Goal: Task Accomplishment & Management: Complete application form

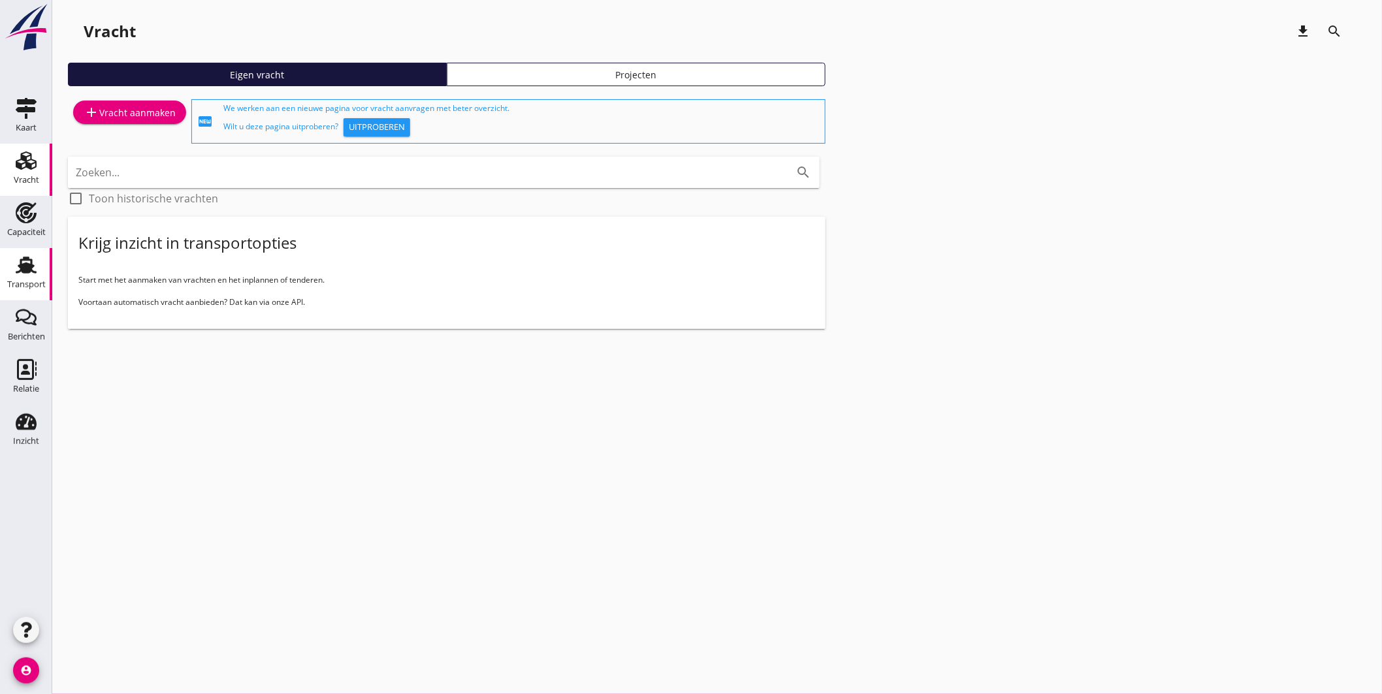
click at [11, 260] on div "Transport" at bounding box center [25, 265] width 31 height 21
click at [33, 112] on icon "Kaart" at bounding box center [26, 108] width 21 height 21
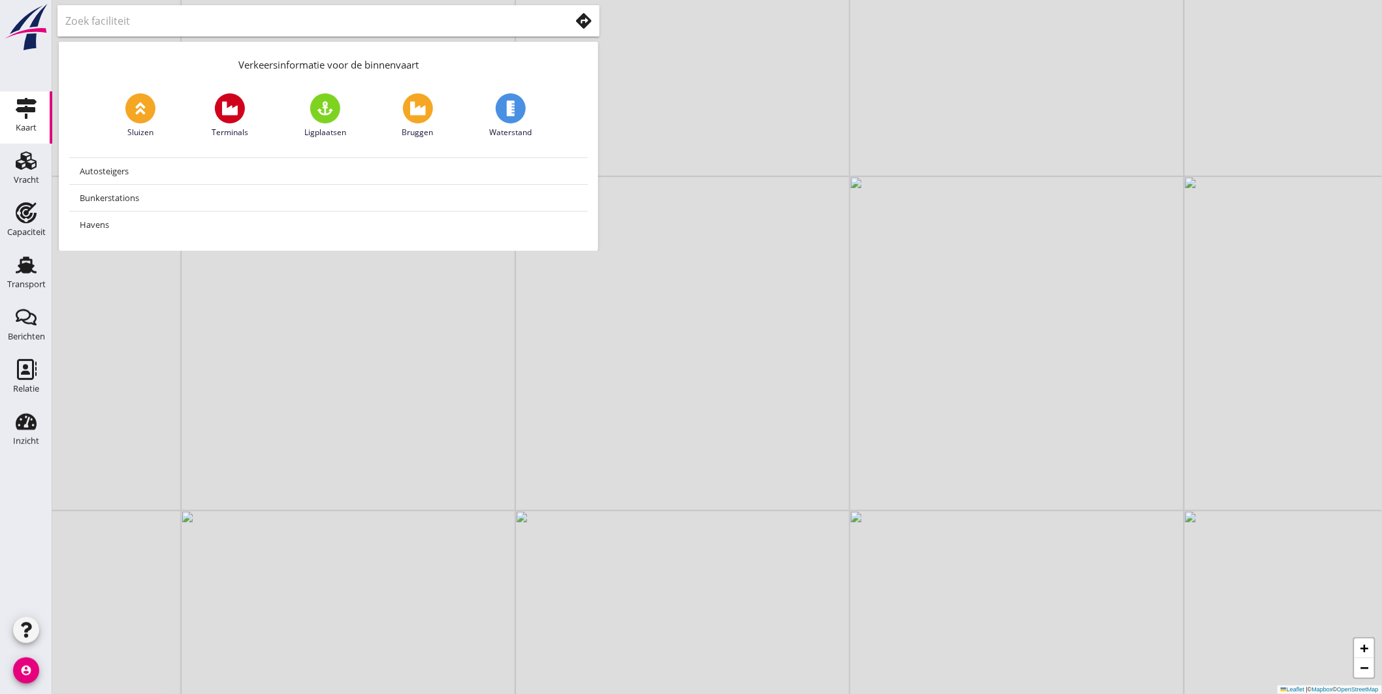
click at [226, 27] on input "text" at bounding box center [308, 20] width 486 height 21
click at [264, 34] on div at bounding box center [328, 20] width 542 height 31
type input "franeker"
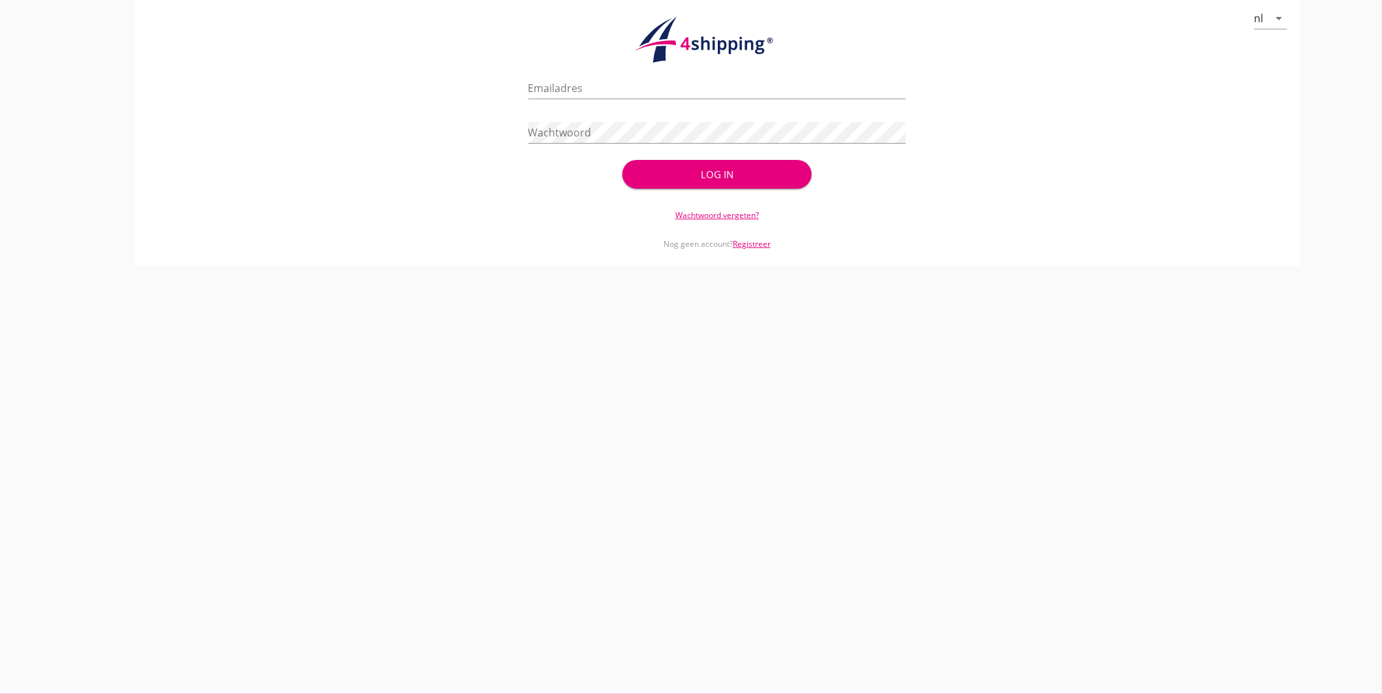
type input "[EMAIL_ADDRESS][DOMAIN_NAME]"
click at [722, 167] on div "Log in" at bounding box center [716, 174] width 147 height 15
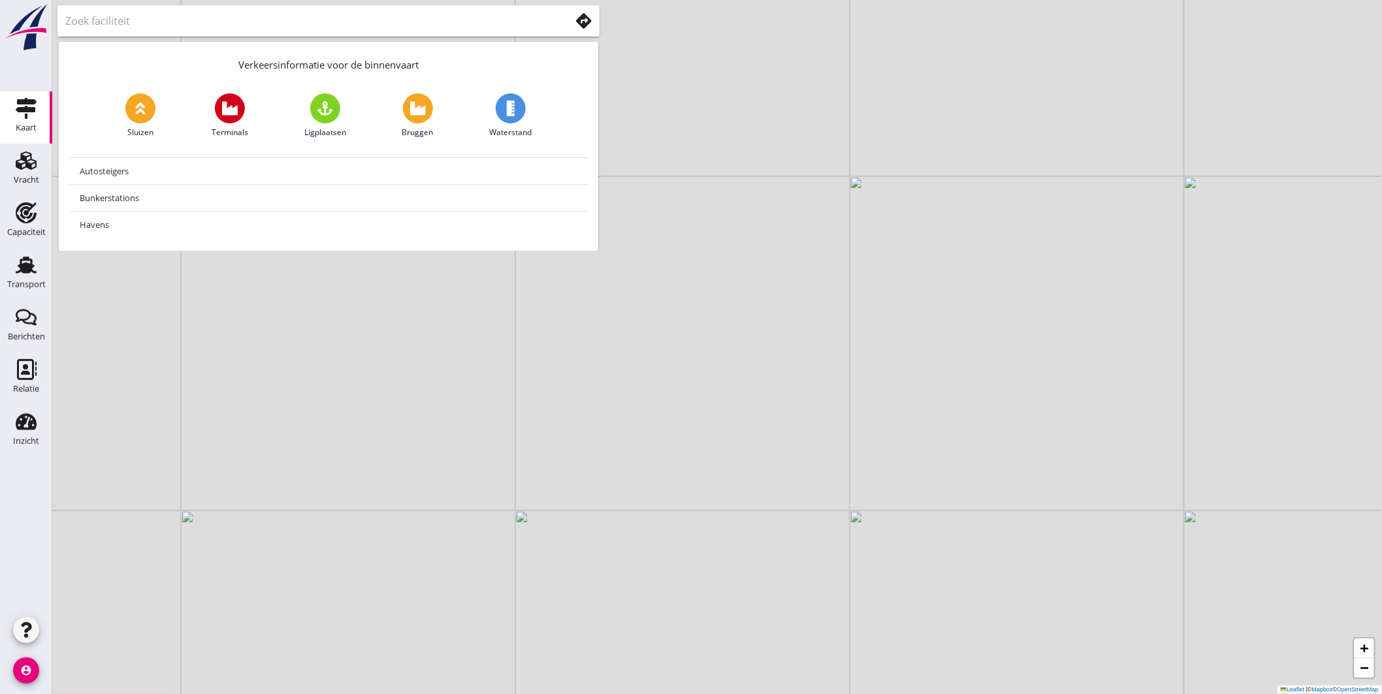
click at [235, 106] on icon at bounding box center [230, 109] width 16 height 16
type input "Terminals"
click at [238, 15] on input "Terminals" at bounding box center [308, 20] width 486 height 21
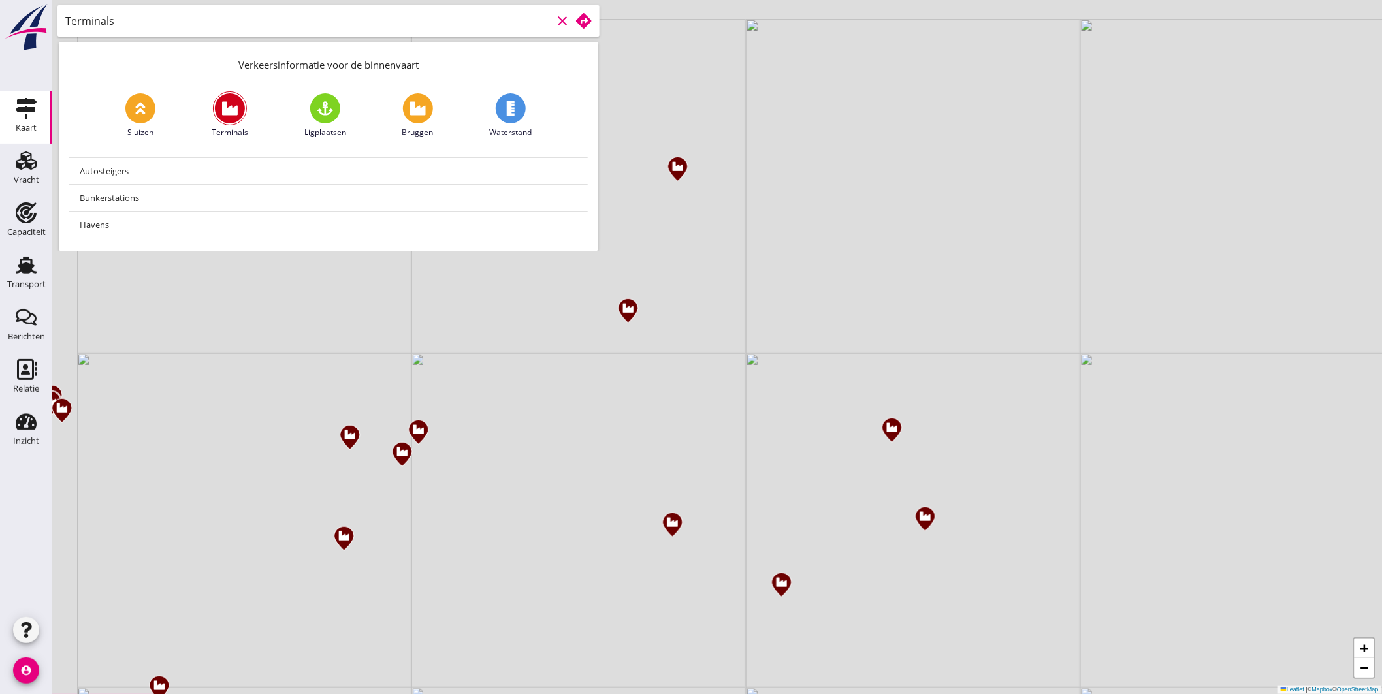
drag, startPoint x: 779, startPoint y: 238, endPoint x: 1491, endPoint y: 631, distance: 813.0
click at [1381, 631] on html "No data available Berichten Berichten Relatie Relatie Inzicht Inzicht person Mi…" at bounding box center [691, 347] width 1382 height 694
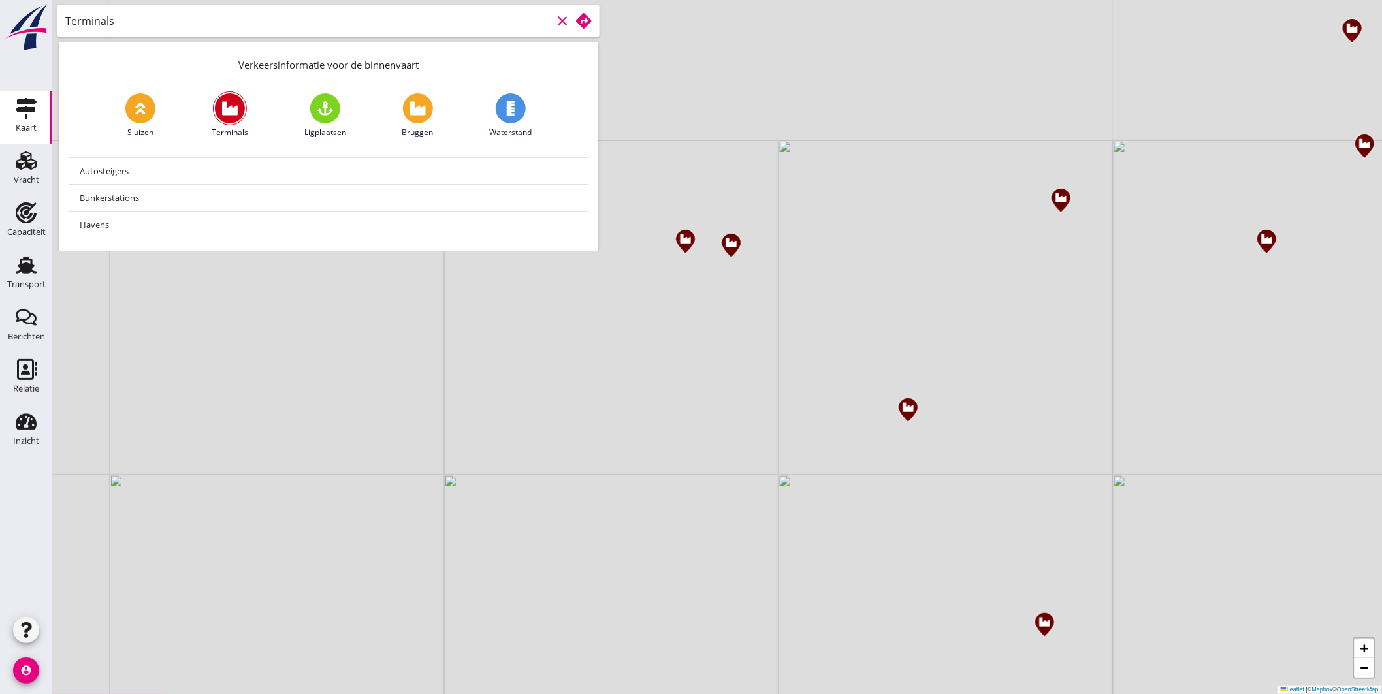
drag, startPoint x: 1132, startPoint y: 520, endPoint x: 1051, endPoint y: 695, distance: 192.5
click at [1051, 693] on html "No data available Berichten Berichten Relatie Relatie Inzicht Inzicht person Mi…" at bounding box center [691, 347] width 1382 height 694
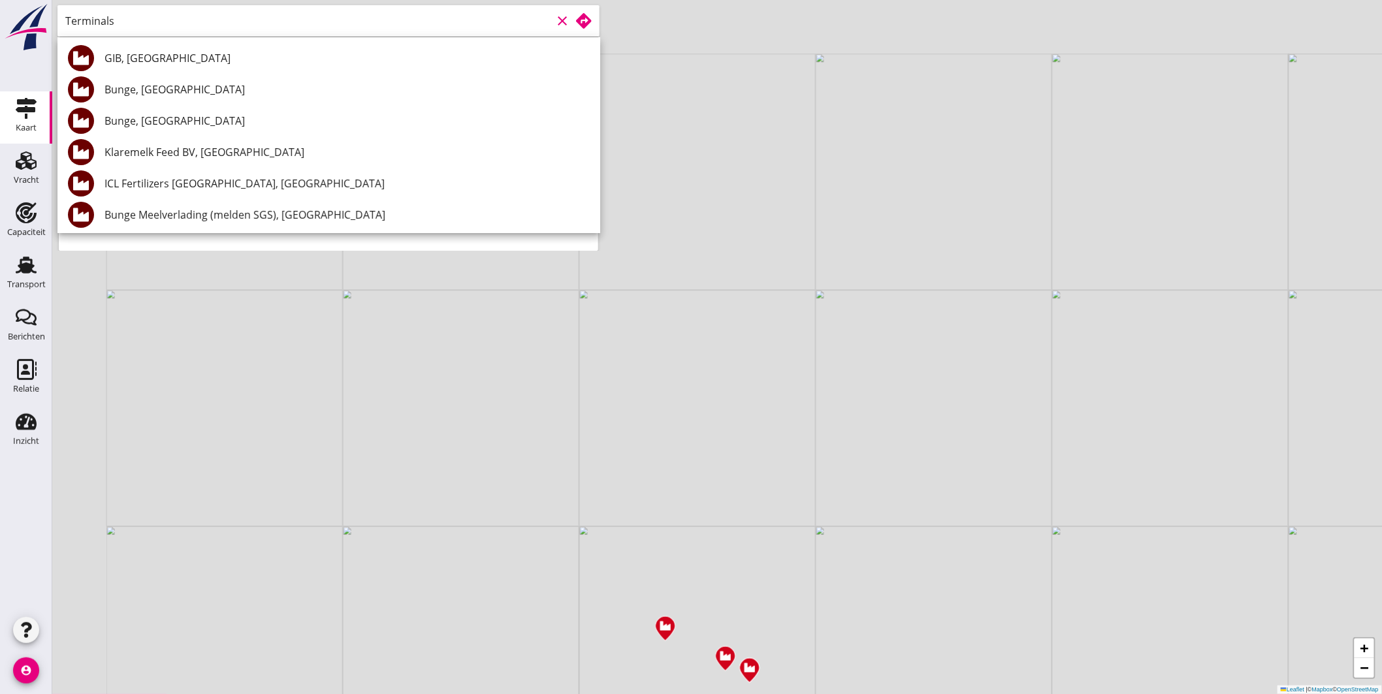
drag, startPoint x: 782, startPoint y: 296, endPoint x: 951, endPoint y: 432, distance: 216.9
click at [951, 432] on div "+ − Leaflet | © Mapbox © OpenStreetMap" at bounding box center [716, 347] width 1329 height 694
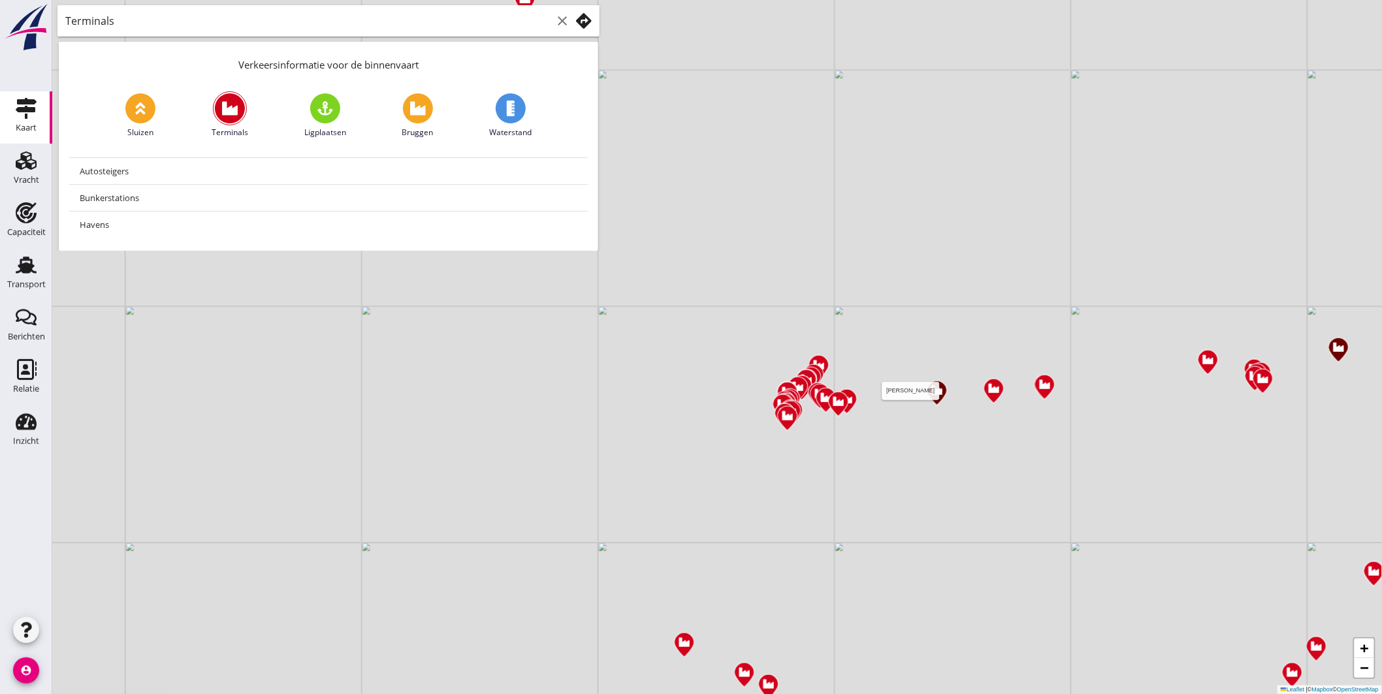
click at [932, 389] on img at bounding box center [936, 392] width 23 height 27
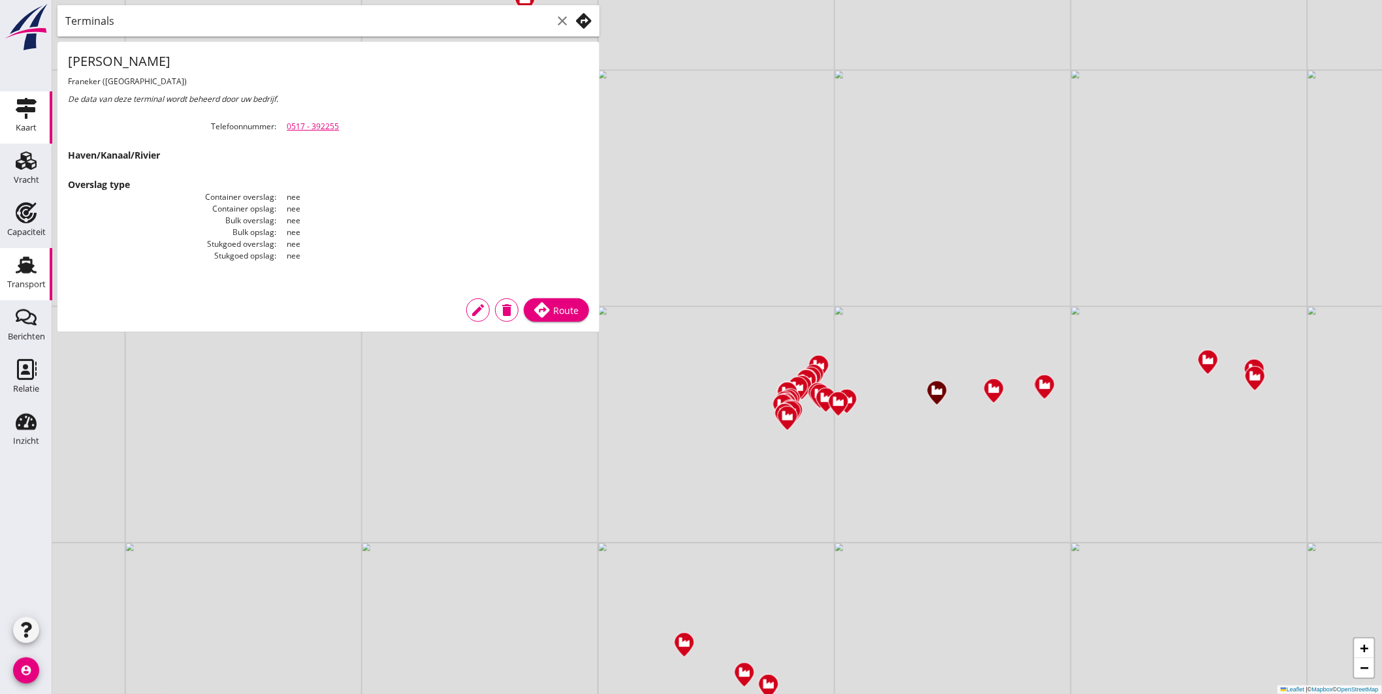
click at [24, 270] on use at bounding box center [26, 265] width 21 height 17
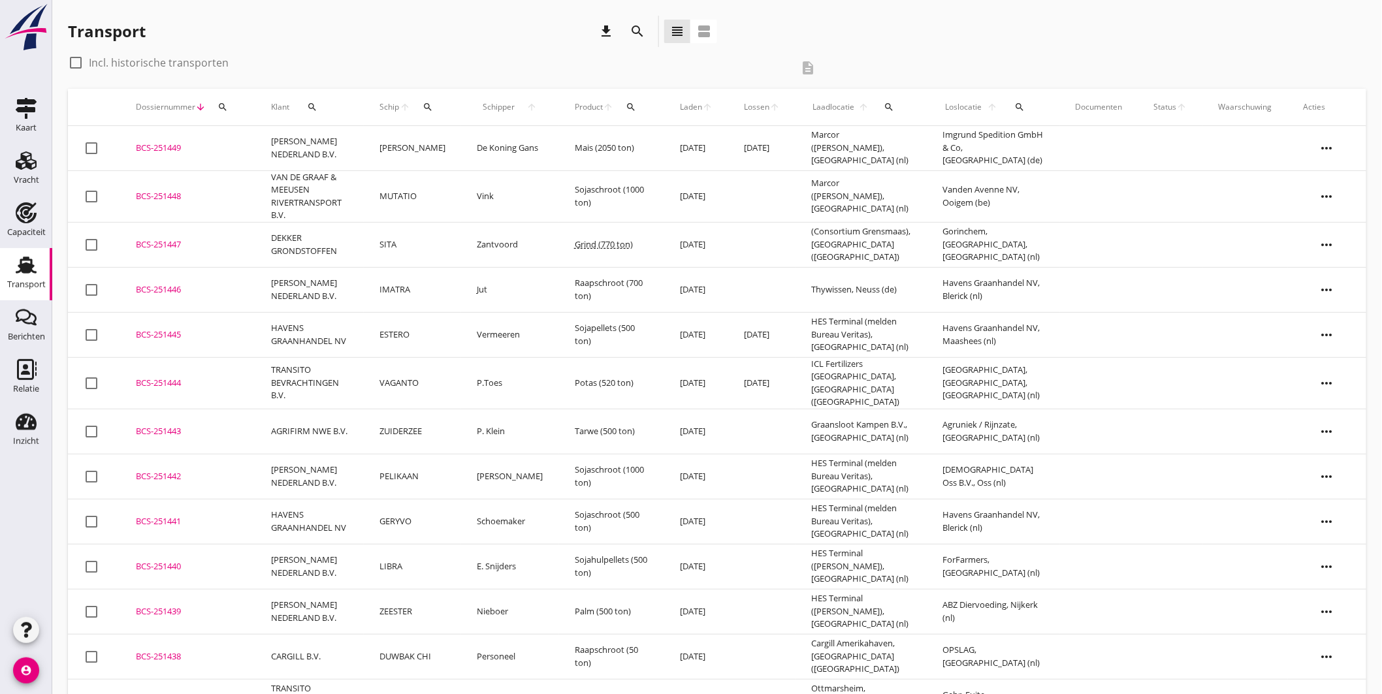
click at [31, 260] on use at bounding box center [26, 265] width 21 height 17
drag, startPoint x: 112, startPoint y: 59, endPoint x: 131, endPoint y: 63, distance: 20.0
click at [112, 59] on label "Incl. historische transporten" at bounding box center [159, 62] width 140 height 13
checkbox input "true"
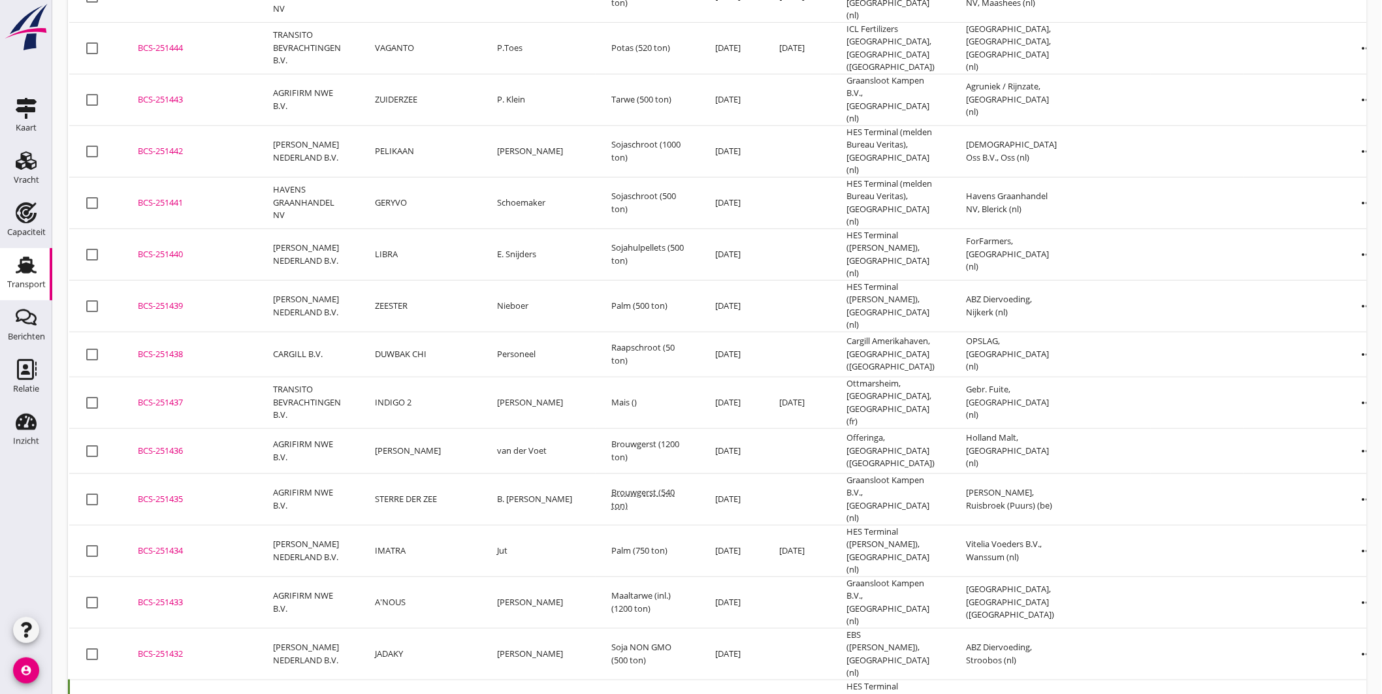
scroll to position [396, 0]
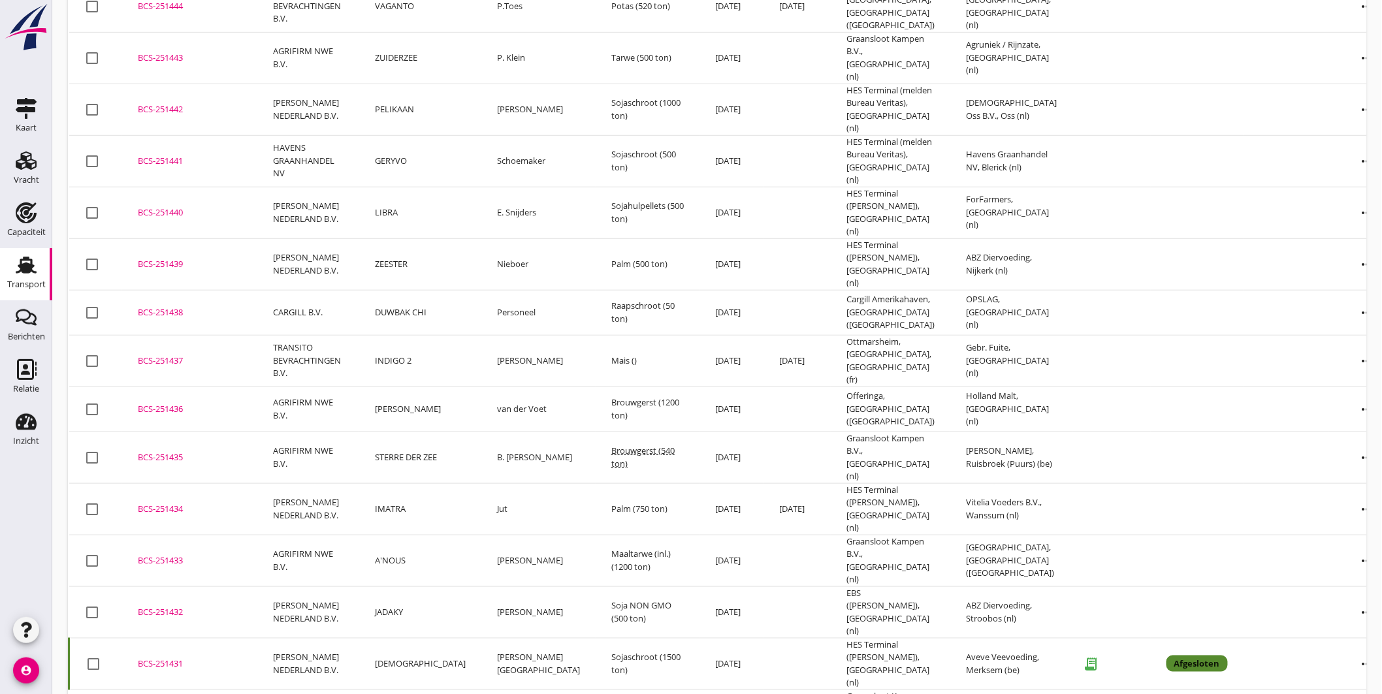
drag, startPoint x: 152, startPoint y: 571, endPoint x: 208, endPoint y: 569, distance: 55.5
click at [153, 658] on div "BCS-251431" at bounding box center [190, 664] width 104 height 13
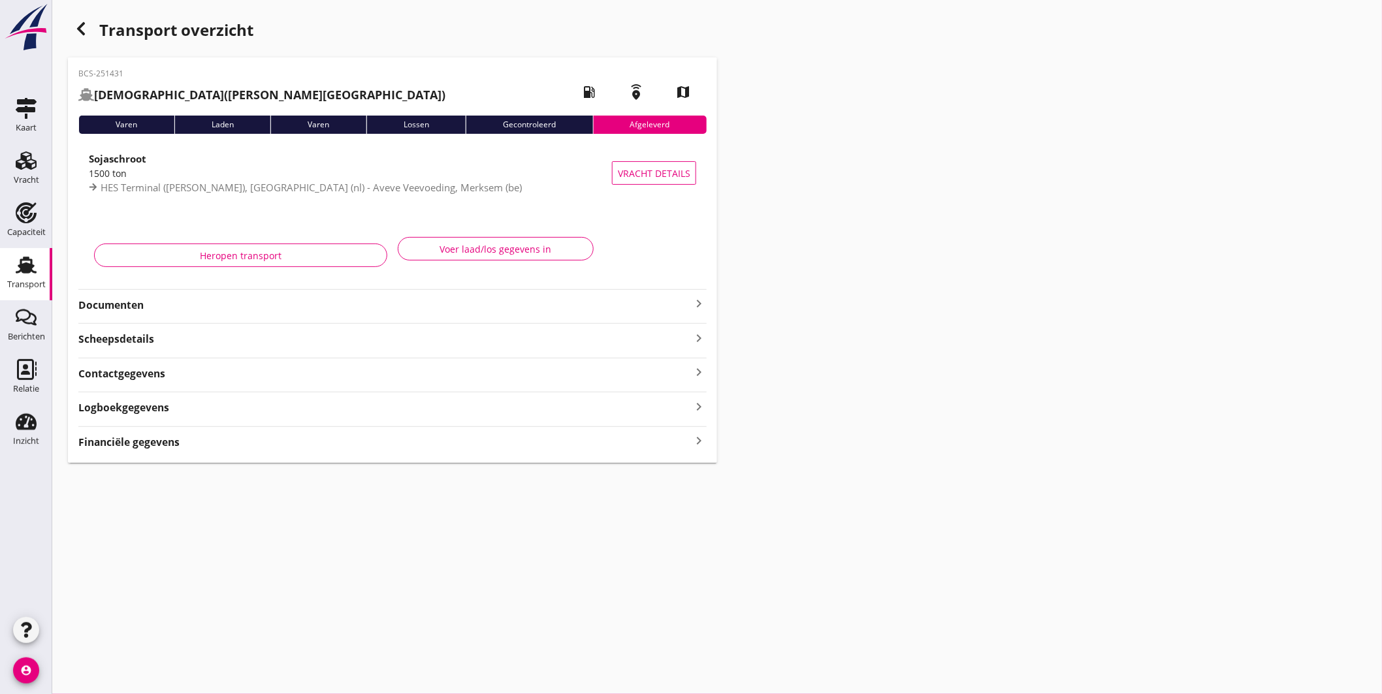
click at [207, 296] on div "Documenten keyboard_arrow_right" at bounding box center [392, 304] width 628 height 18
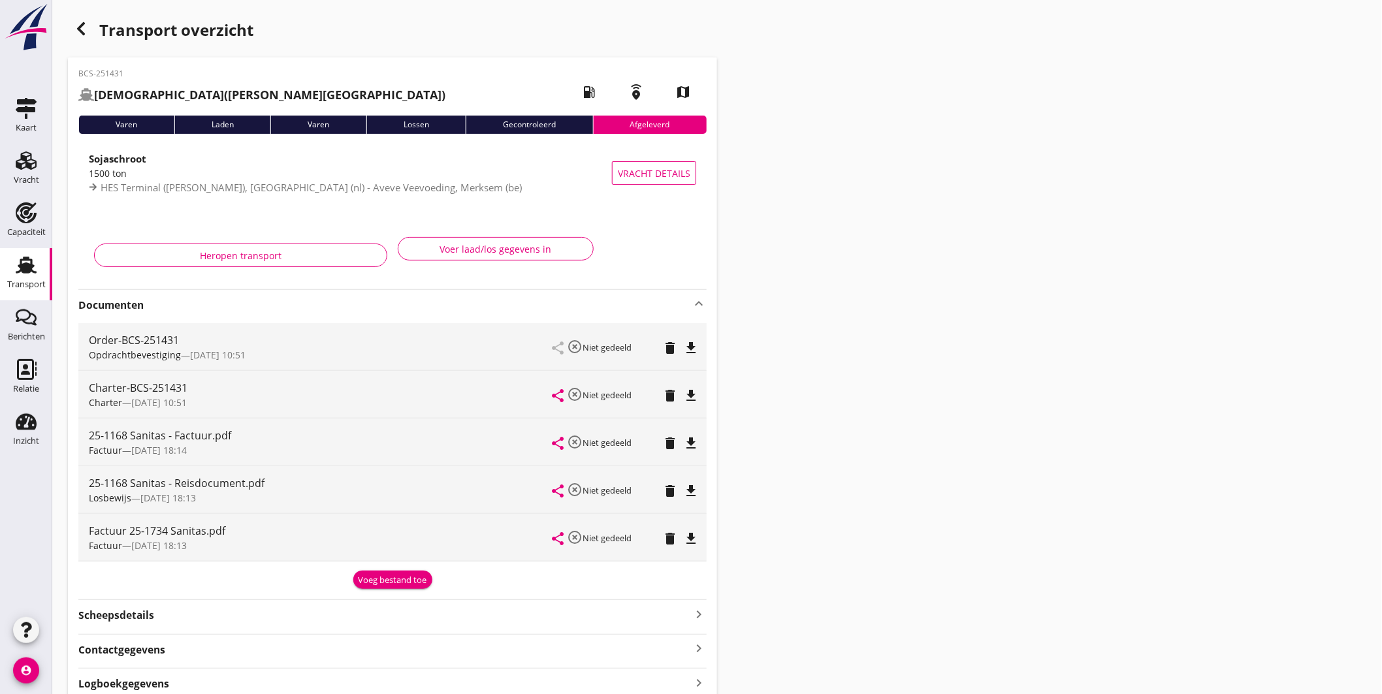
click at [279, 440] on div "25-1168 Sanitas - Factuur.pdf" at bounding box center [321, 436] width 464 height 16
click at [691, 437] on icon "file_download" at bounding box center [691, 444] width 16 height 16
click at [79, 25] on icon "button" at bounding box center [81, 29] width 16 height 16
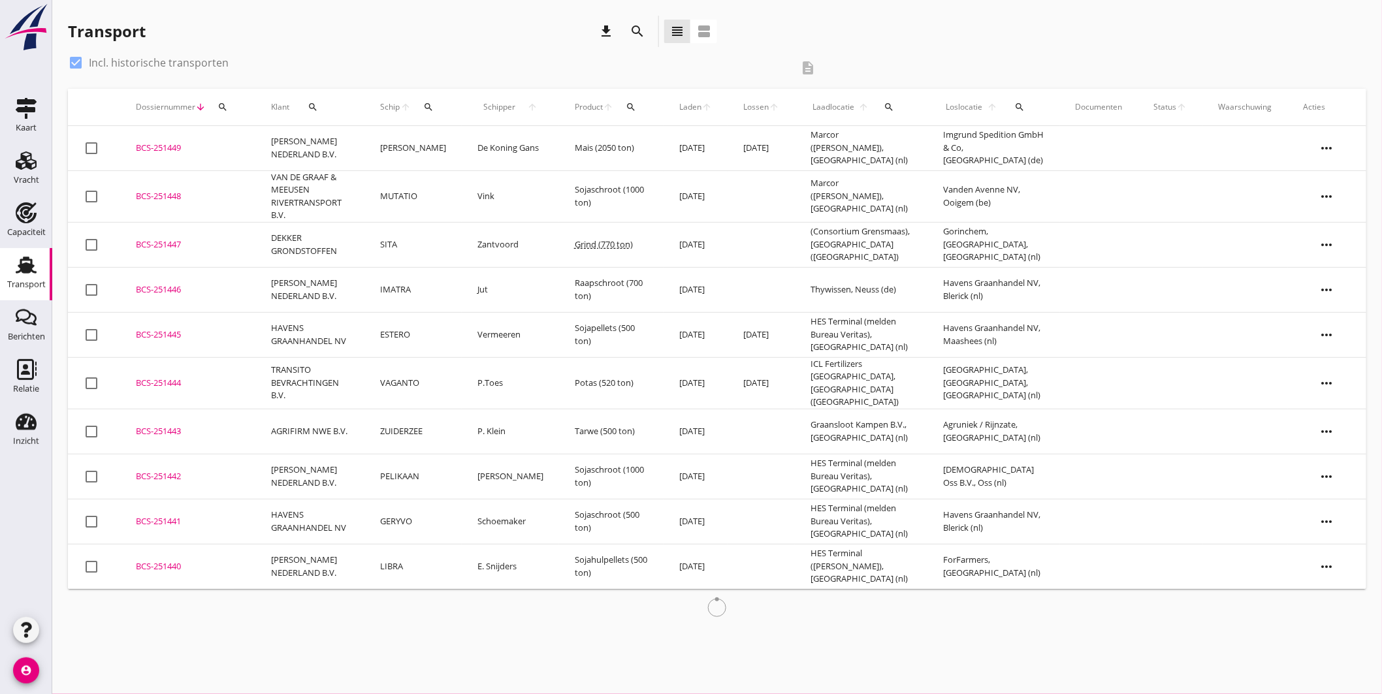
click at [79, 66] on div at bounding box center [76, 63] width 22 height 22
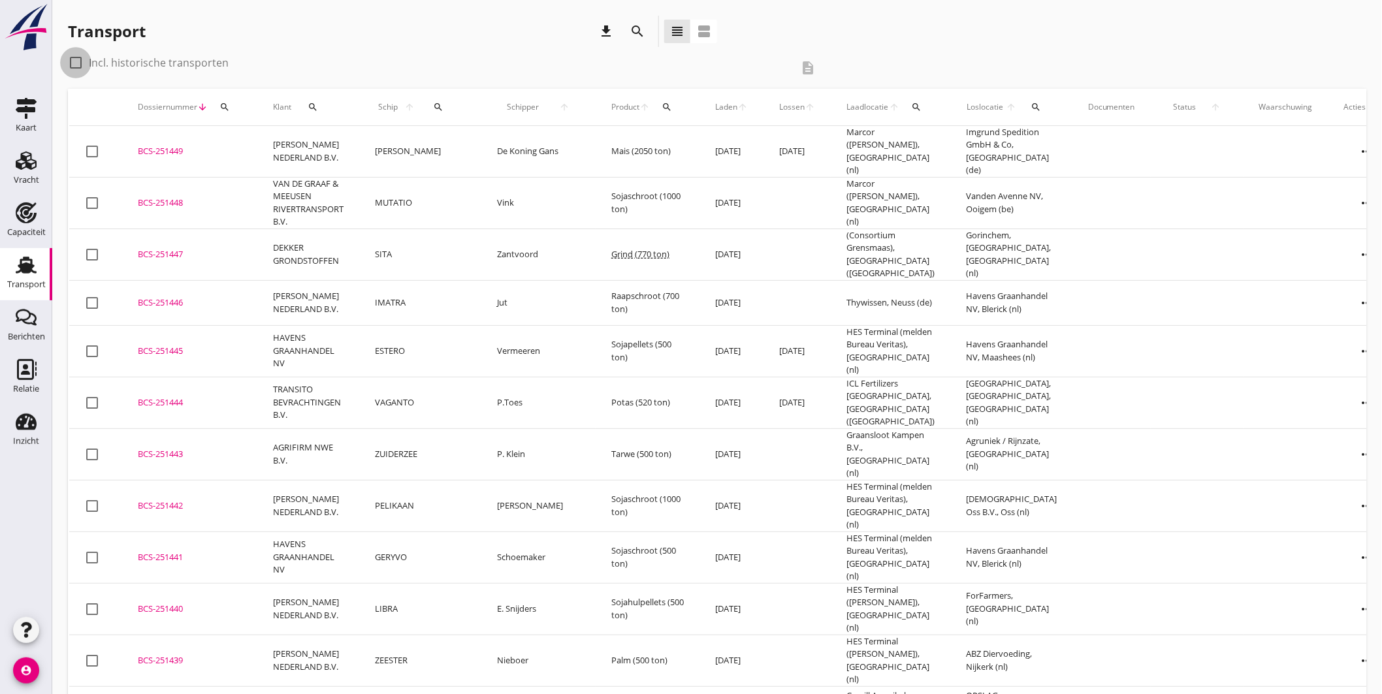
checkbox input "false"
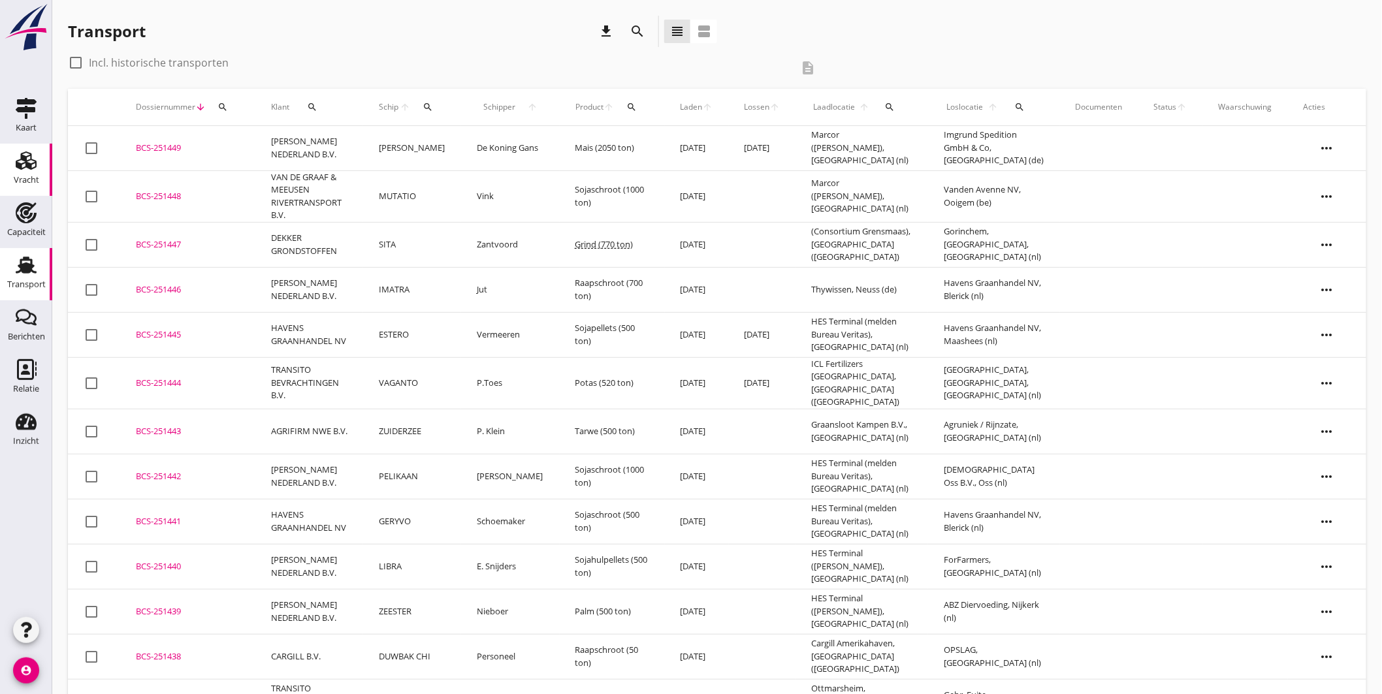
click at [22, 159] on use at bounding box center [26, 160] width 21 height 18
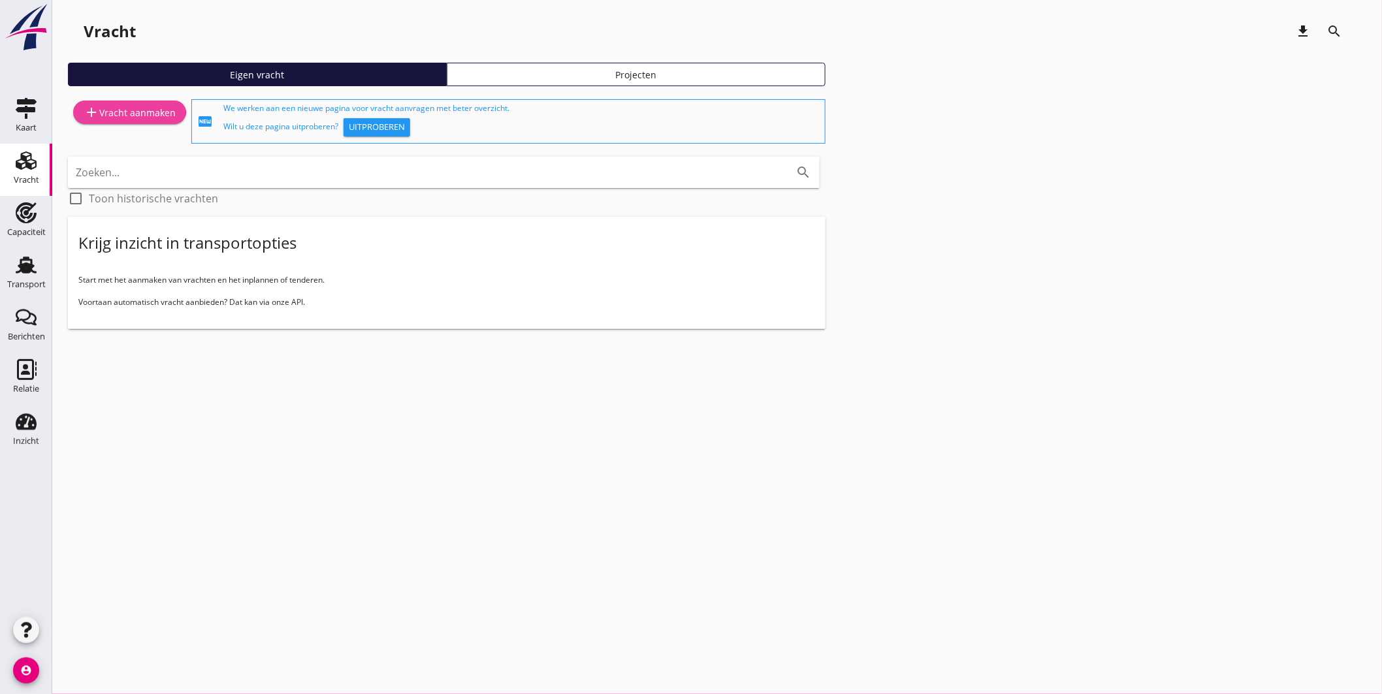
click at [155, 112] on div "add Vracht aanmaken" at bounding box center [130, 112] width 92 height 16
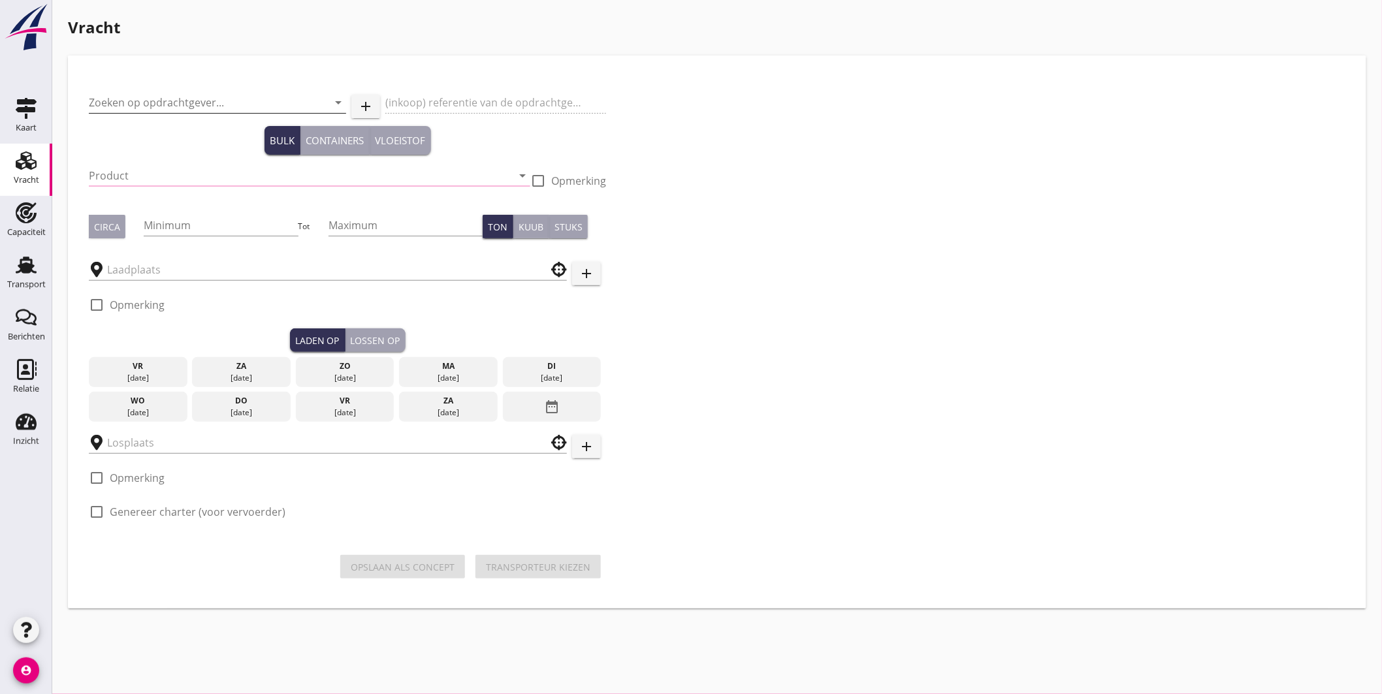
click at [230, 107] on input "Zoeken op opdrachtgever..." at bounding box center [199, 102] width 221 height 21
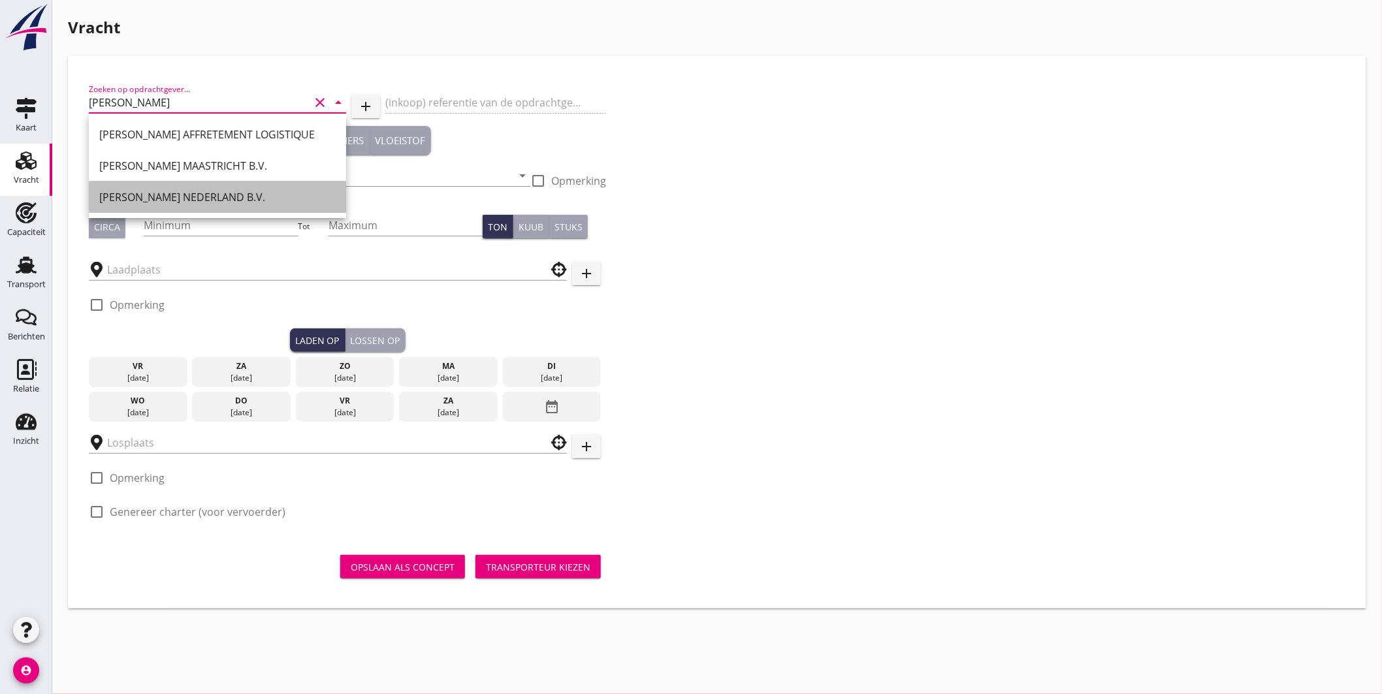
click at [198, 185] on div "PETERSON NEDERLAND B.V." at bounding box center [217, 197] width 236 height 31
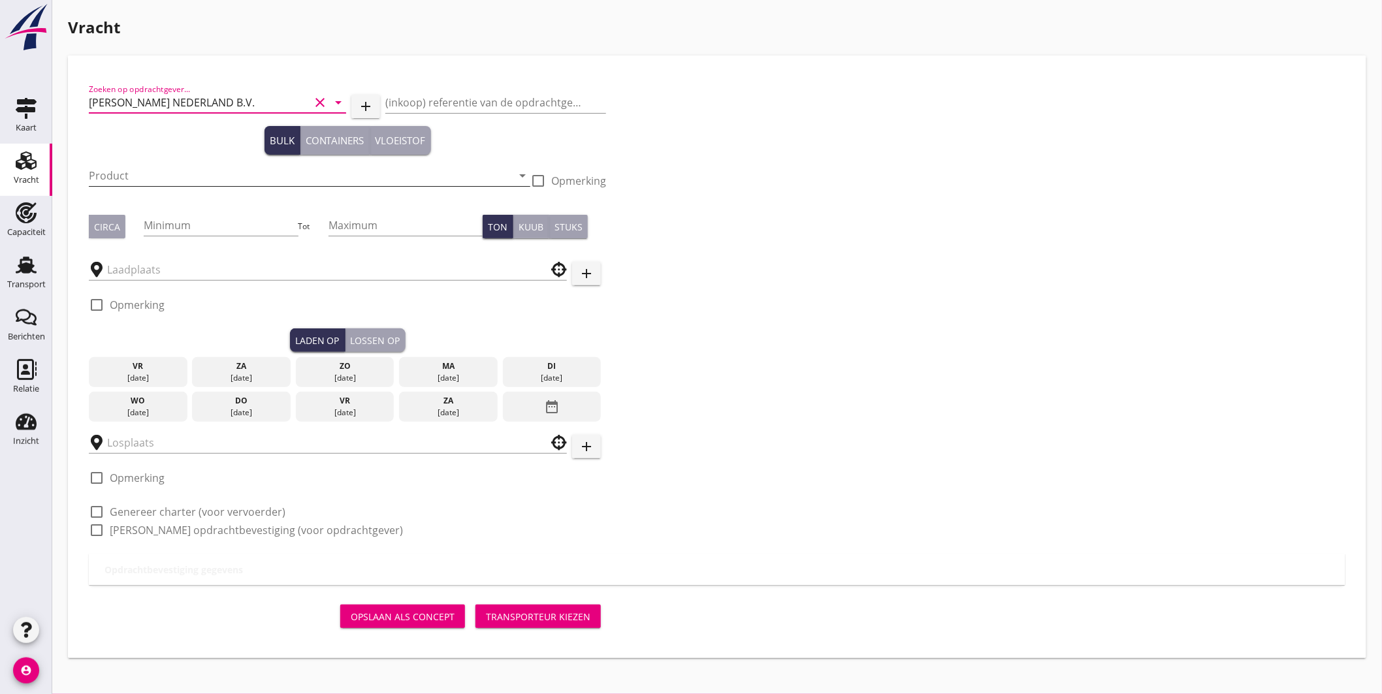
type input "PETERSON NEDERLAND B.V."
click at [151, 179] on input "Product" at bounding box center [300, 175] width 423 height 21
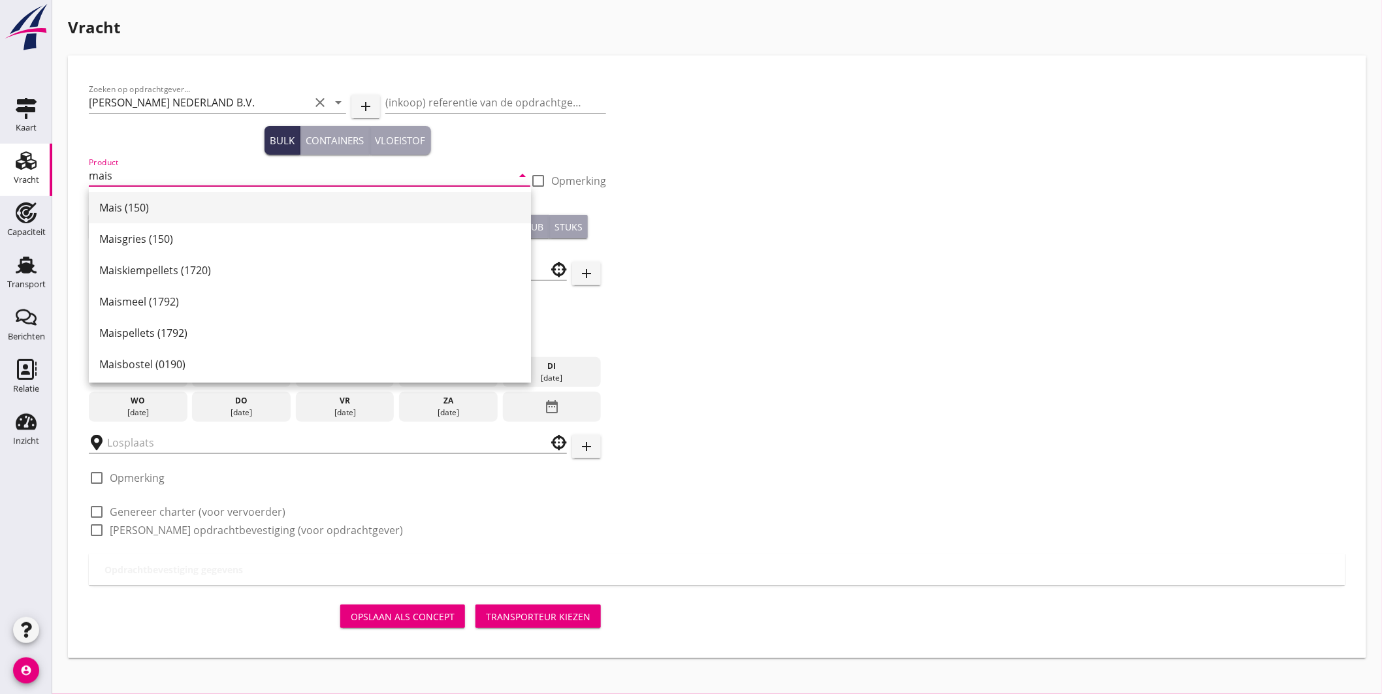
click at [118, 205] on div "Mais (150)" at bounding box center [309, 208] width 421 height 16
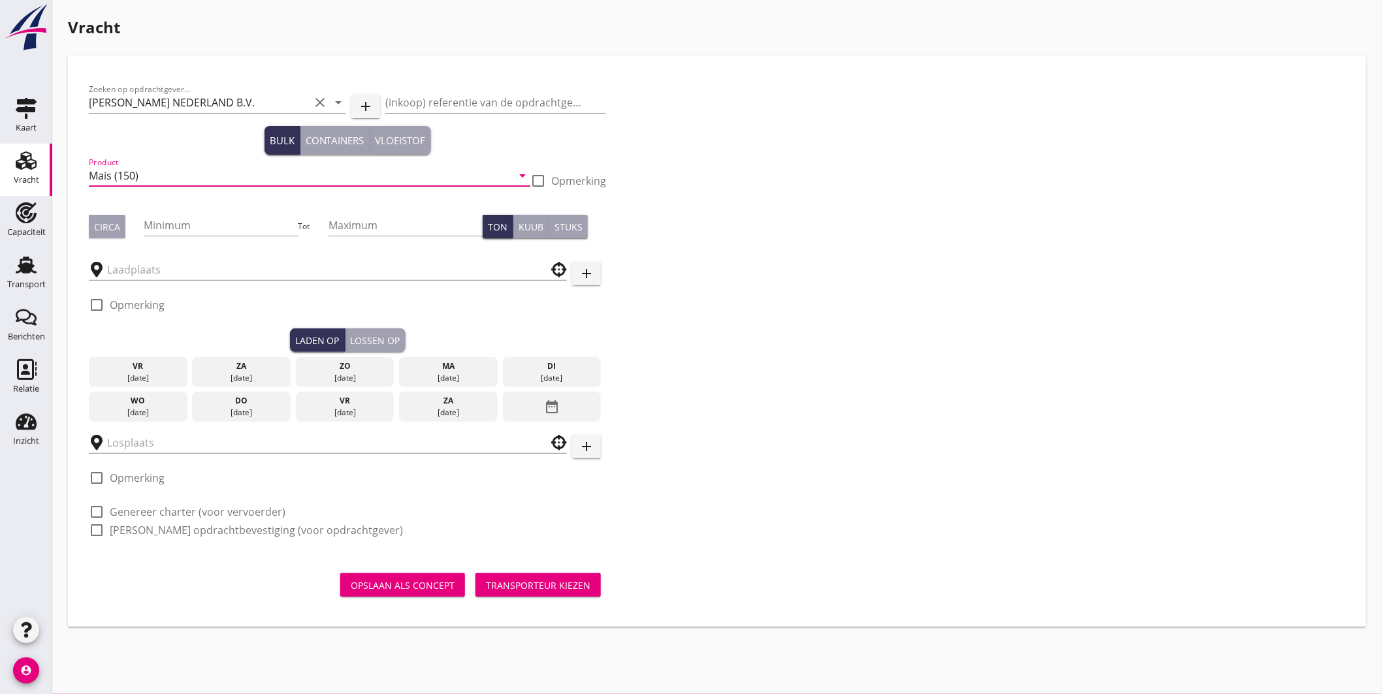
type input "Mais (150)"
click at [114, 237] on button "Circa" at bounding box center [107, 227] width 37 height 24
click at [164, 229] on input "Minimum" at bounding box center [221, 225] width 154 height 21
type input "480"
click at [174, 274] on input "text" at bounding box center [318, 269] width 423 height 21
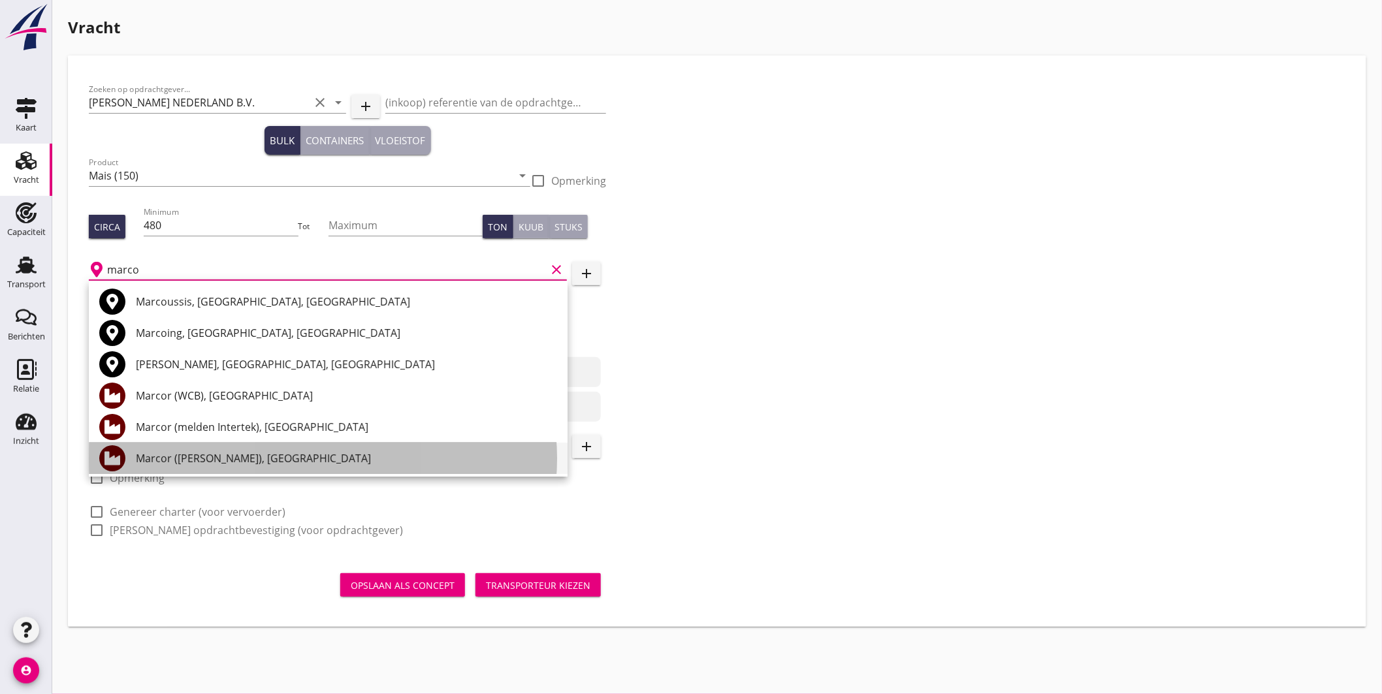
click at [245, 453] on div "Marcor (melden Peterson), Rotterdam" at bounding box center [346, 459] width 421 height 16
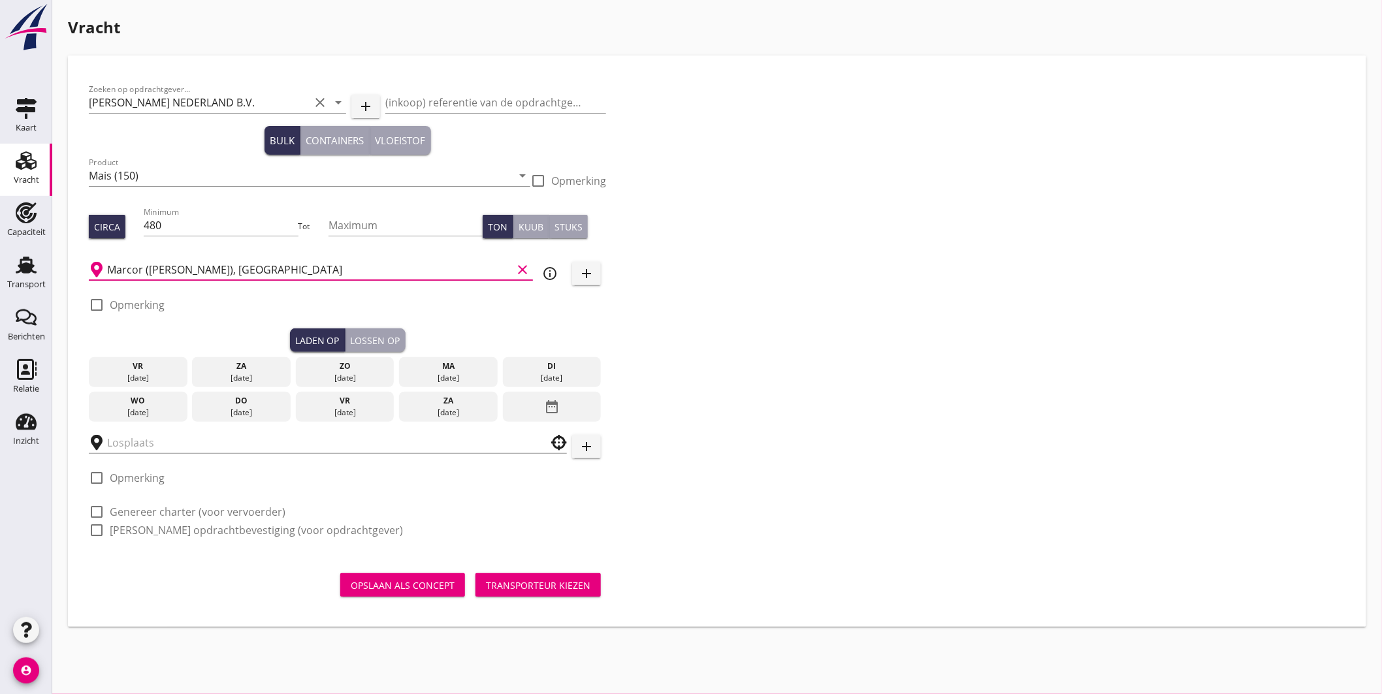
type input "Marcor (melden Peterson), Rotterdam"
drag, startPoint x: 95, startPoint y: 304, endPoint x: 157, endPoint y: 310, distance: 63.0
click at [95, 305] on div at bounding box center [97, 305] width 22 height 22
checkbox input "true"
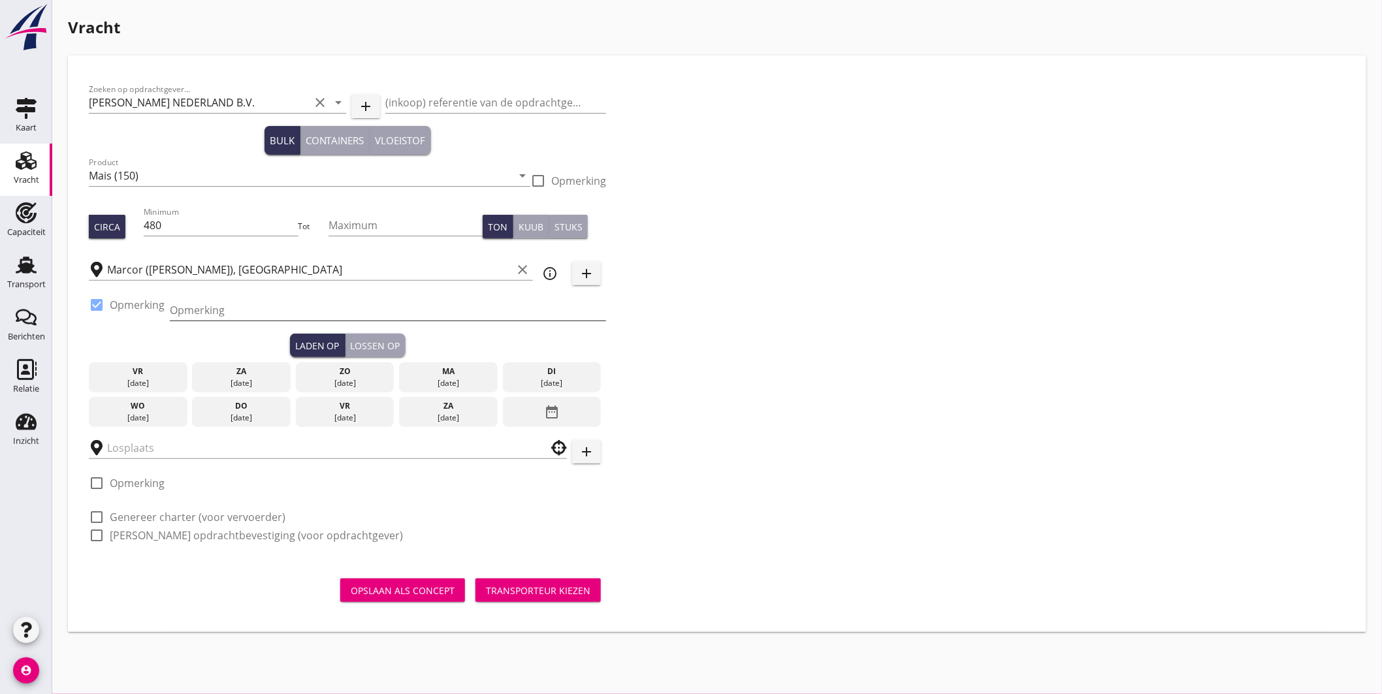
click at [207, 313] on input "Opmerking" at bounding box center [388, 310] width 436 height 21
type input "Ex. KARPATY, Mississippihaven"
click at [530, 379] on div "23 sep." at bounding box center [552, 383] width 92 height 12
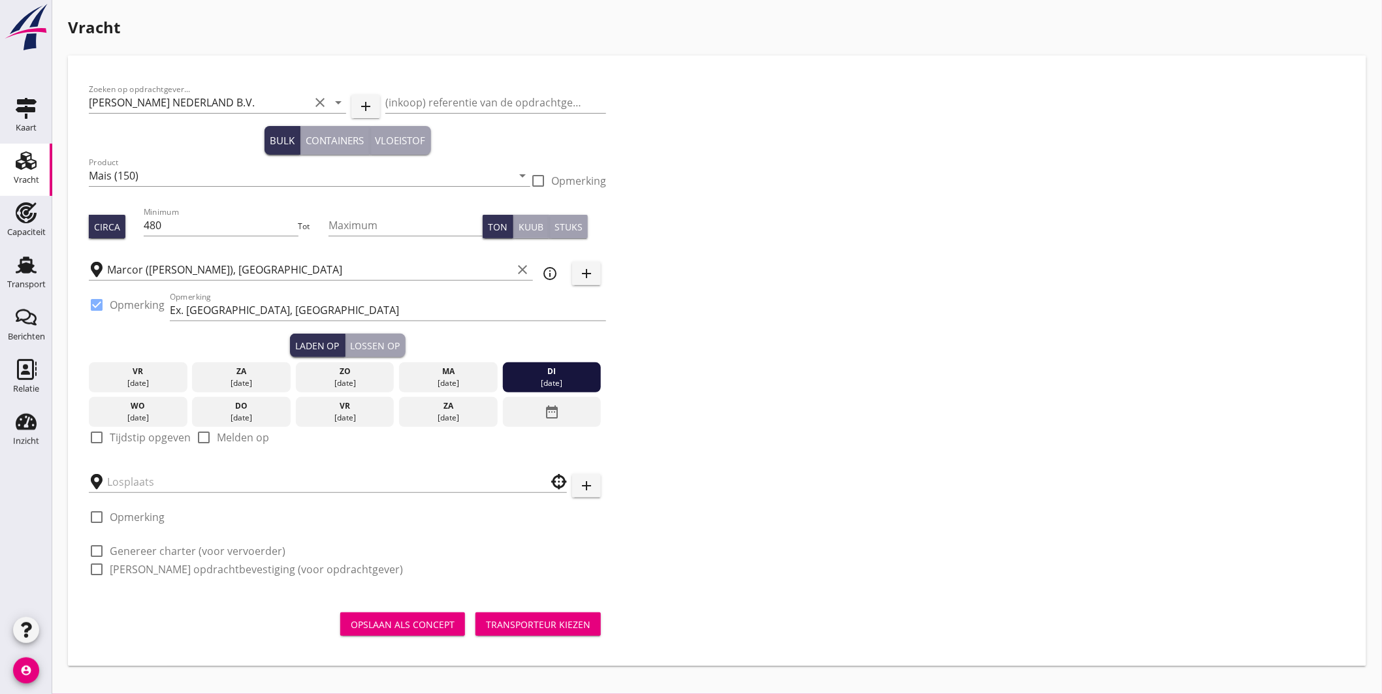
click at [94, 441] on div at bounding box center [97, 437] width 22 height 22
checkbox input "true"
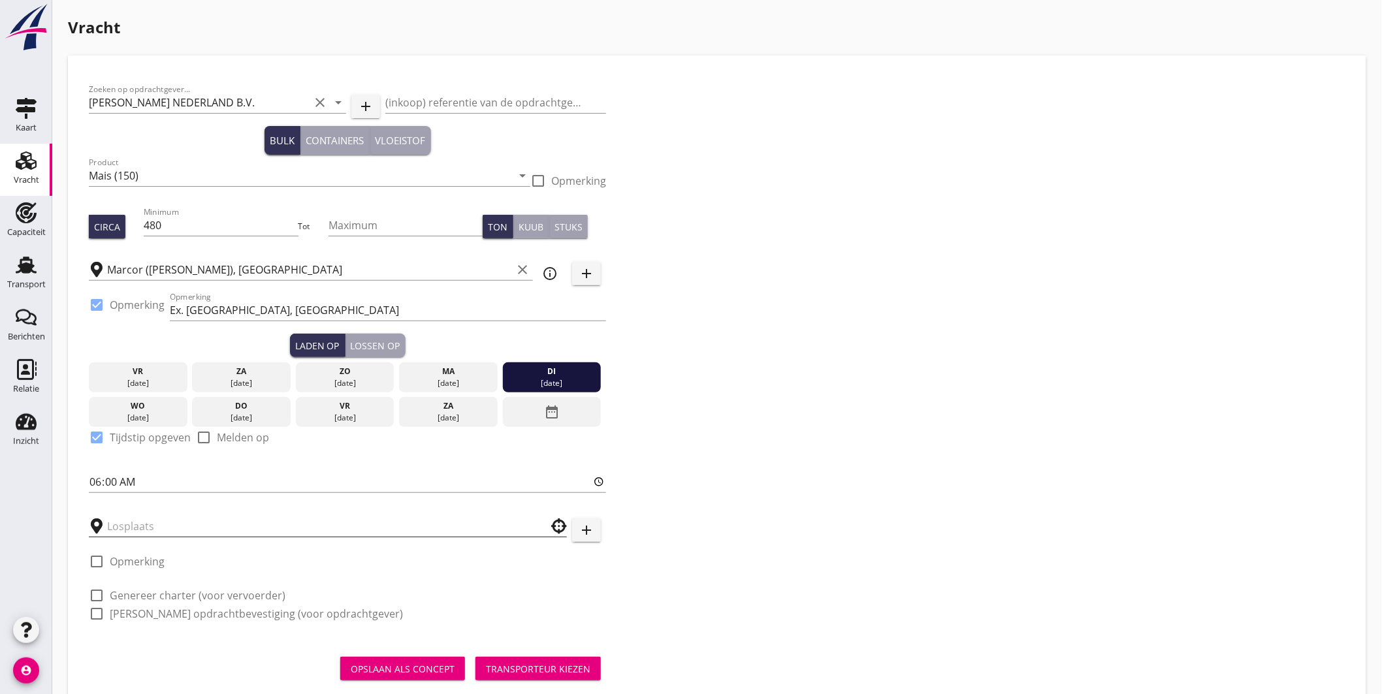
click at [144, 529] on input "text" at bounding box center [318, 526] width 423 height 21
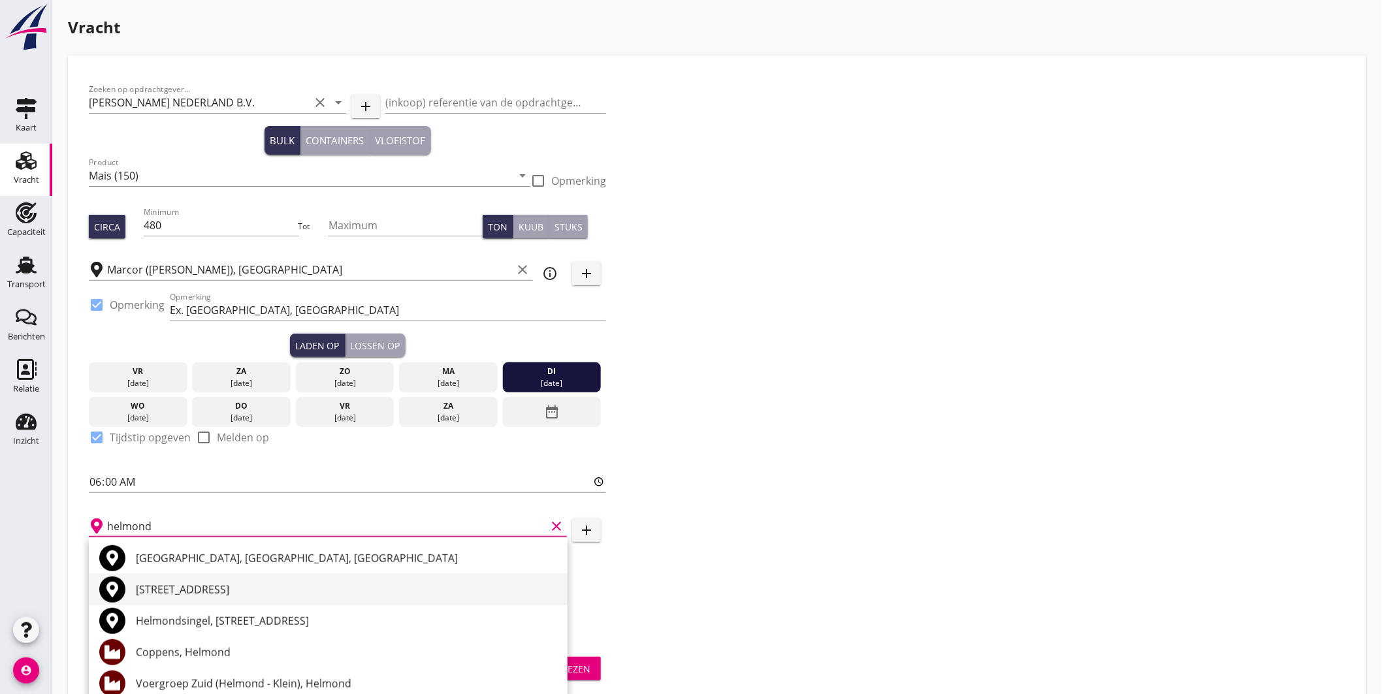
scroll to position [31, 0]
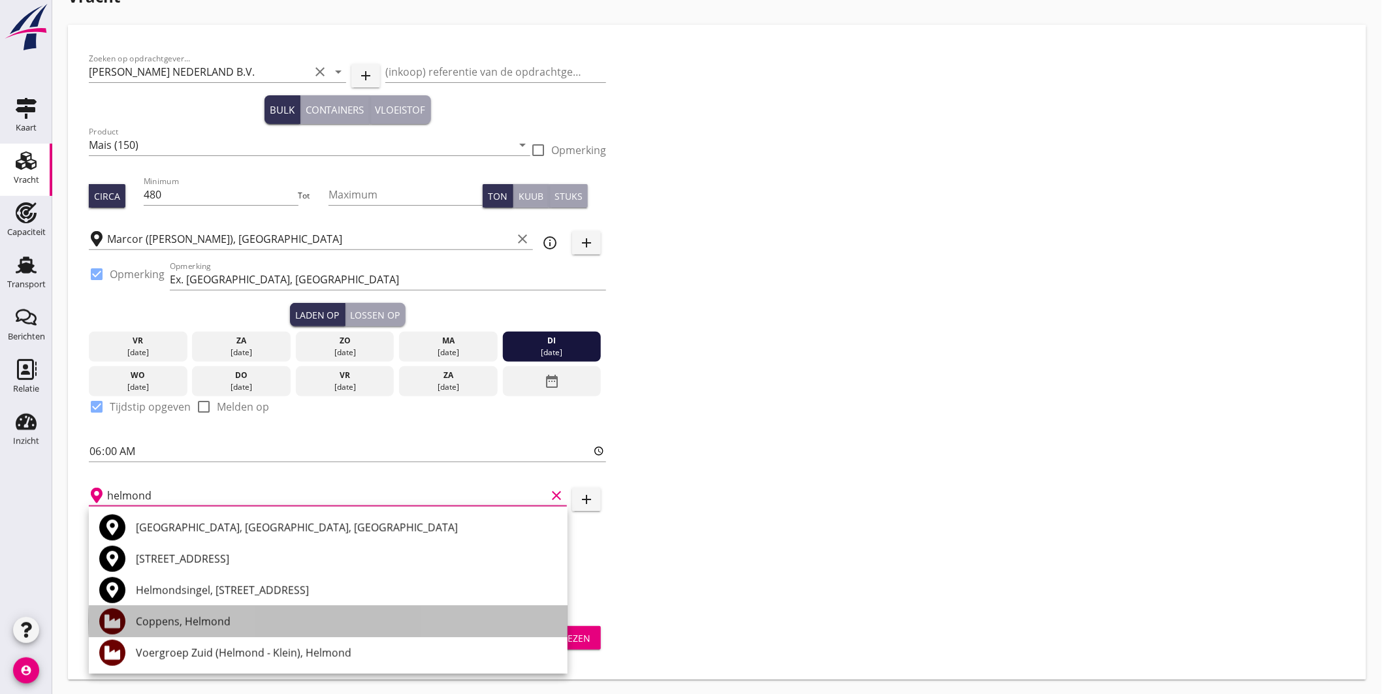
click at [208, 616] on div "Coppens, Helmond" at bounding box center [346, 622] width 421 height 16
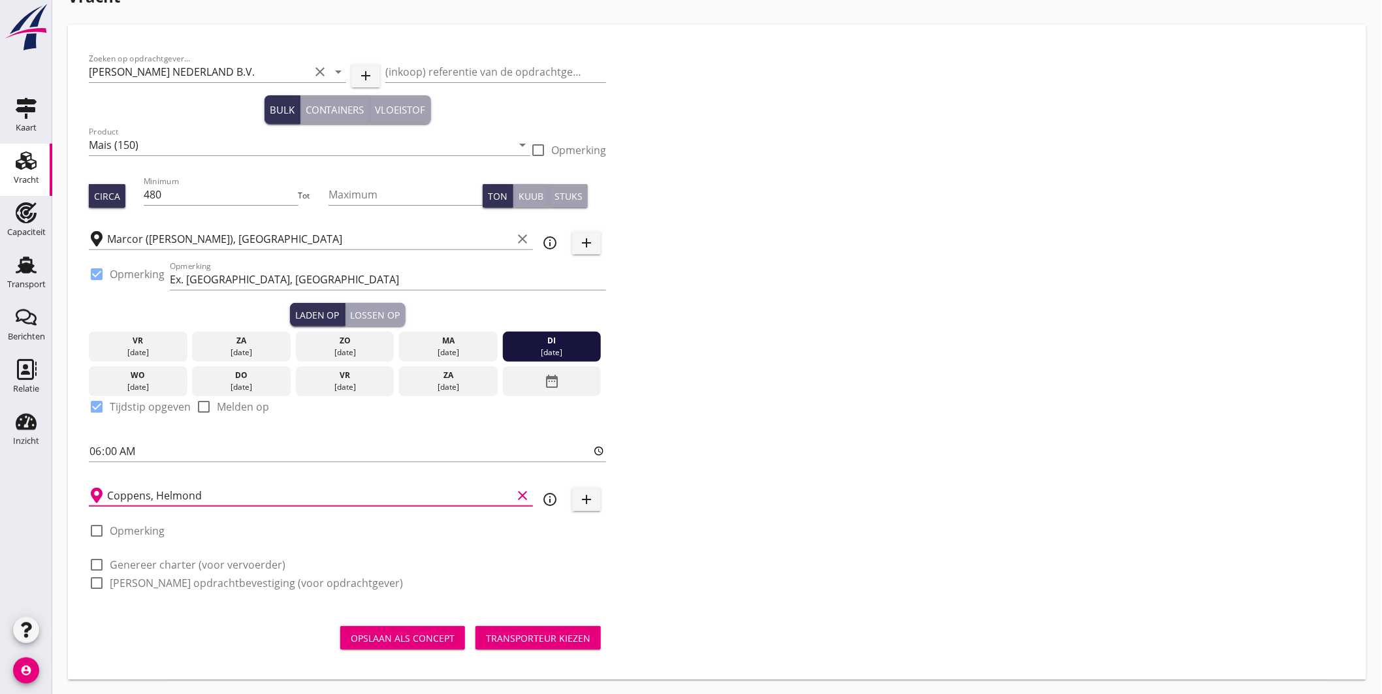
type input "Coppens, Helmond"
click at [203, 565] on label "Genereer charter (voor vervoerder)" at bounding box center [198, 564] width 176 height 13
checkbox input "true"
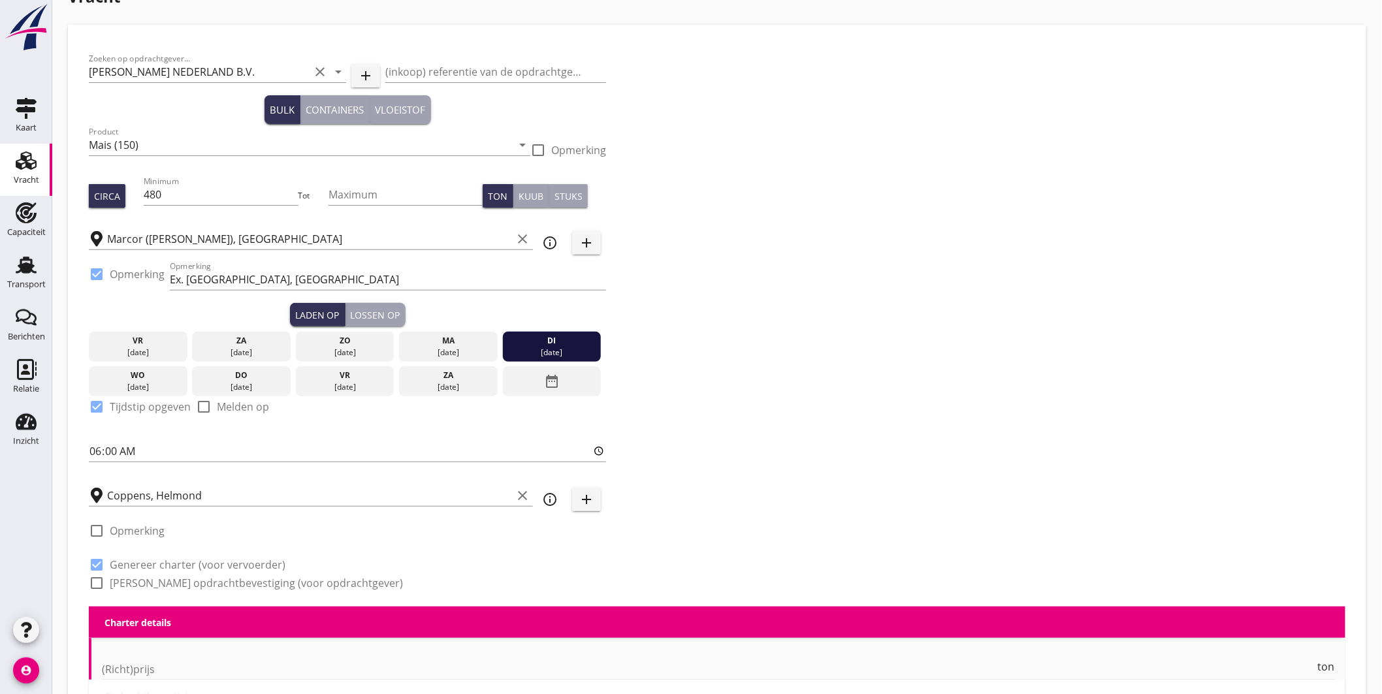
checkbox input "true"
click at [214, 579] on label "Genereer opdrachtbevestiging (voor opdrachtgever)" at bounding box center [256, 583] width 293 height 13
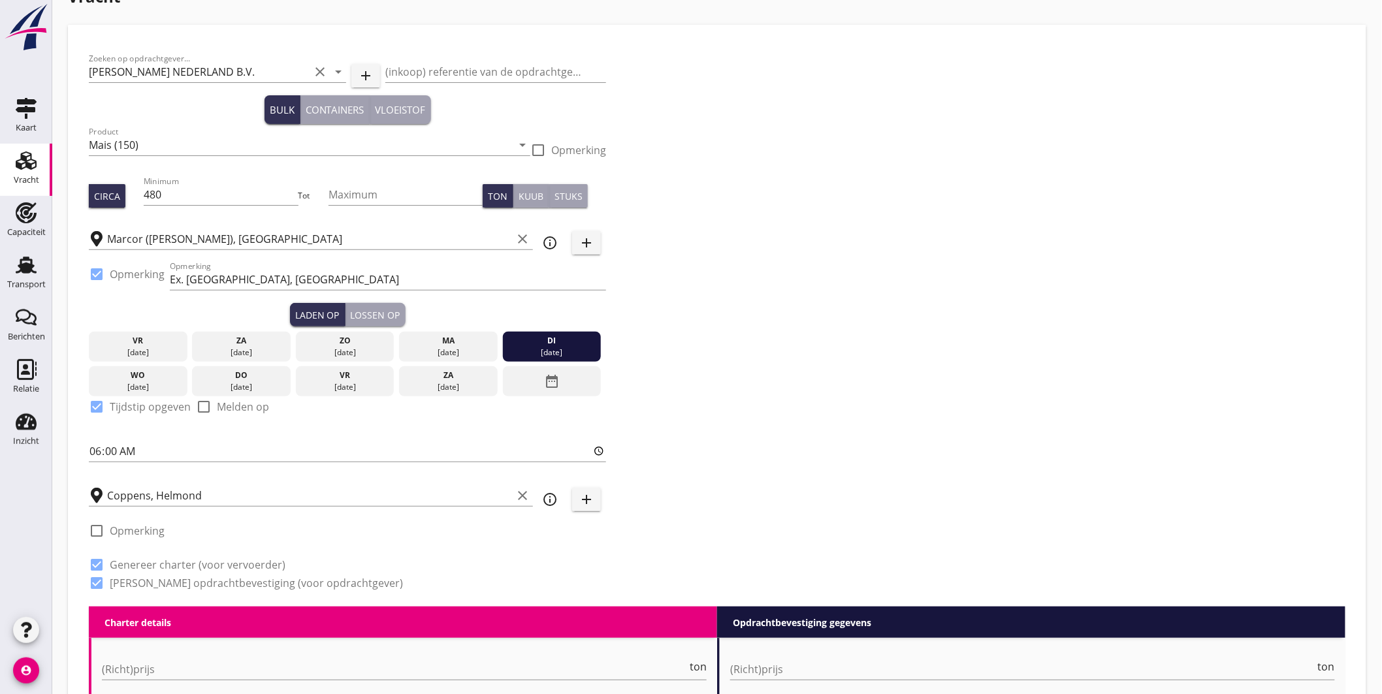
checkbox input "true"
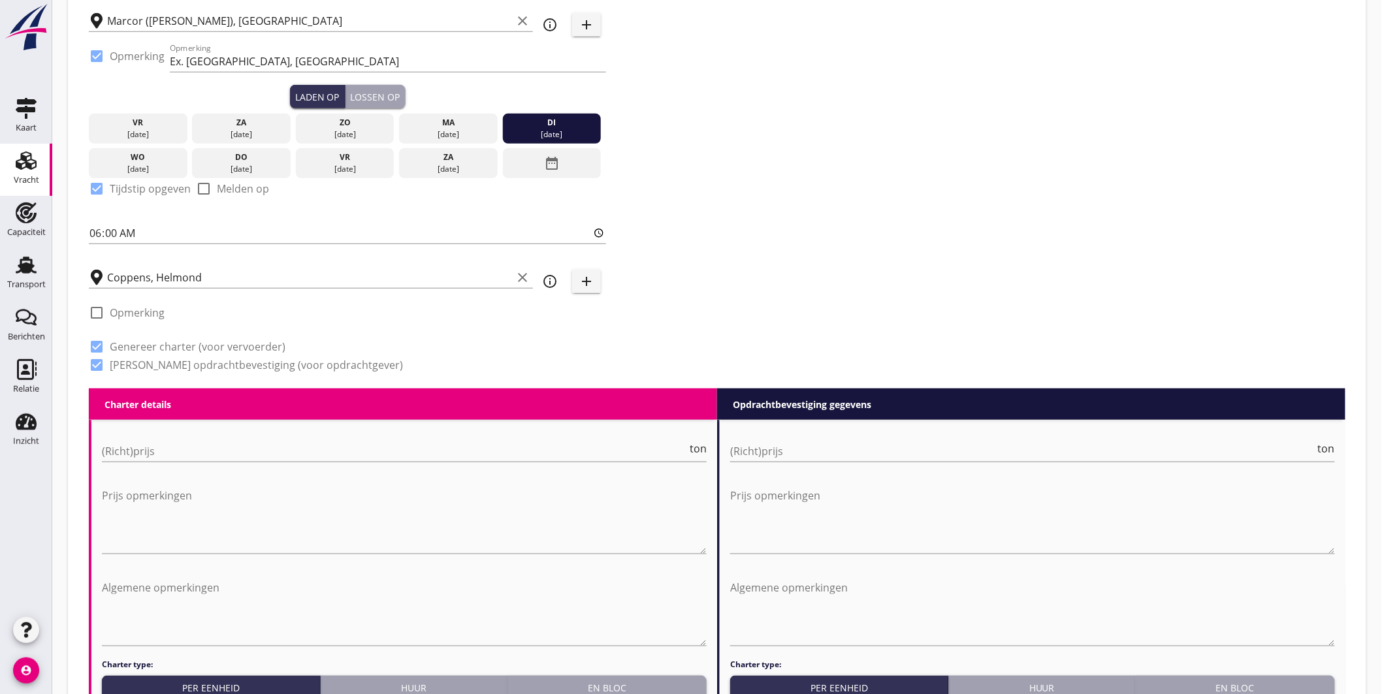
scroll to position [321, 0]
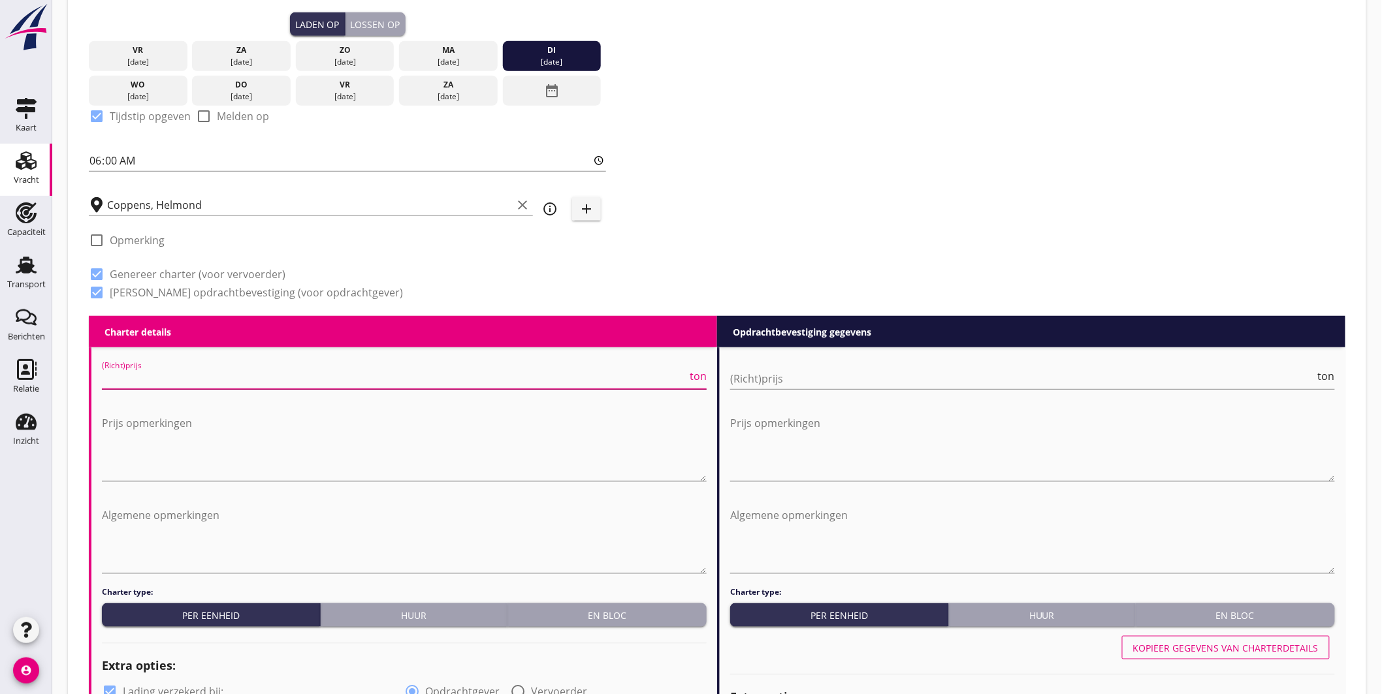
click at [183, 377] on input "(Richt)prijs" at bounding box center [394, 378] width 585 height 21
type input "8.50"
click at [789, 376] on input "(Richt)prijs" at bounding box center [1022, 378] width 585 height 21
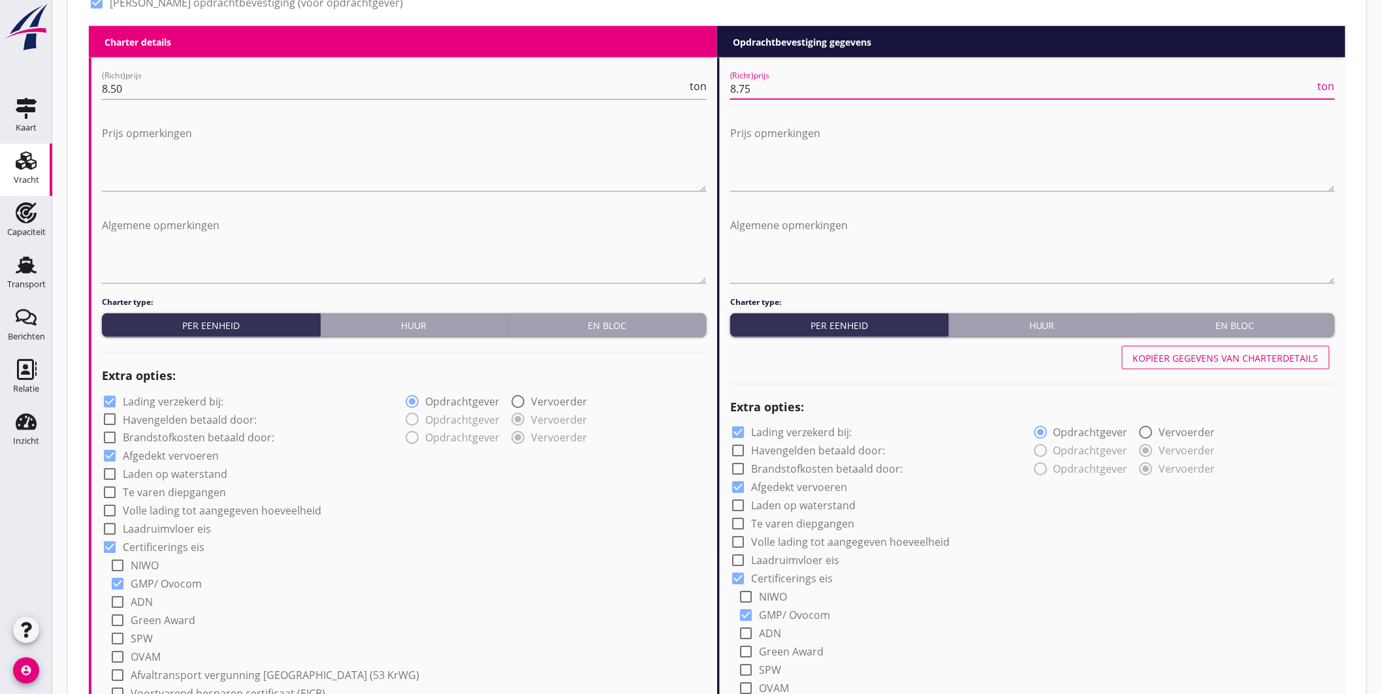
scroll to position [684, 0]
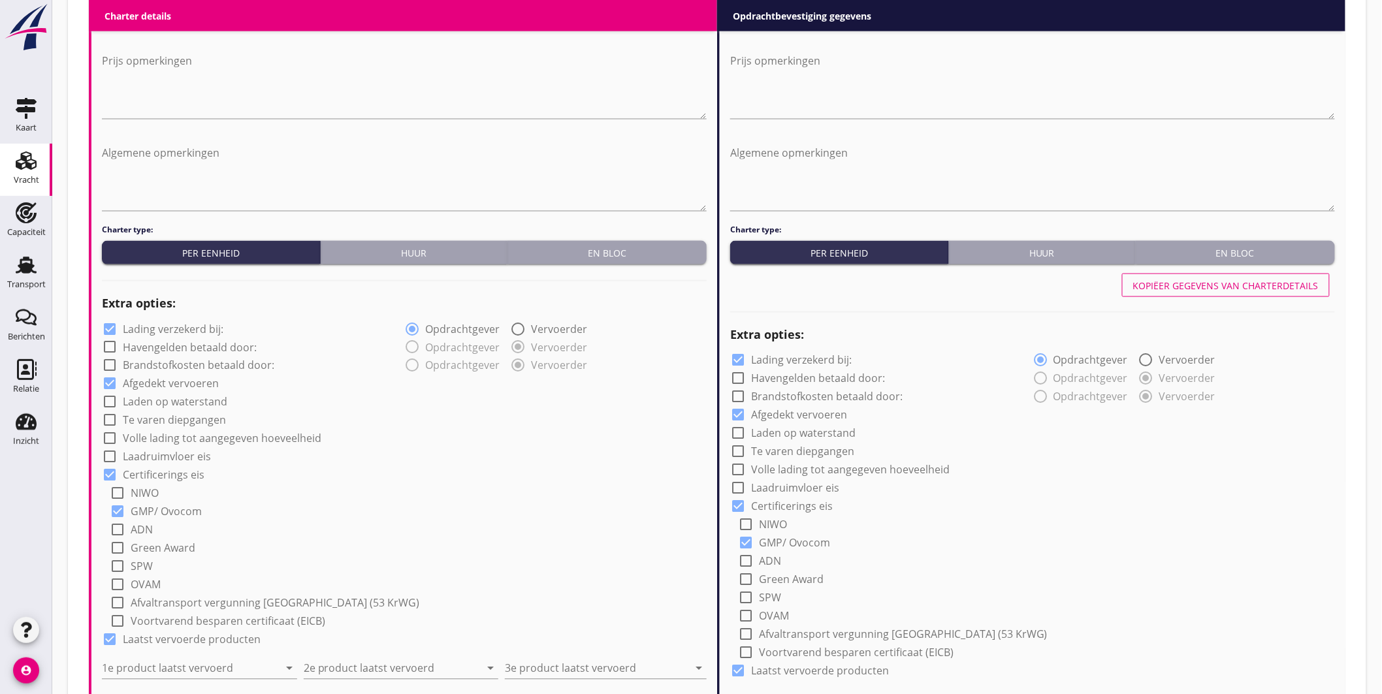
type input "8.75"
click at [173, 328] on label "Lading verzekerd bij:" at bounding box center [173, 329] width 101 height 13
checkbox input "false"
click at [201, 661] on input "1e product laatst vervoerd" at bounding box center [190, 668] width 177 height 21
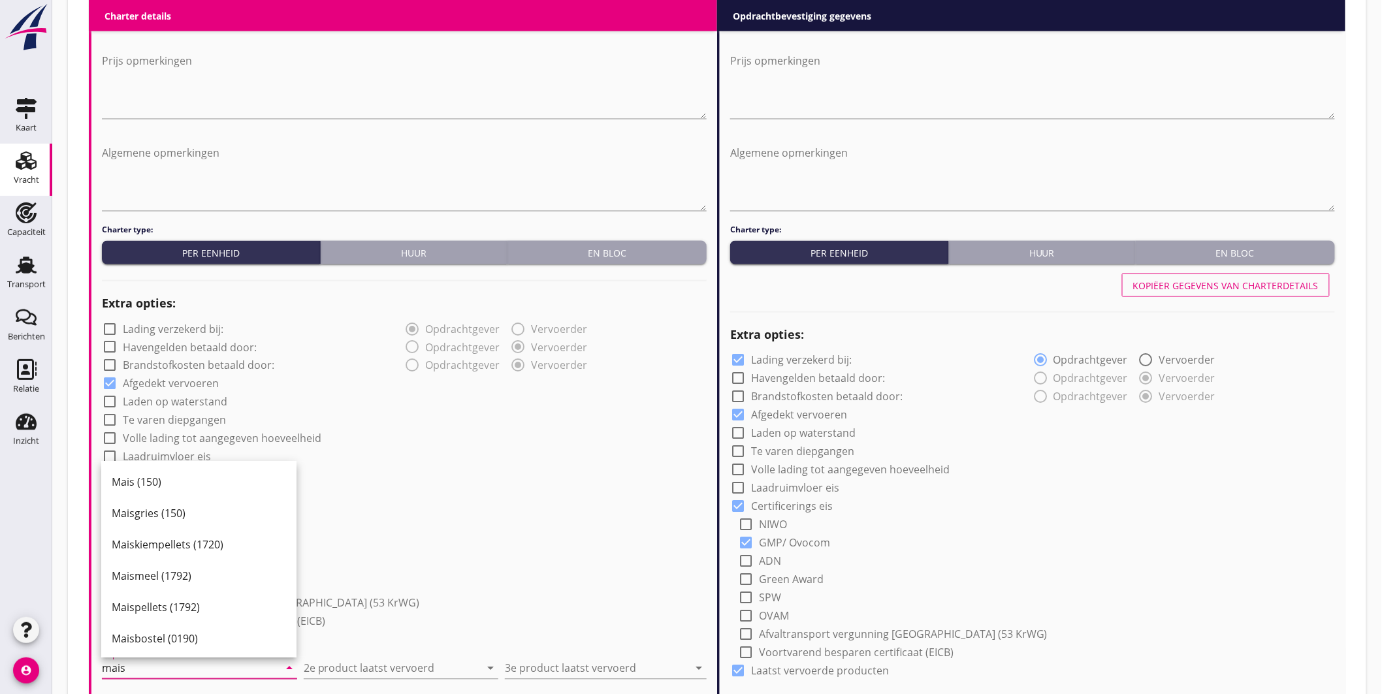
click at [164, 483] on div "Mais (150)" at bounding box center [199, 483] width 174 height 16
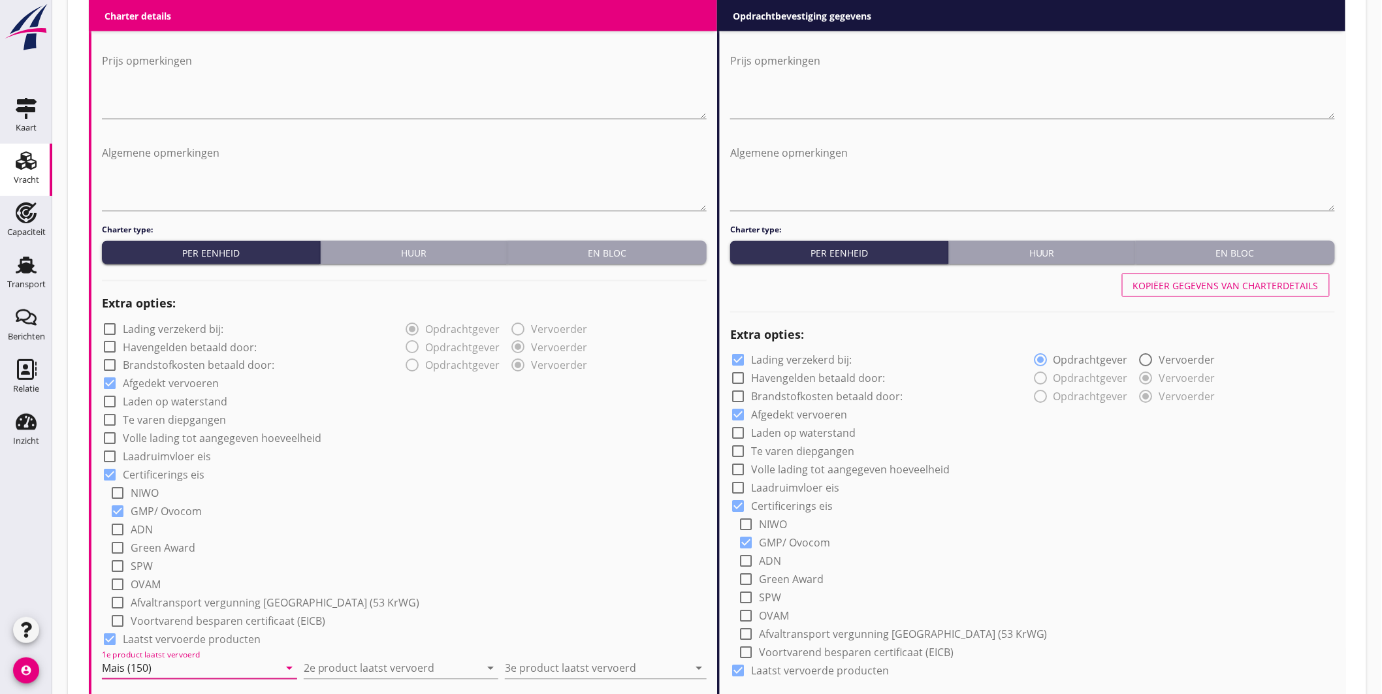
type input "Mais (150)"
click at [569, 599] on div "check_box_outline_blank Afvaltransport vergunning Duitsland (53 KrWG)" at bounding box center [408, 602] width 597 height 18
click at [389, 667] on input "2e product laatst vervoerd" at bounding box center [392, 668] width 177 height 21
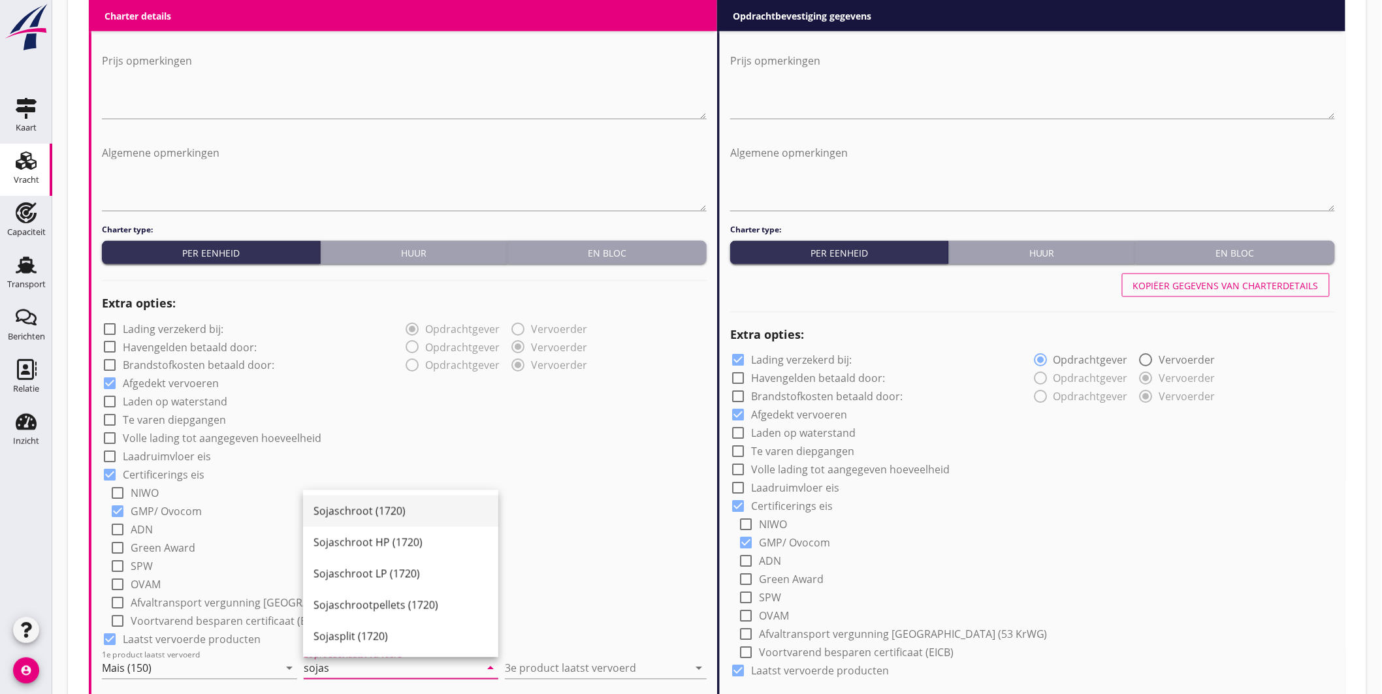
click at [420, 503] on div "Sojaschroot (1720)" at bounding box center [400, 511] width 174 height 16
type input "Sojaschroot (1720)"
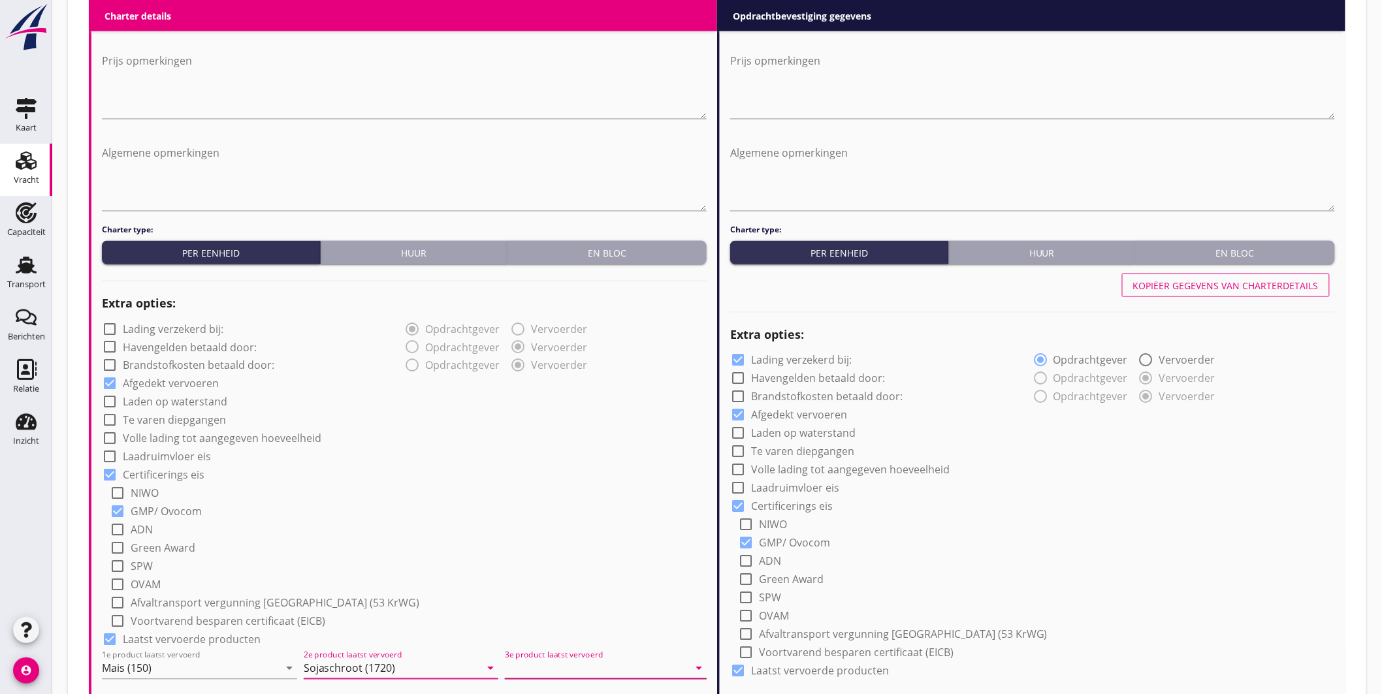
click at [537, 661] on input "3e product laatst vervoerd" at bounding box center [596, 668] width 183 height 21
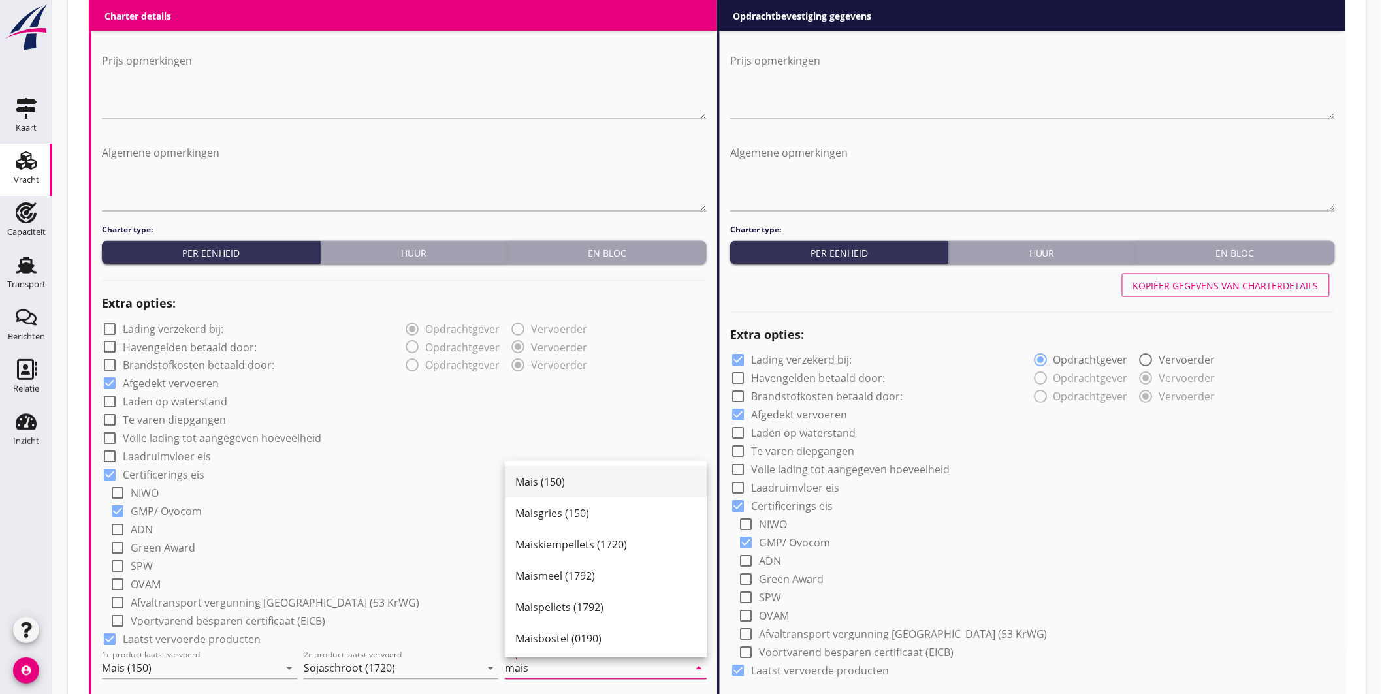
click at [618, 486] on div "Mais (150)" at bounding box center [605, 483] width 181 height 16
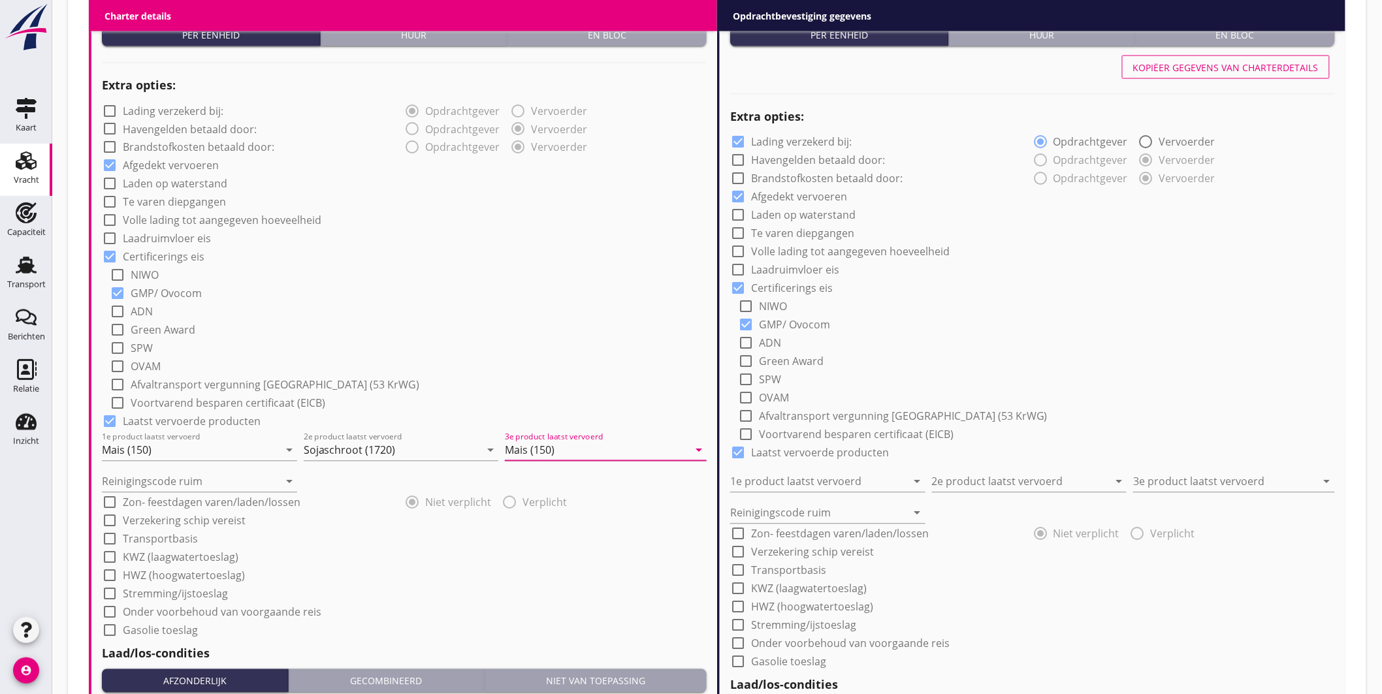
scroll to position [974, 0]
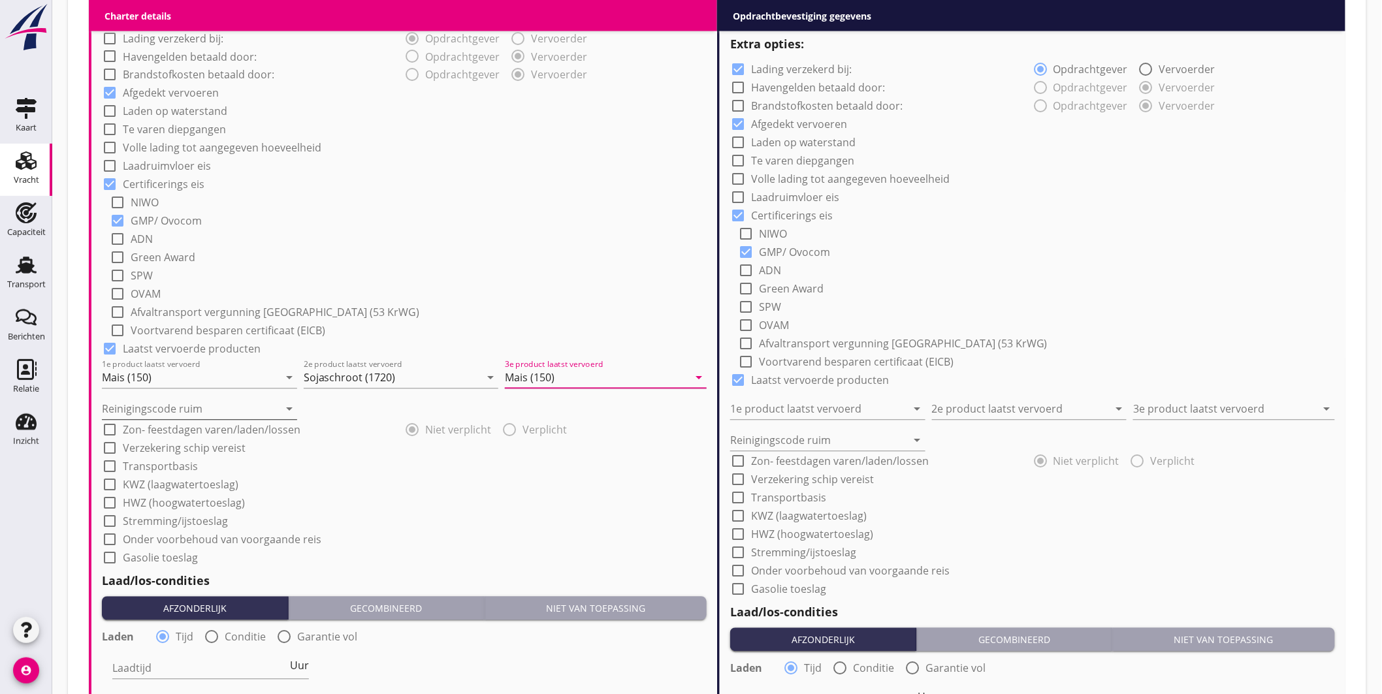
type input "Mais (150)"
click at [168, 414] on input "Reinigingscode ruim" at bounding box center [190, 409] width 177 height 21
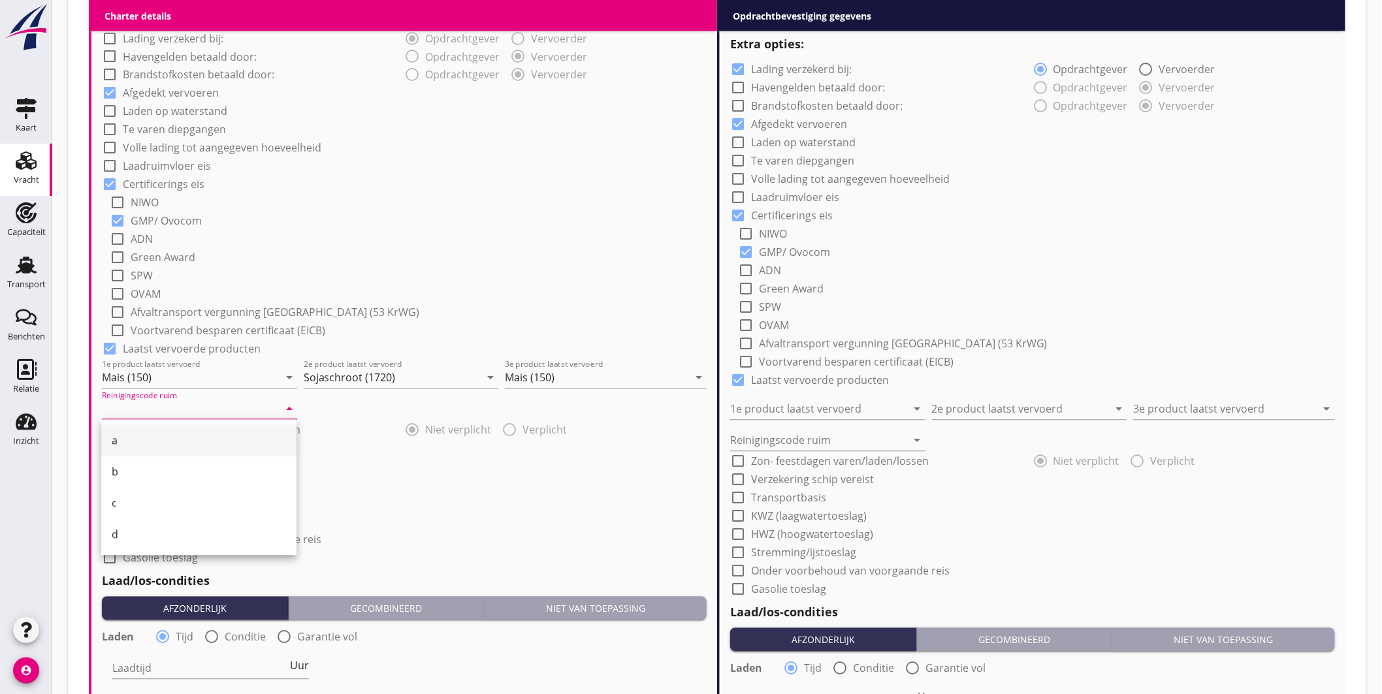
click at [134, 436] on div "a" at bounding box center [199, 441] width 174 height 16
type input "a"
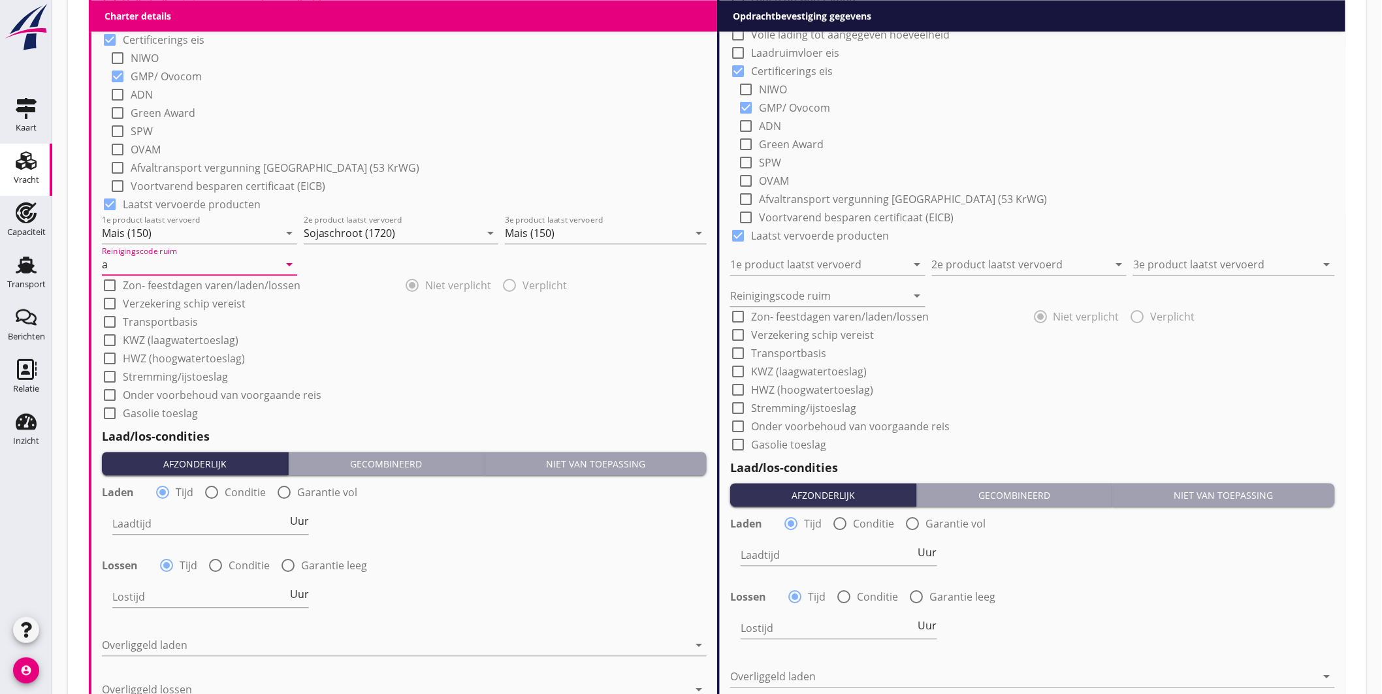
scroll to position [1264, 0]
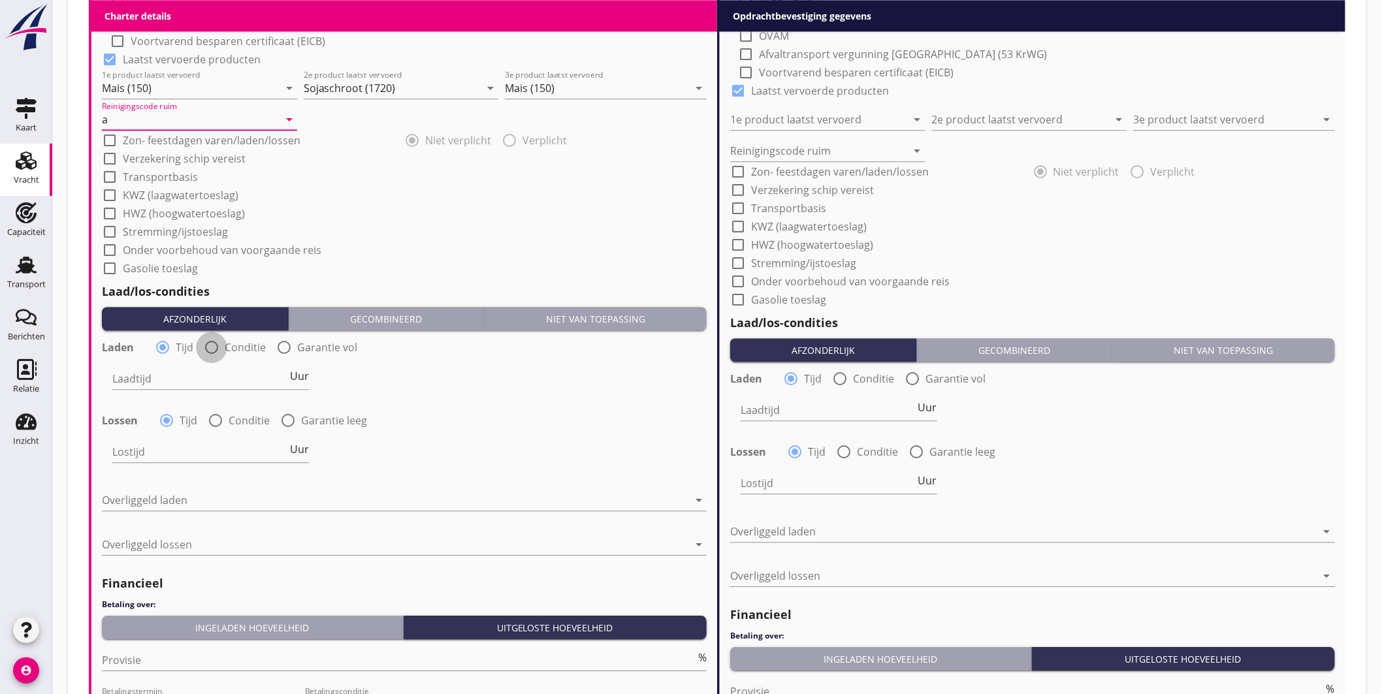
click at [206, 346] on div at bounding box center [211, 347] width 22 height 22
radio input "false"
radio input "true"
click at [217, 383] on div at bounding box center [251, 378] width 278 height 21
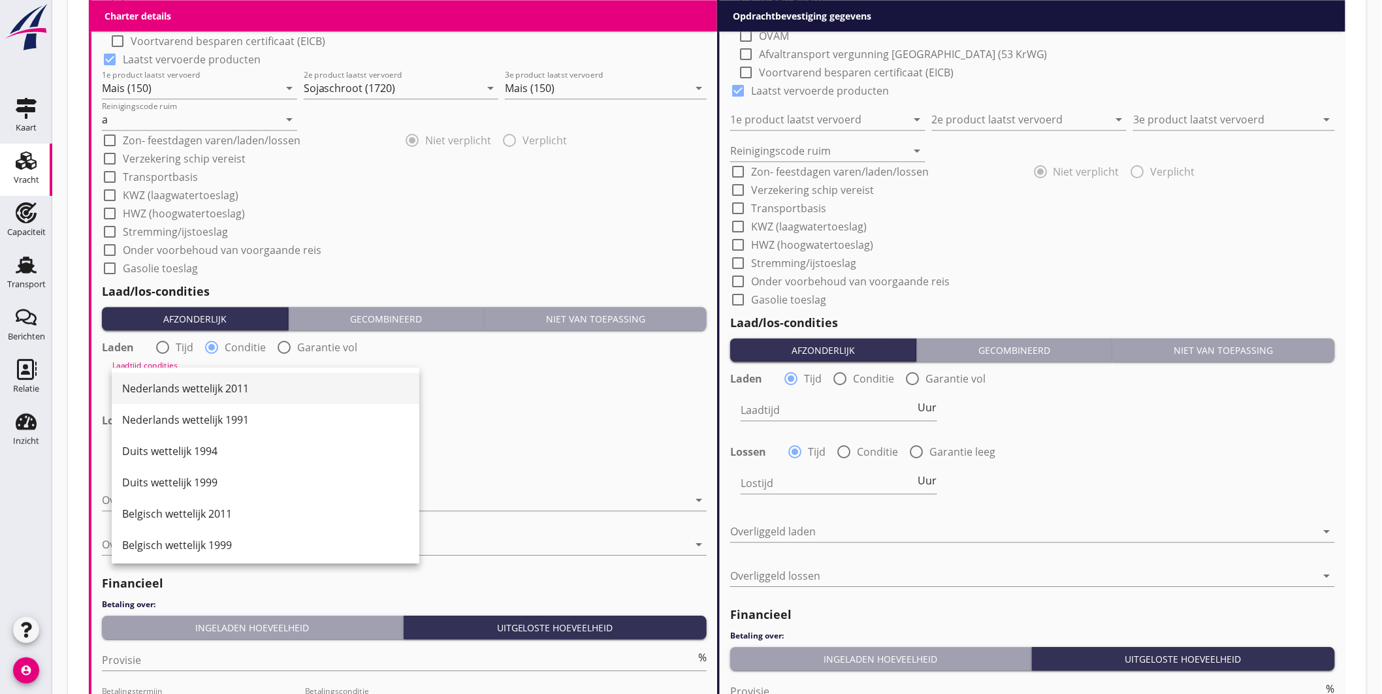
click at [223, 392] on div "Nederlands wettelijk 2011" at bounding box center [265, 389] width 287 height 16
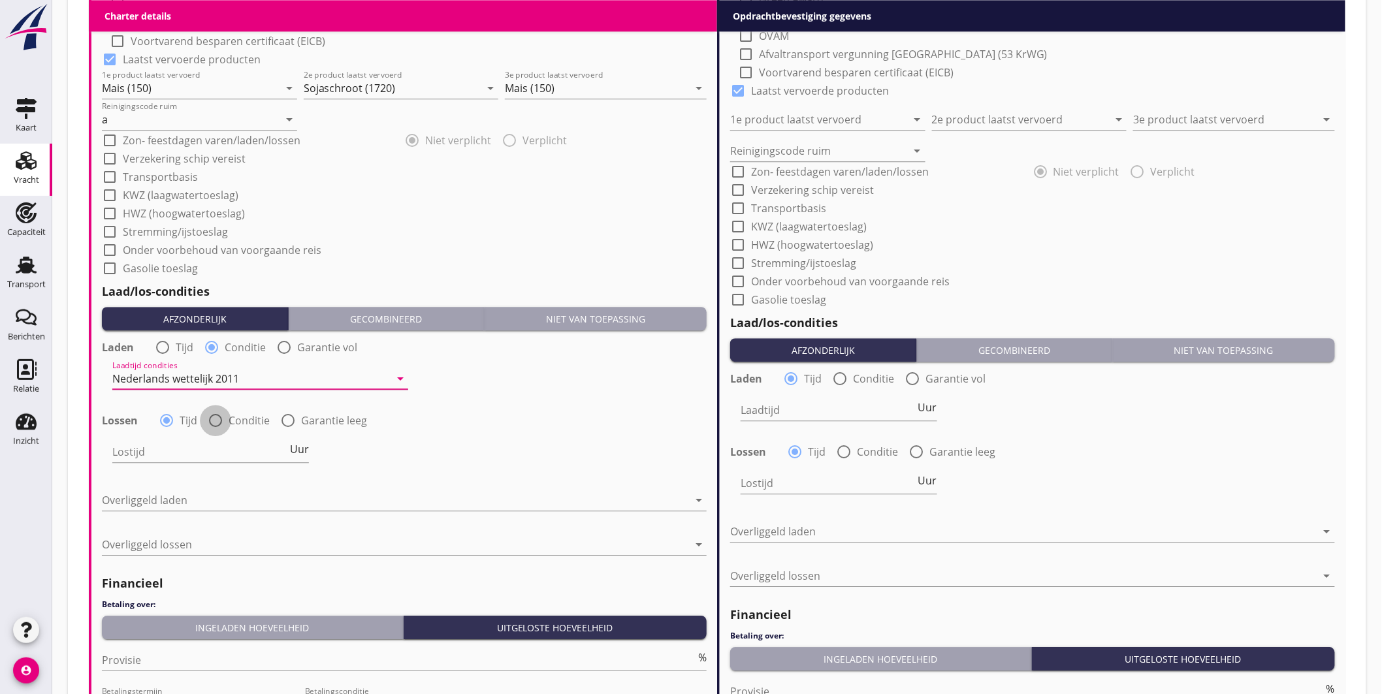
click at [216, 420] on div at bounding box center [215, 420] width 22 height 22
radio input "false"
radio input "true"
click at [223, 455] on div at bounding box center [251, 451] width 278 height 21
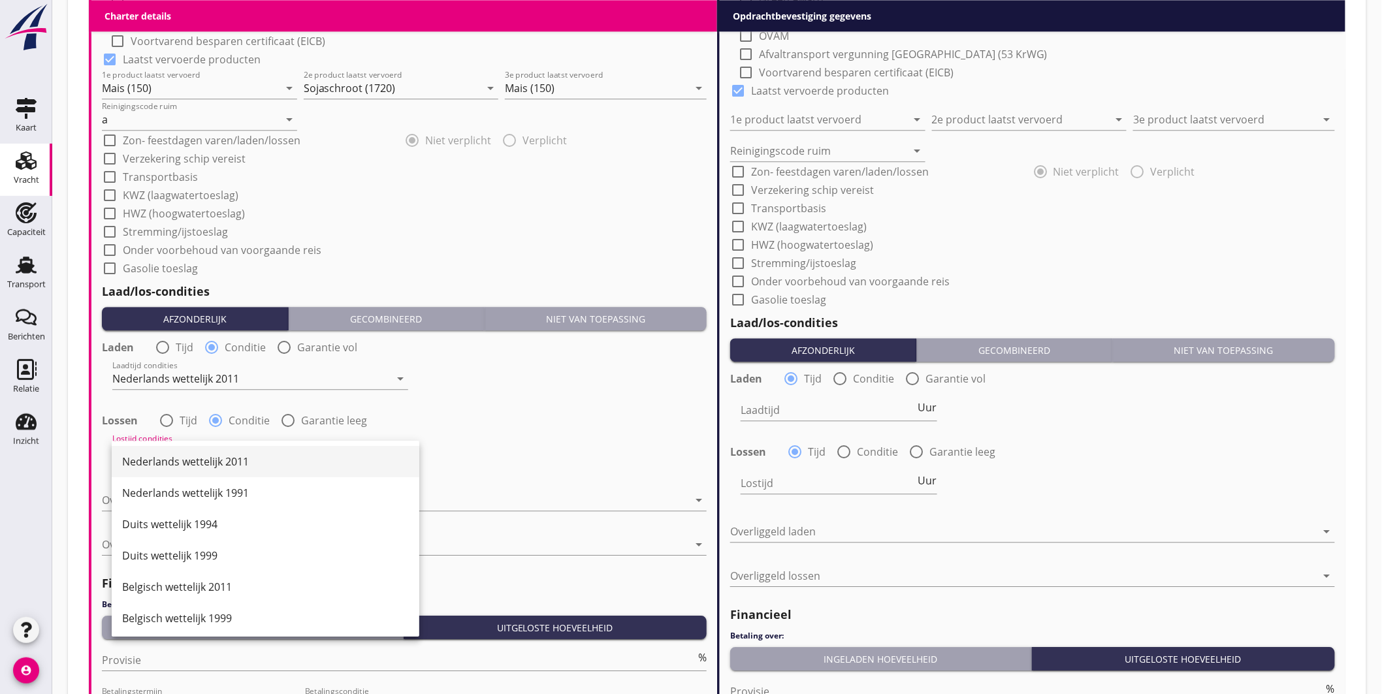
click at [224, 461] on div "Nederlands wettelijk 2011" at bounding box center [265, 462] width 287 height 16
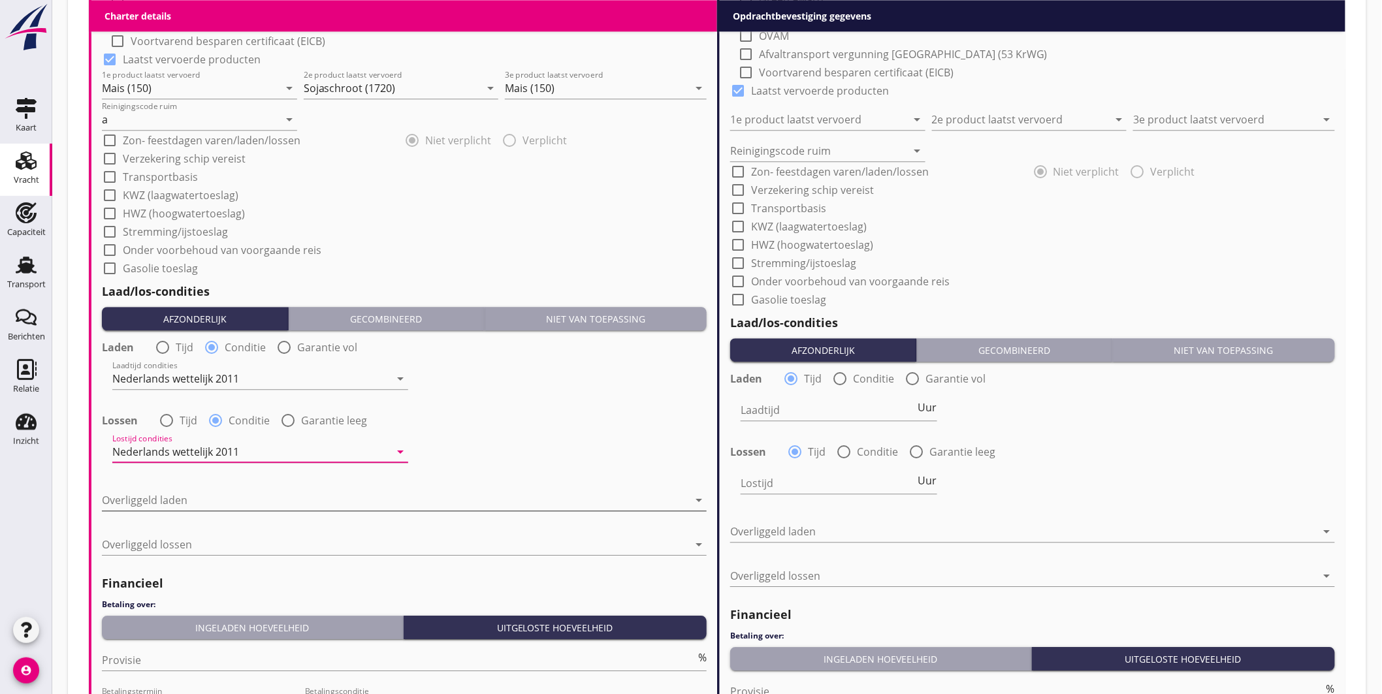
click at [224, 504] on div at bounding box center [395, 500] width 586 height 21
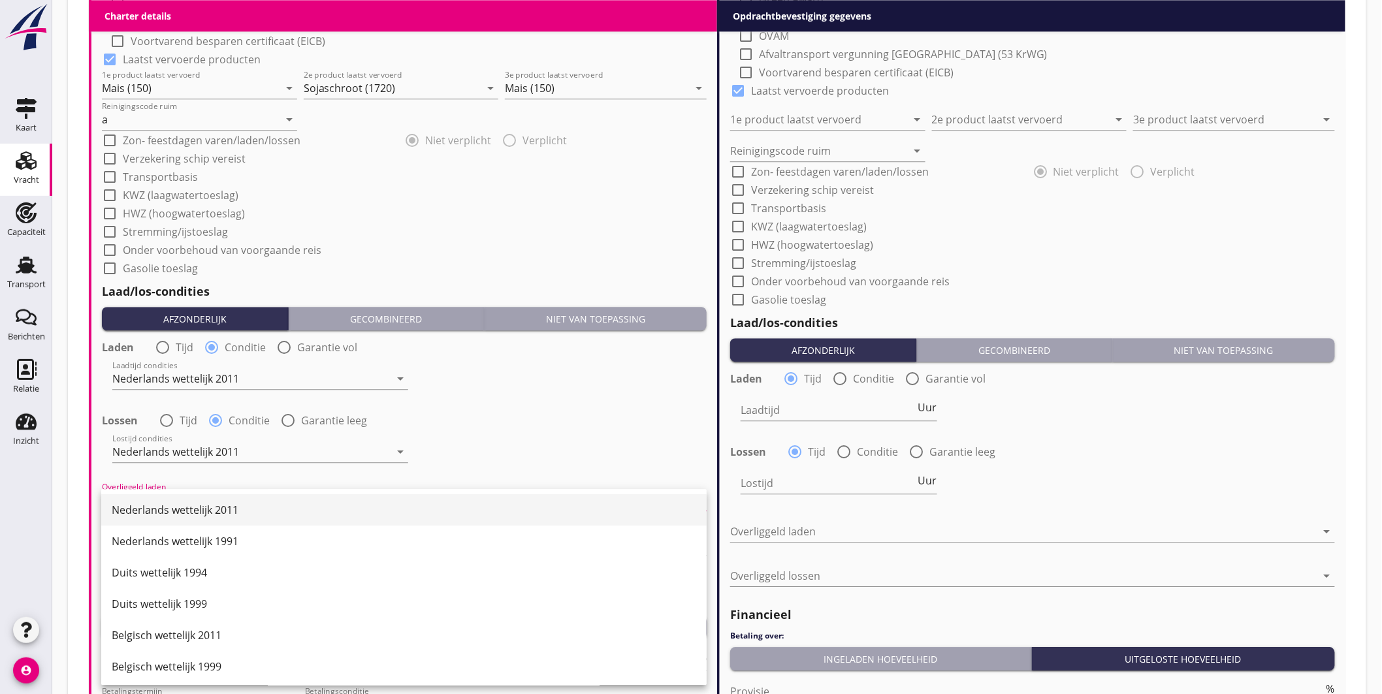
click at [229, 511] on div "Nederlands wettelijk 2011" at bounding box center [404, 510] width 584 height 16
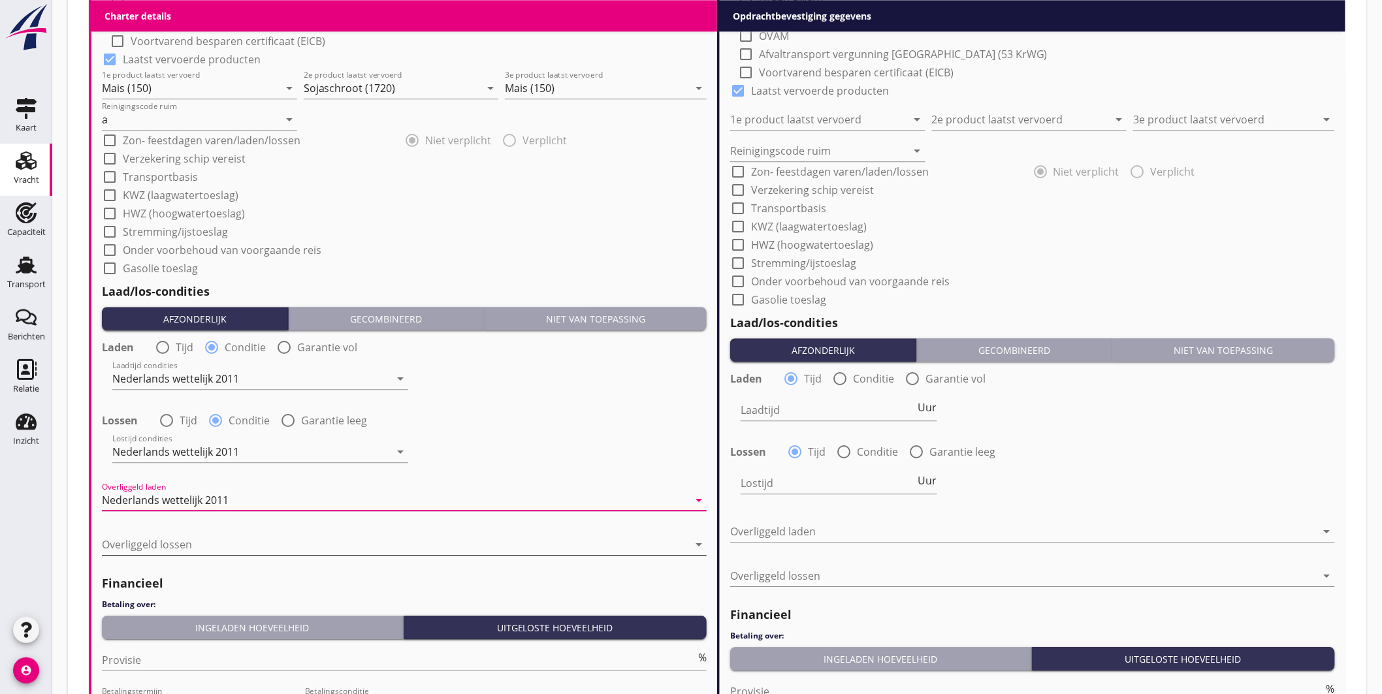
click at [229, 547] on div at bounding box center [395, 544] width 586 height 21
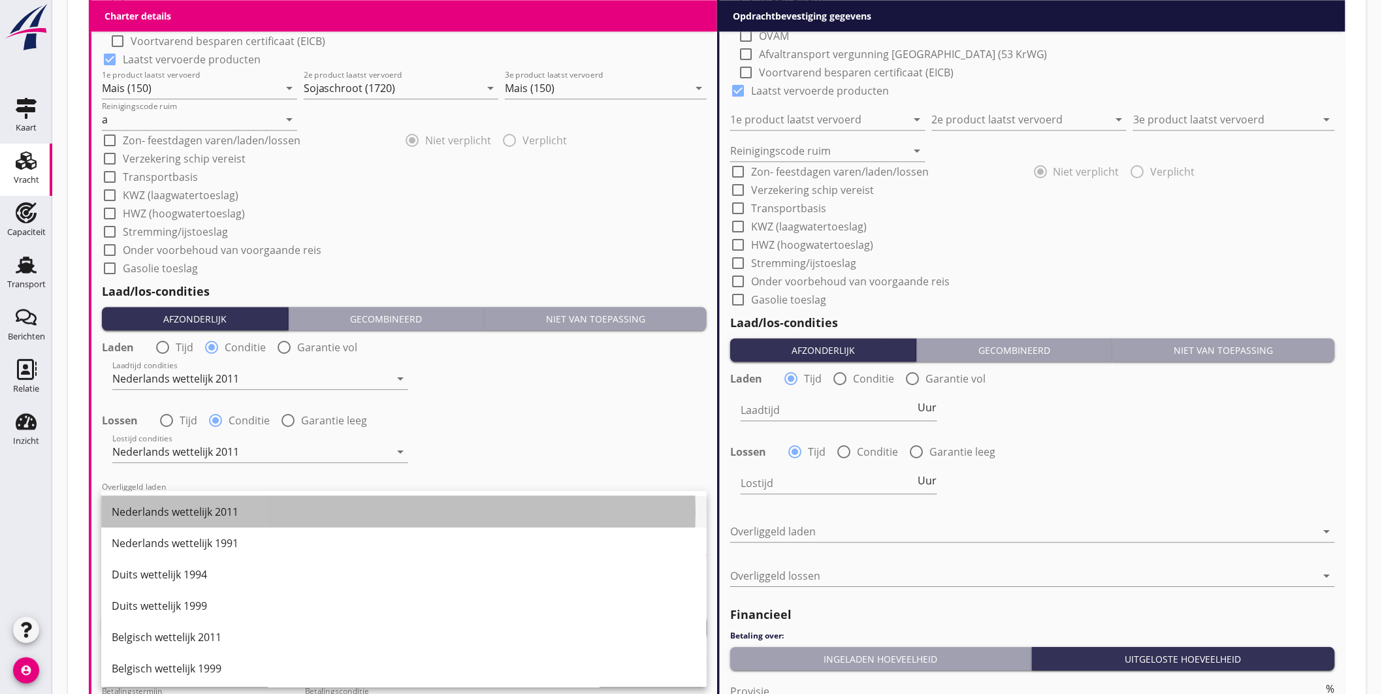
click at [223, 516] on div "Nederlands wettelijk 2011" at bounding box center [404, 512] width 584 height 16
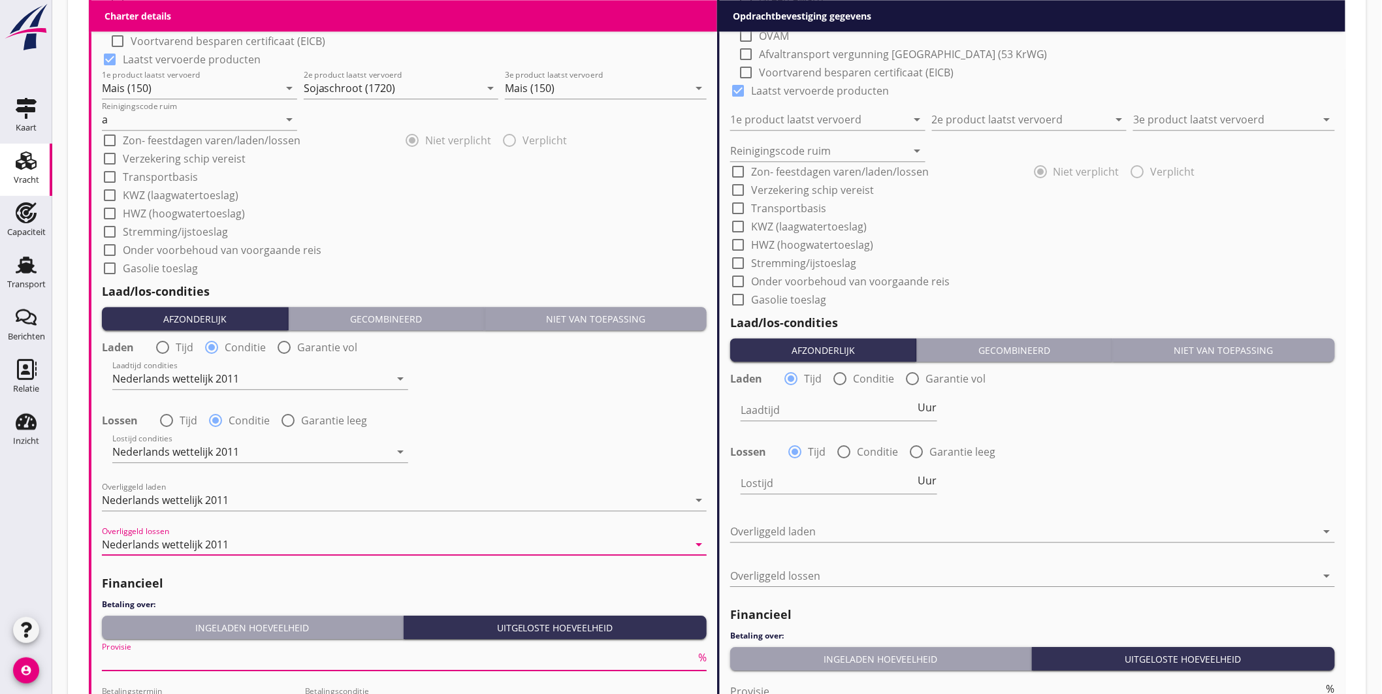
click at [176, 651] on input "Provisie" at bounding box center [399, 660] width 594 height 21
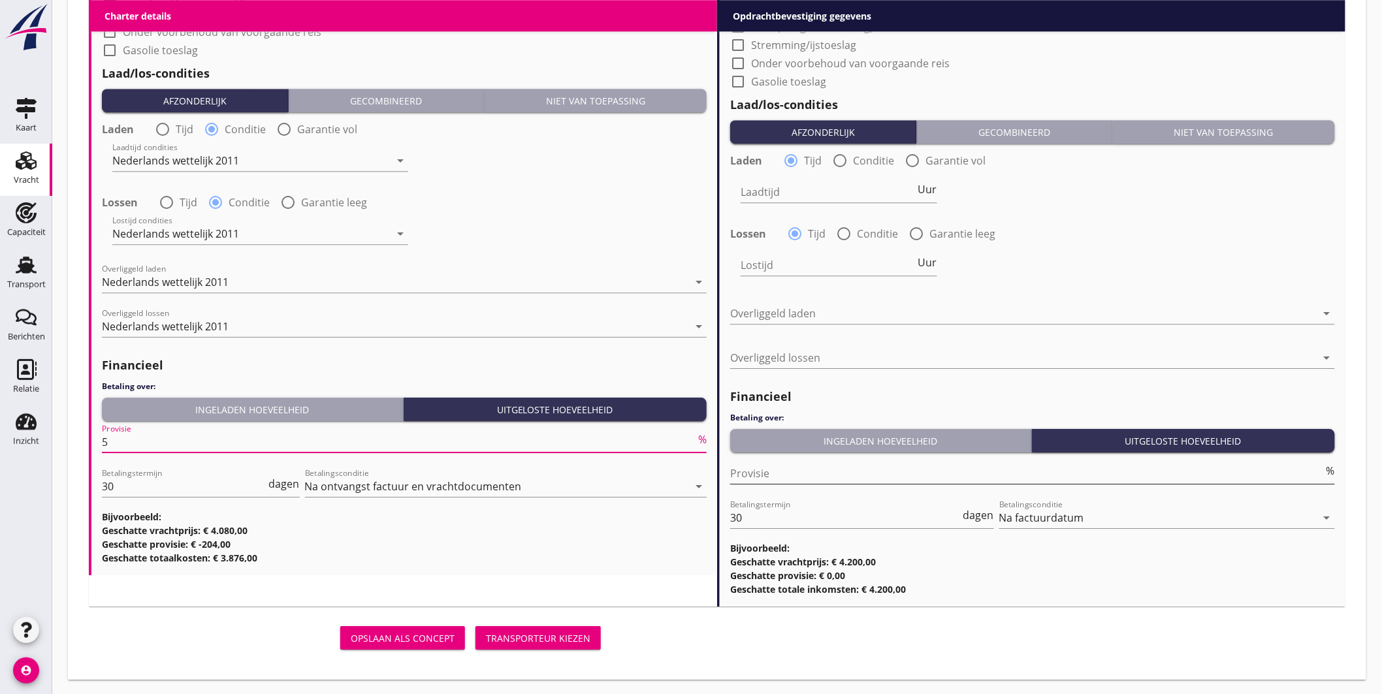
type input "5"
click at [756, 471] on input "Provisie" at bounding box center [1027, 473] width 594 height 21
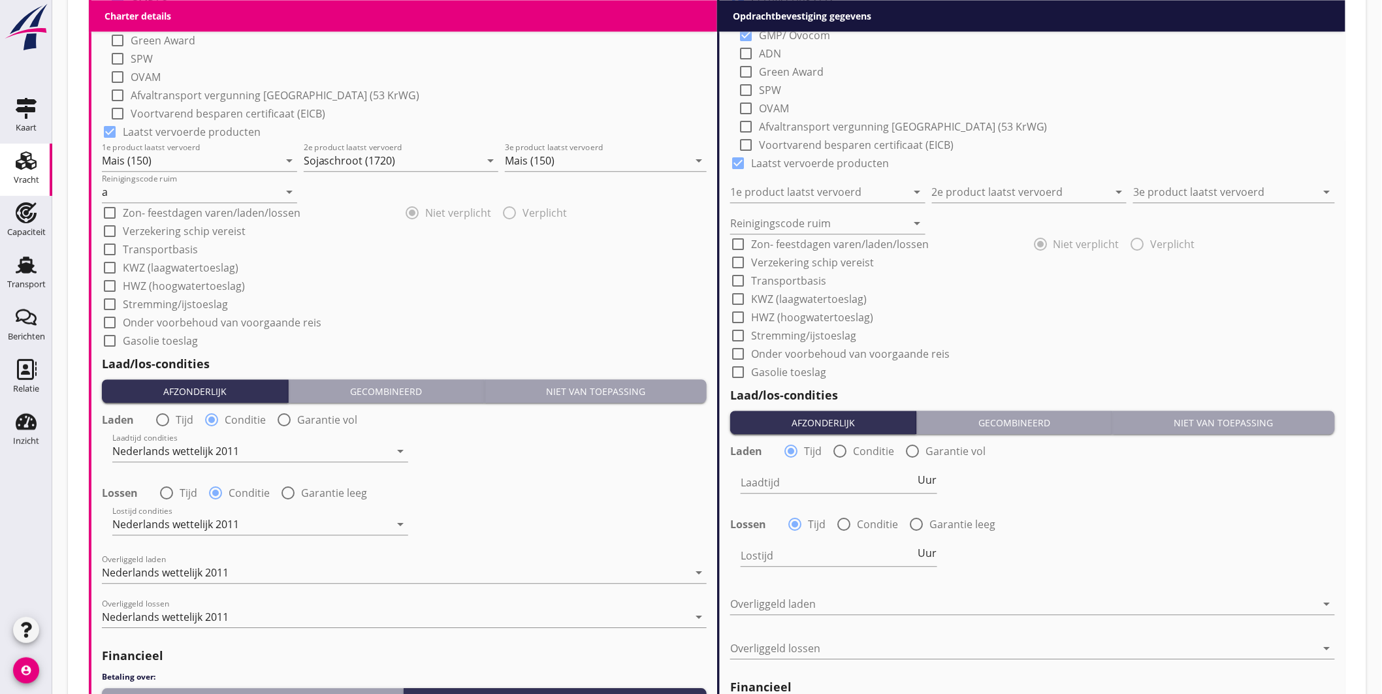
scroll to position [902, 0]
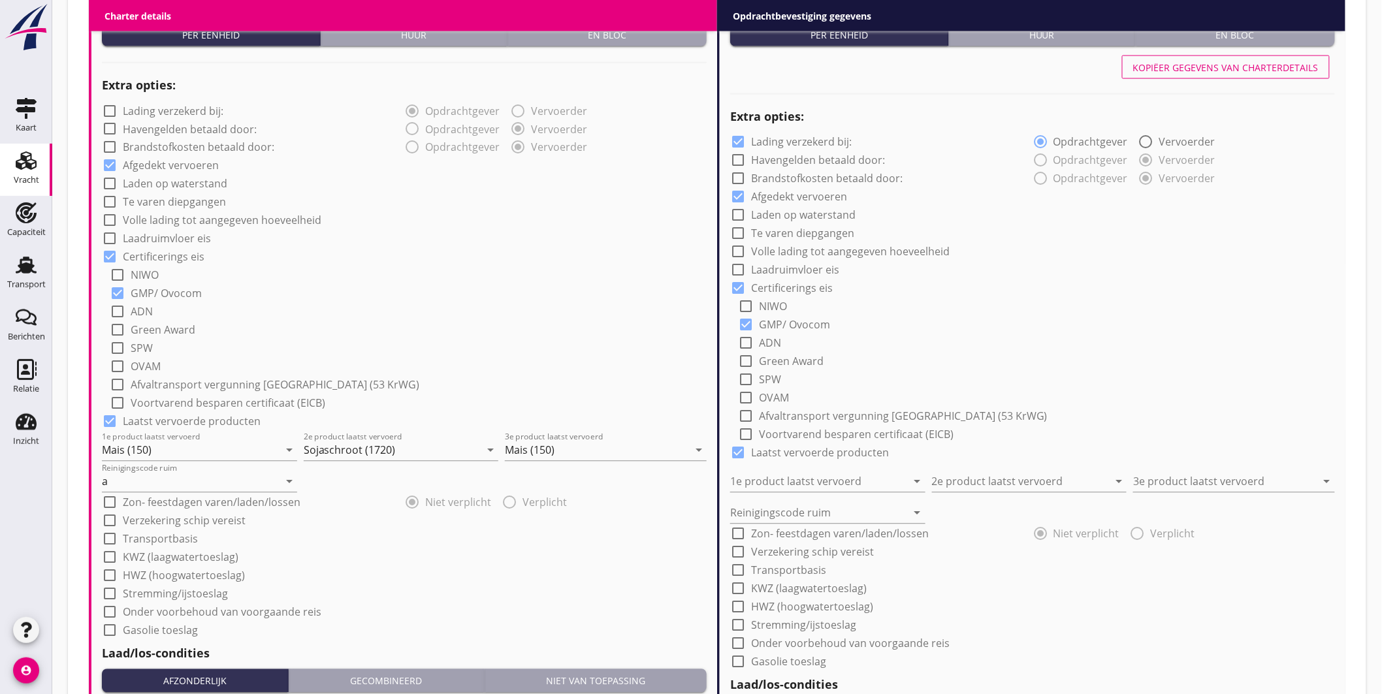
type input "2.50"
click at [1229, 73] on div "Kopiëer gegevens van charterdetails" at bounding box center [1225, 68] width 185 height 14
checkbox input "false"
type input "Mais (150)"
type input "Sojaschroot (1720)"
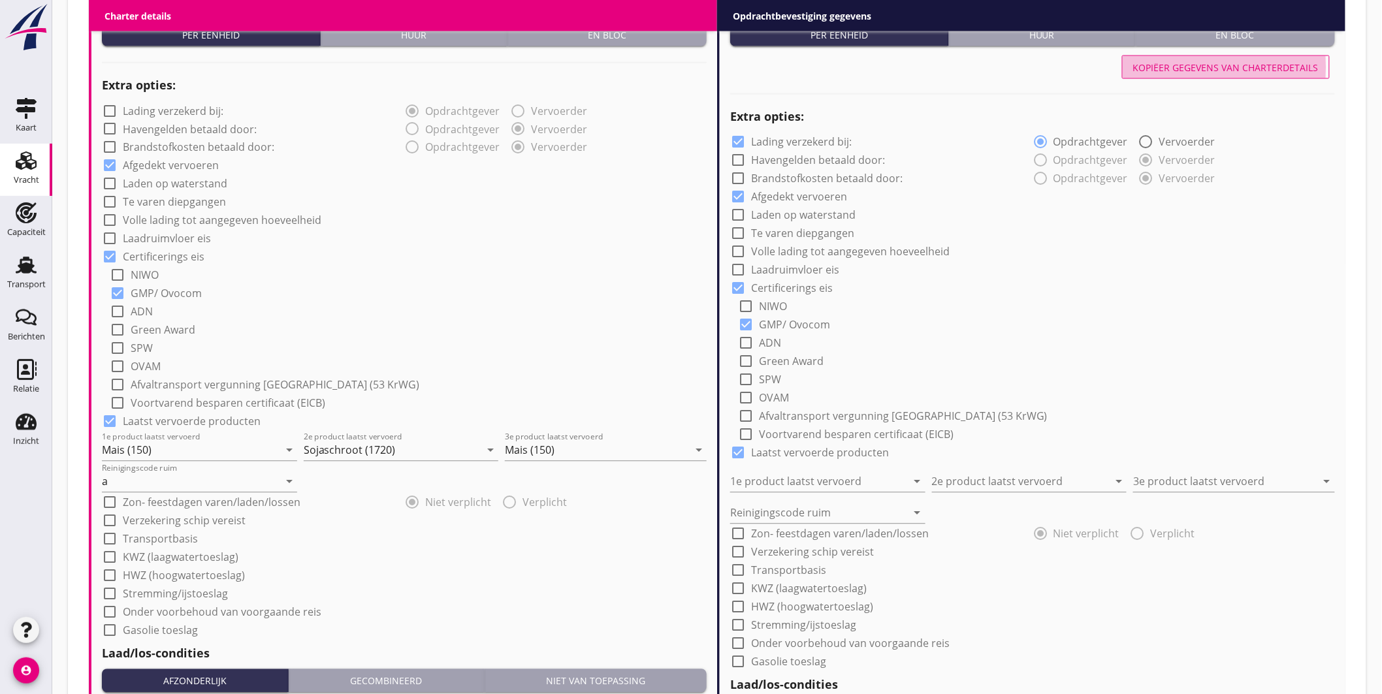
type input "Mais (150)"
type input "a"
radio input "false"
radio input "true"
radio input "false"
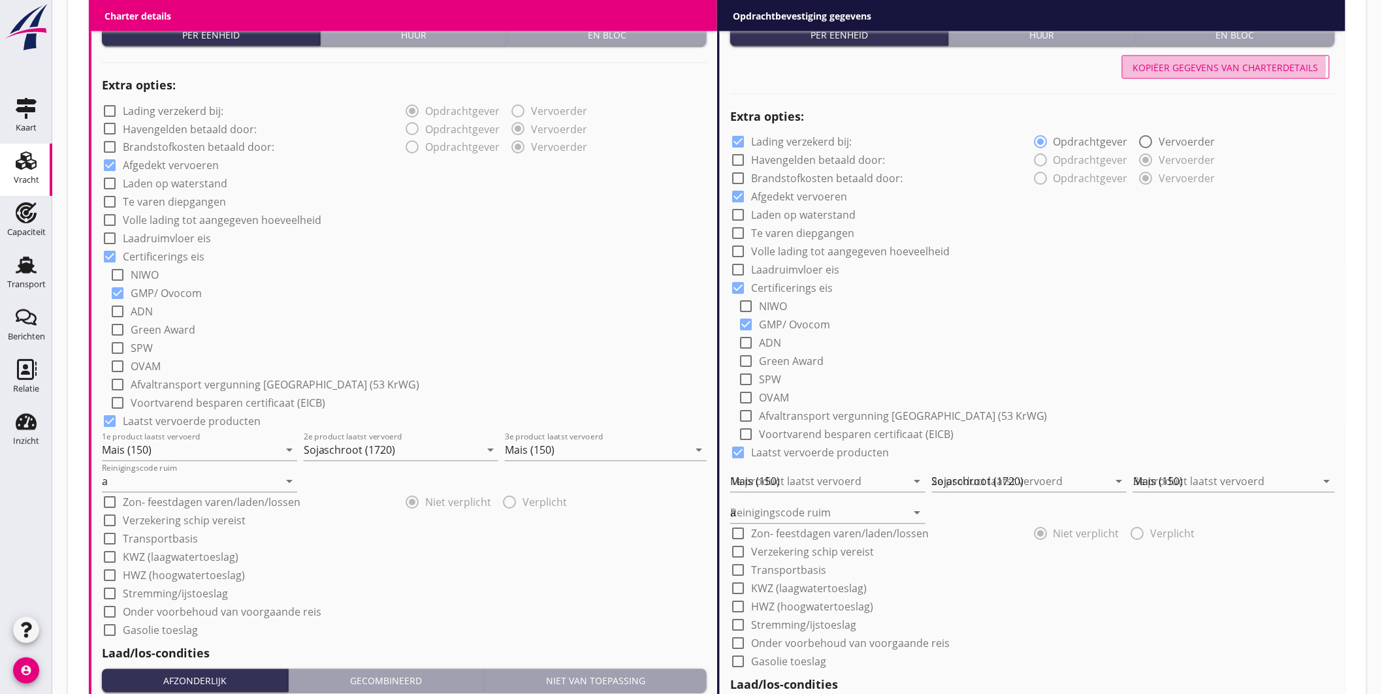
radio input "true"
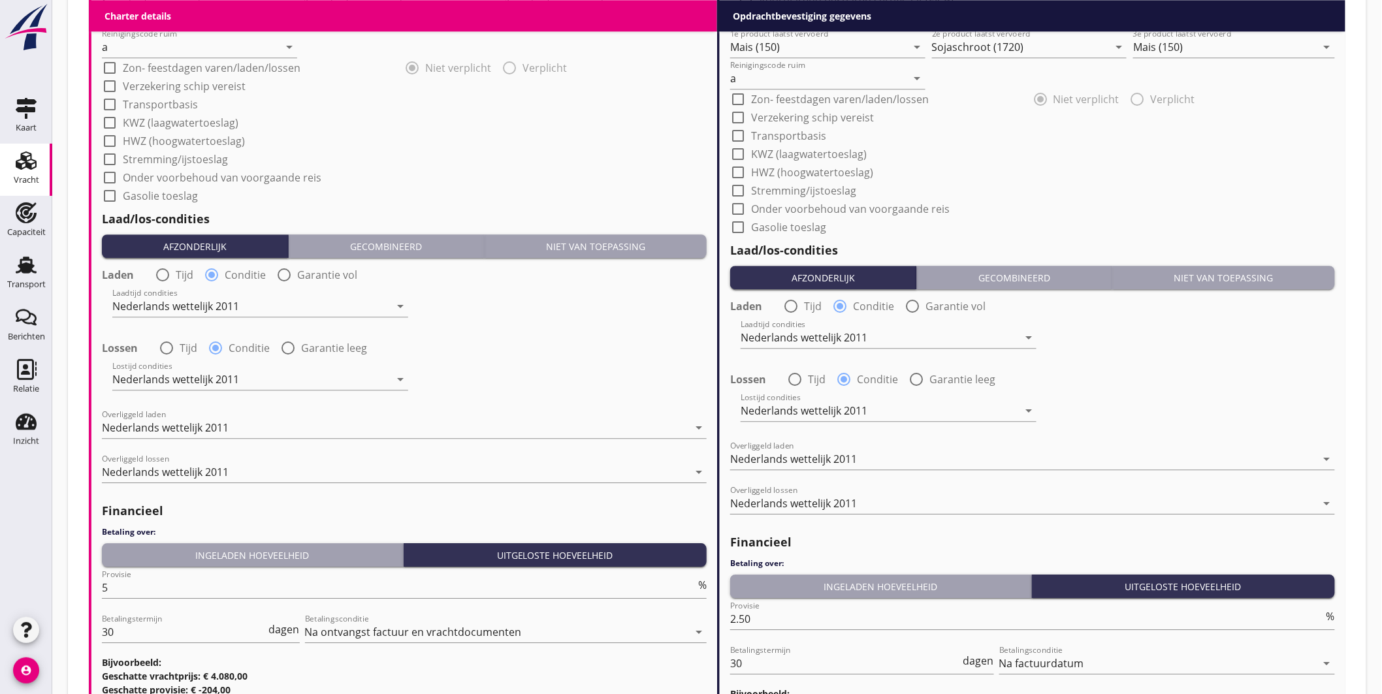
scroll to position [1482, 0]
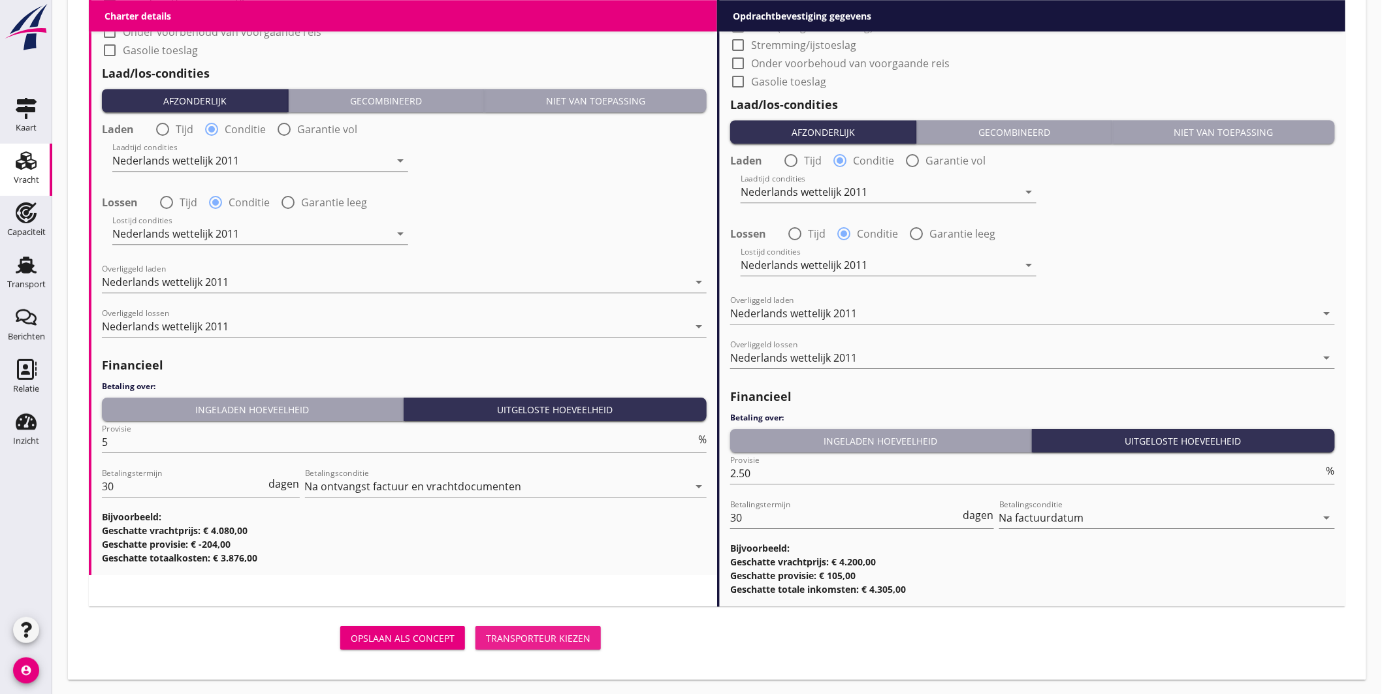
click at [552, 639] on div "Transporteur kiezen" at bounding box center [538, 638] width 104 height 14
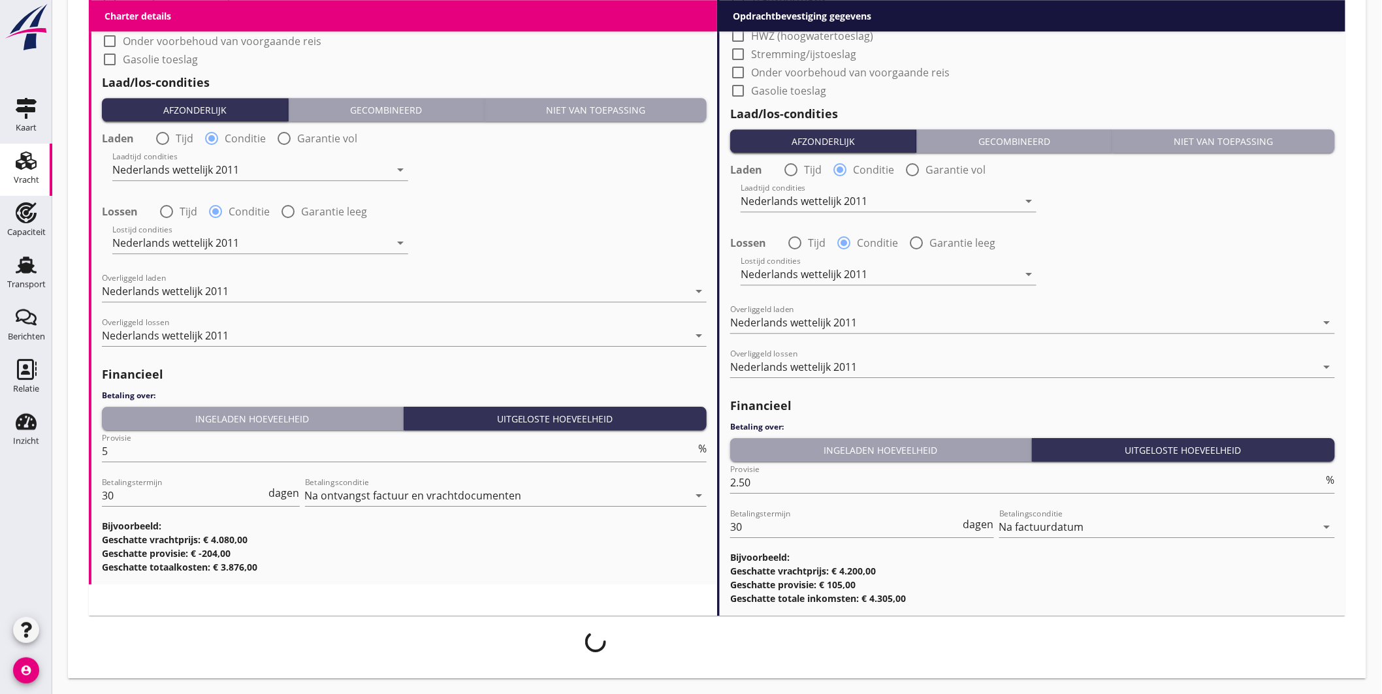
scroll to position [1472, 0]
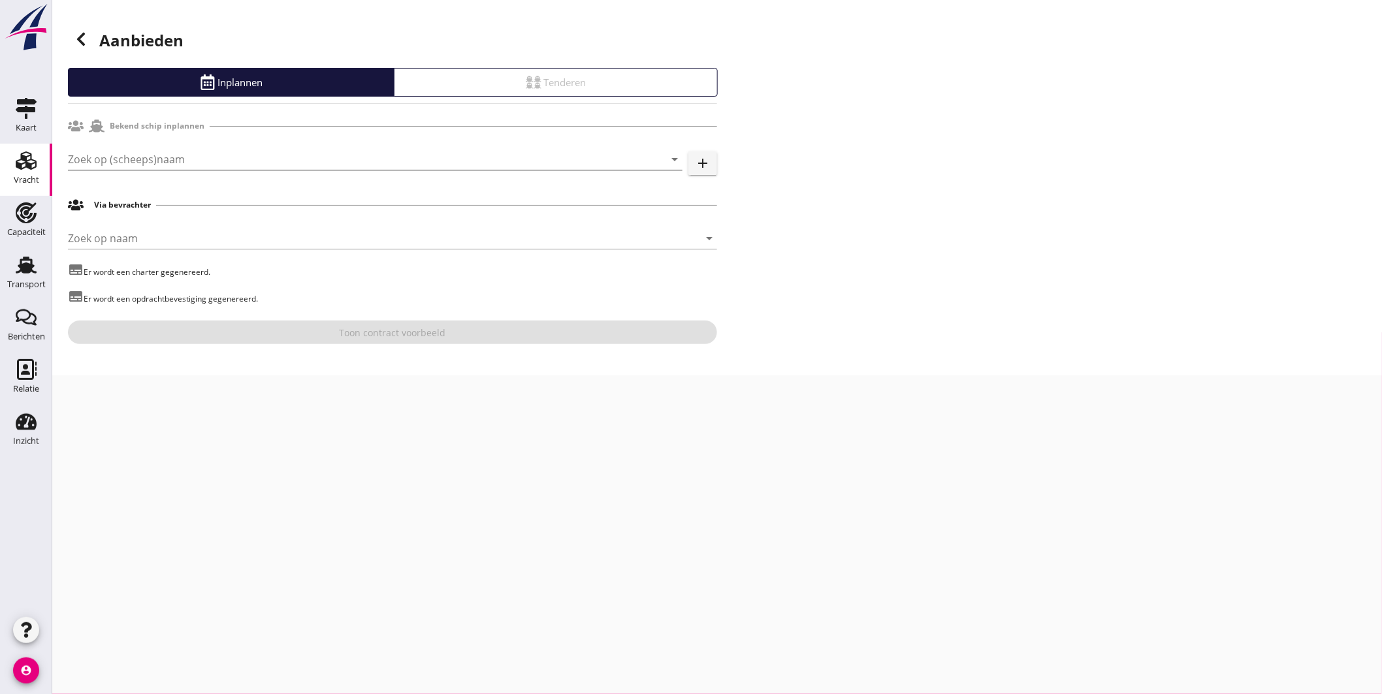
click at [206, 157] on input "Zoek op (scheeps)naam" at bounding box center [357, 159] width 578 height 21
type input "zeelandia"
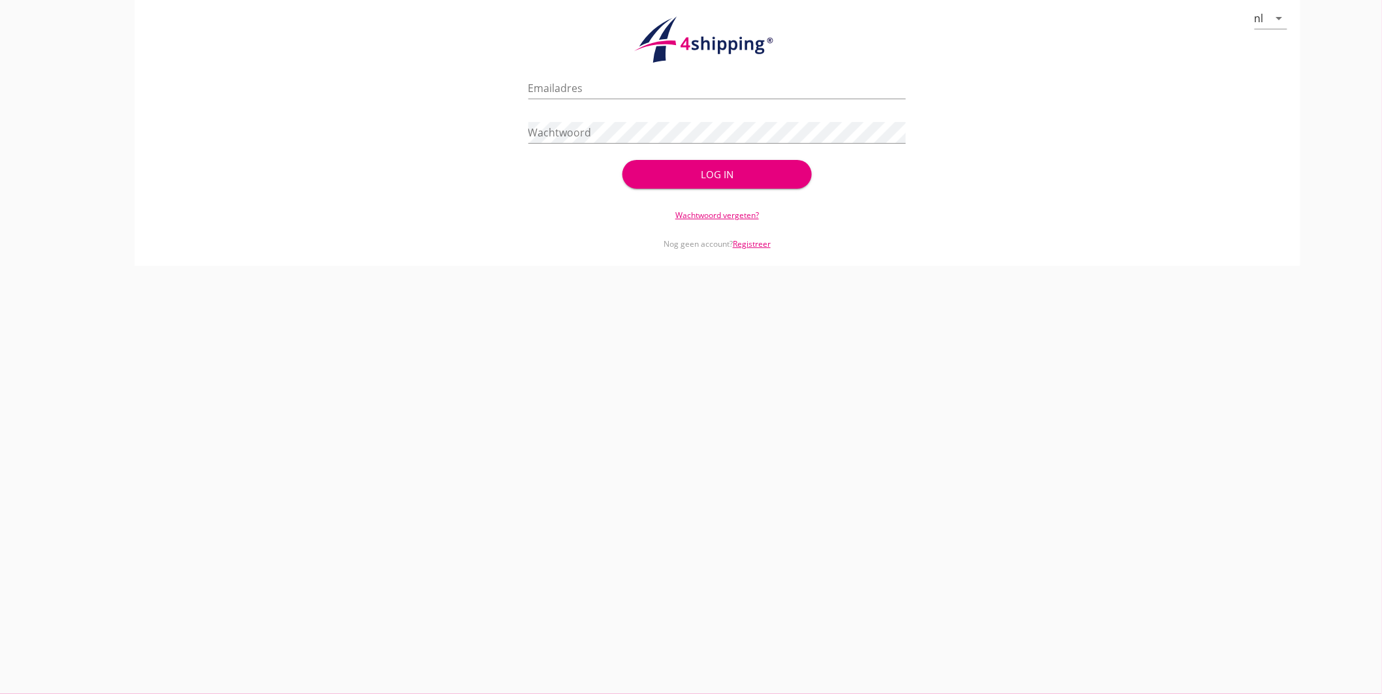
type input "jasper@stoffersbevrachtingen.nl"
click at [671, 178] on div "Log in" at bounding box center [716, 174] width 147 height 15
click at [701, 180] on div "Log in" at bounding box center [716, 174] width 189 height 29
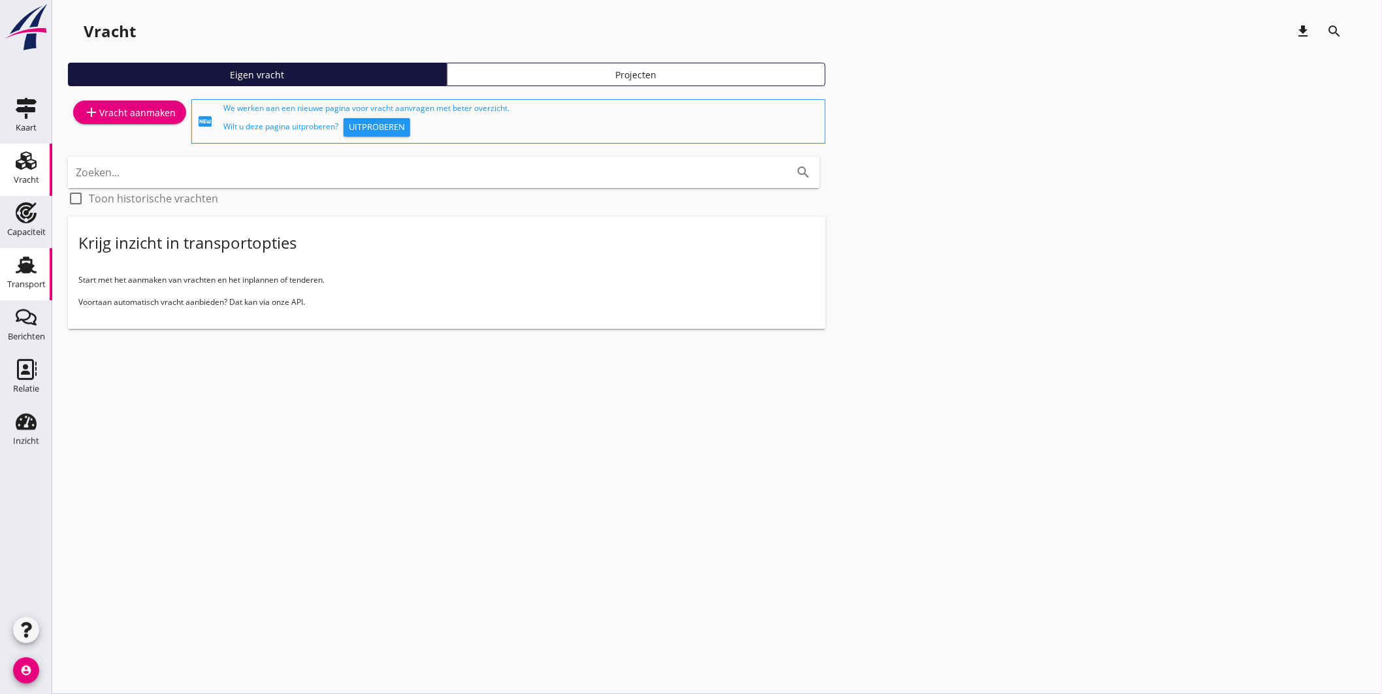
click at [36, 262] on icon "Transport" at bounding box center [26, 265] width 21 height 21
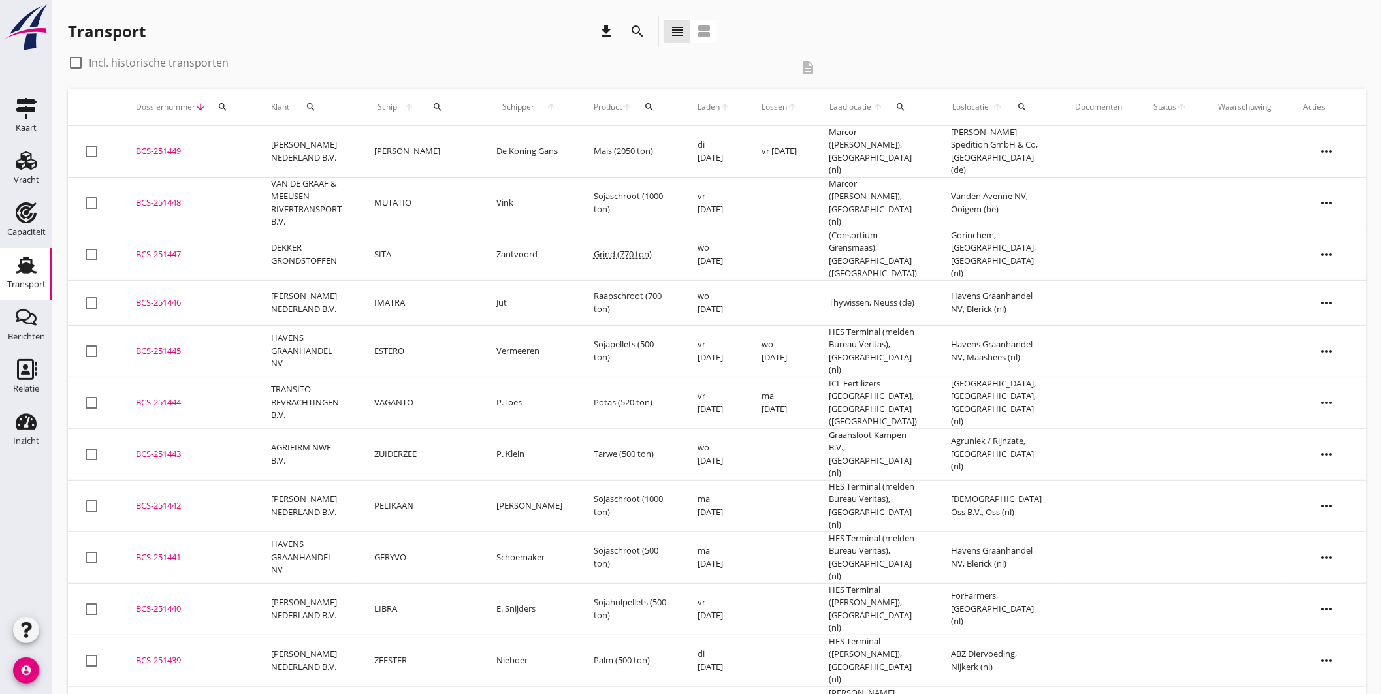
click at [437, 105] on icon "search" at bounding box center [438, 107] width 10 height 10
click at [471, 146] on input "Zoek op (scheeps)naam" at bounding box center [500, 145] width 136 height 21
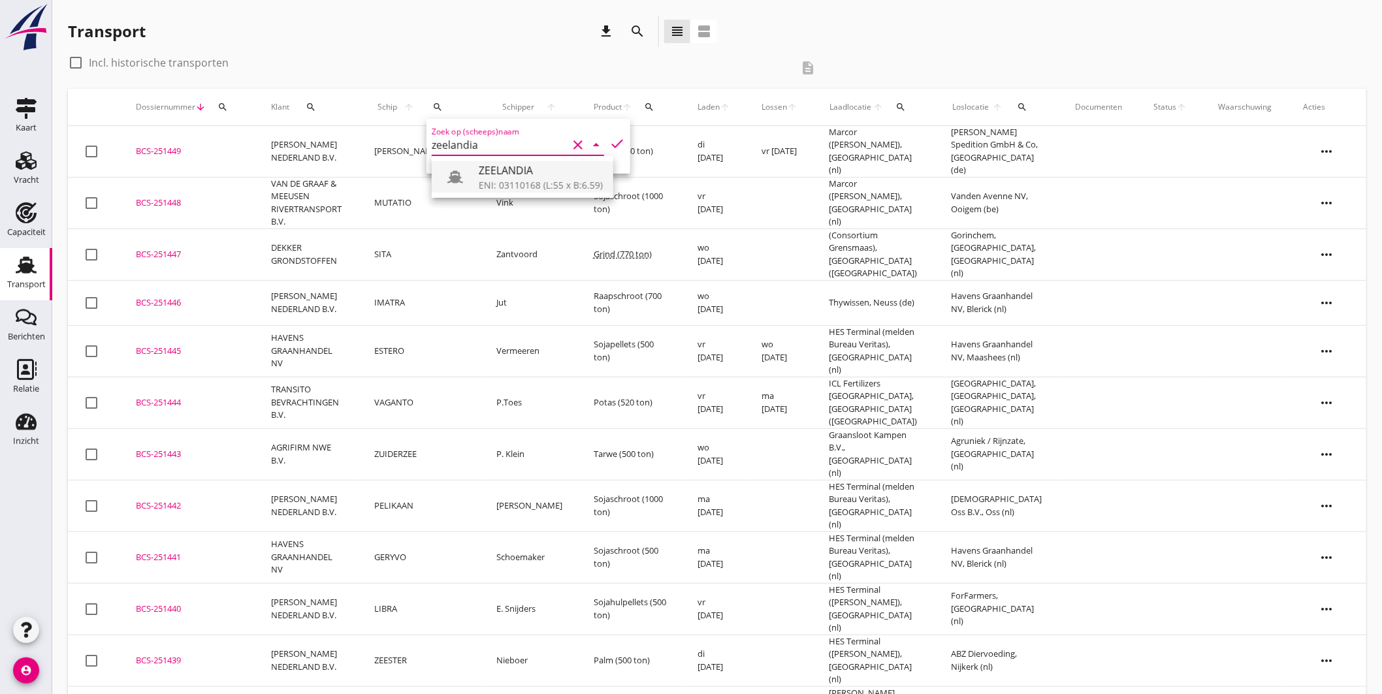
click at [539, 177] on div "ZEELANDIA" at bounding box center [541, 171] width 124 height 16
click at [609, 138] on icon "check" at bounding box center [617, 144] width 16 height 16
type input "ZEELANDIA"
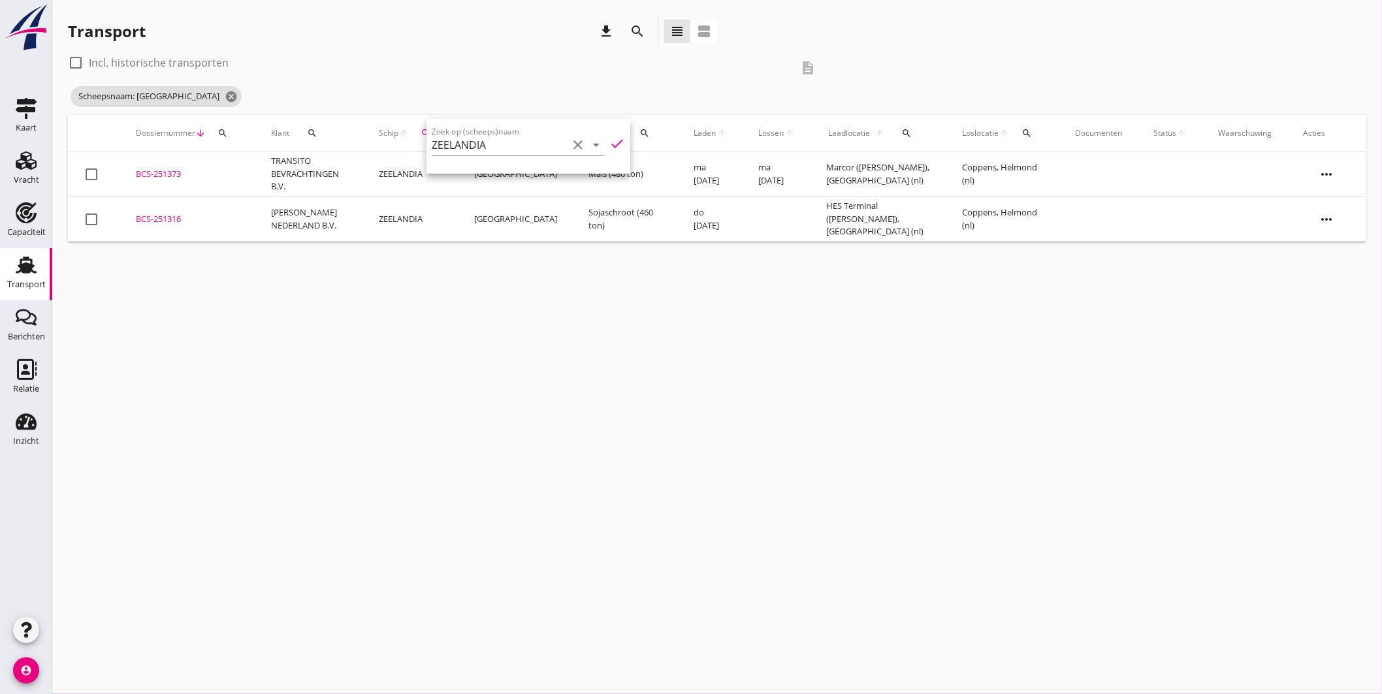
click at [159, 170] on div "BCS-251373" at bounding box center [188, 174] width 104 height 13
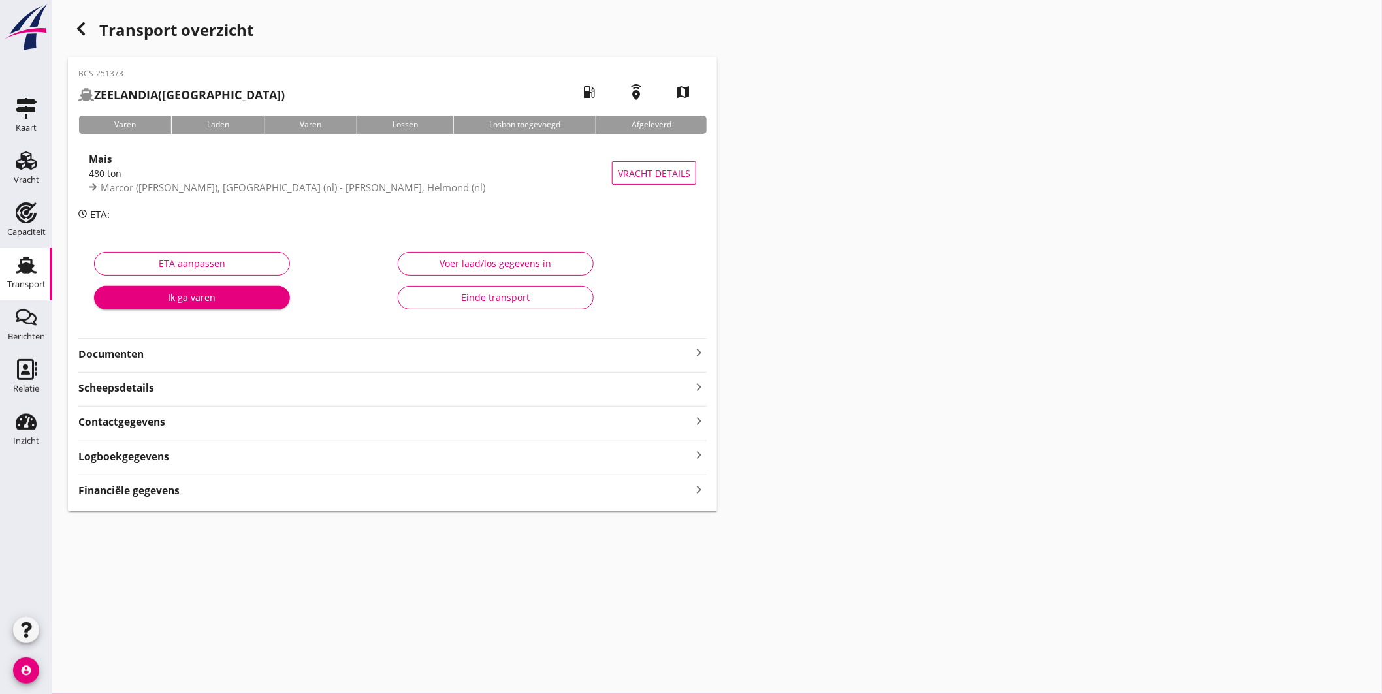
click at [695, 351] on icon "keyboard_arrow_right" at bounding box center [699, 353] width 16 height 16
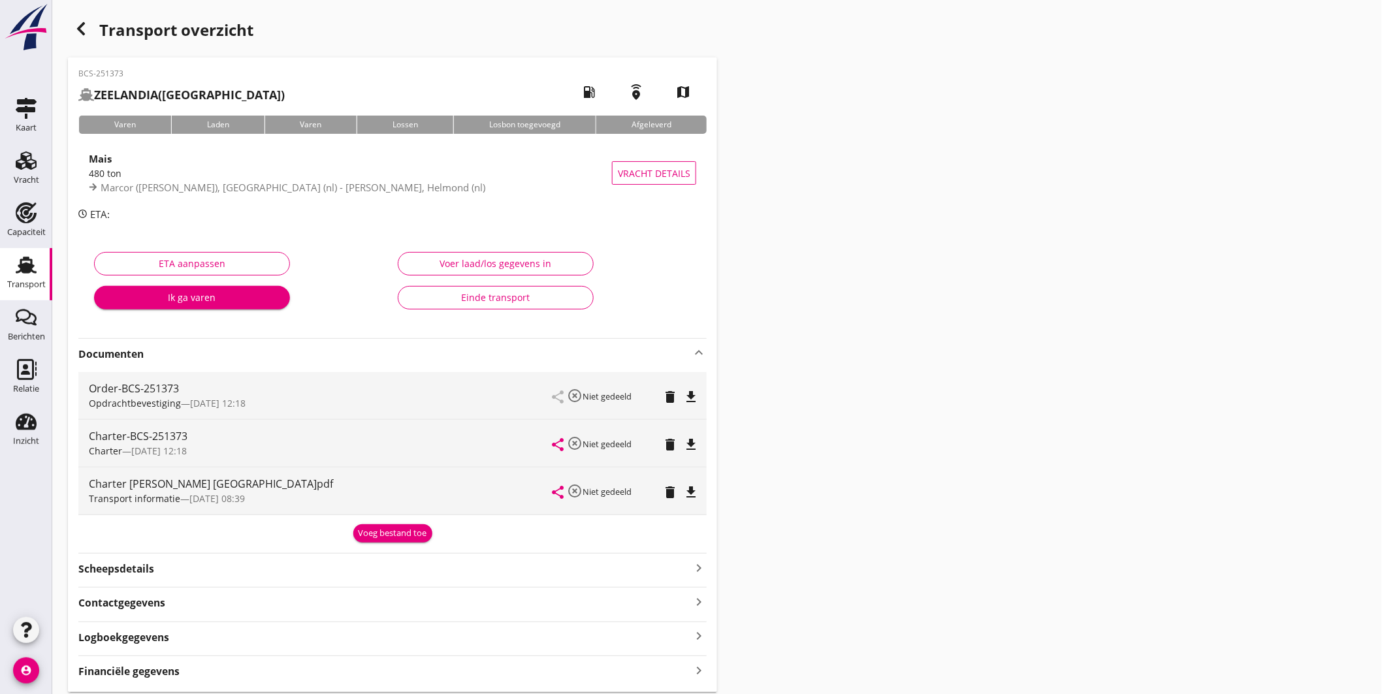
click at [697, 441] on icon "file_download" at bounding box center [691, 445] width 16 height 16
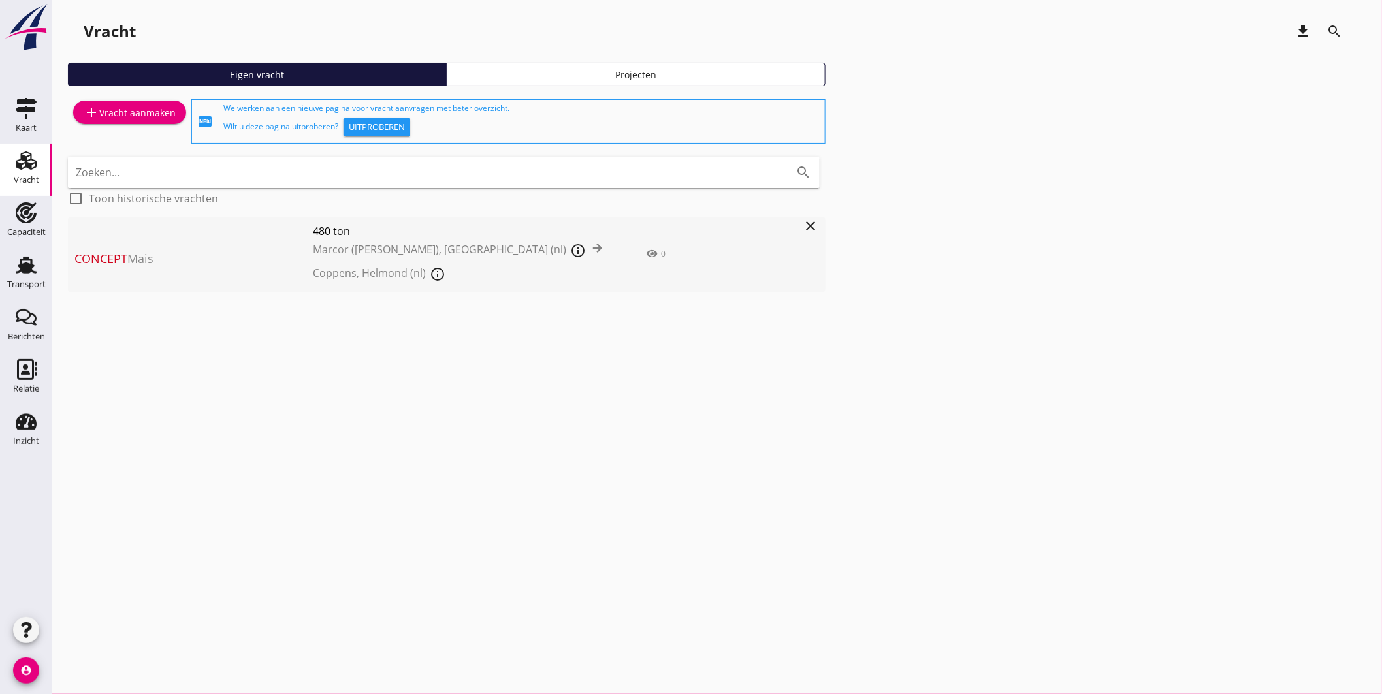
click at [209, 262] on span "Concept Mais" at bounding box center [193, 259] width 238 height 18
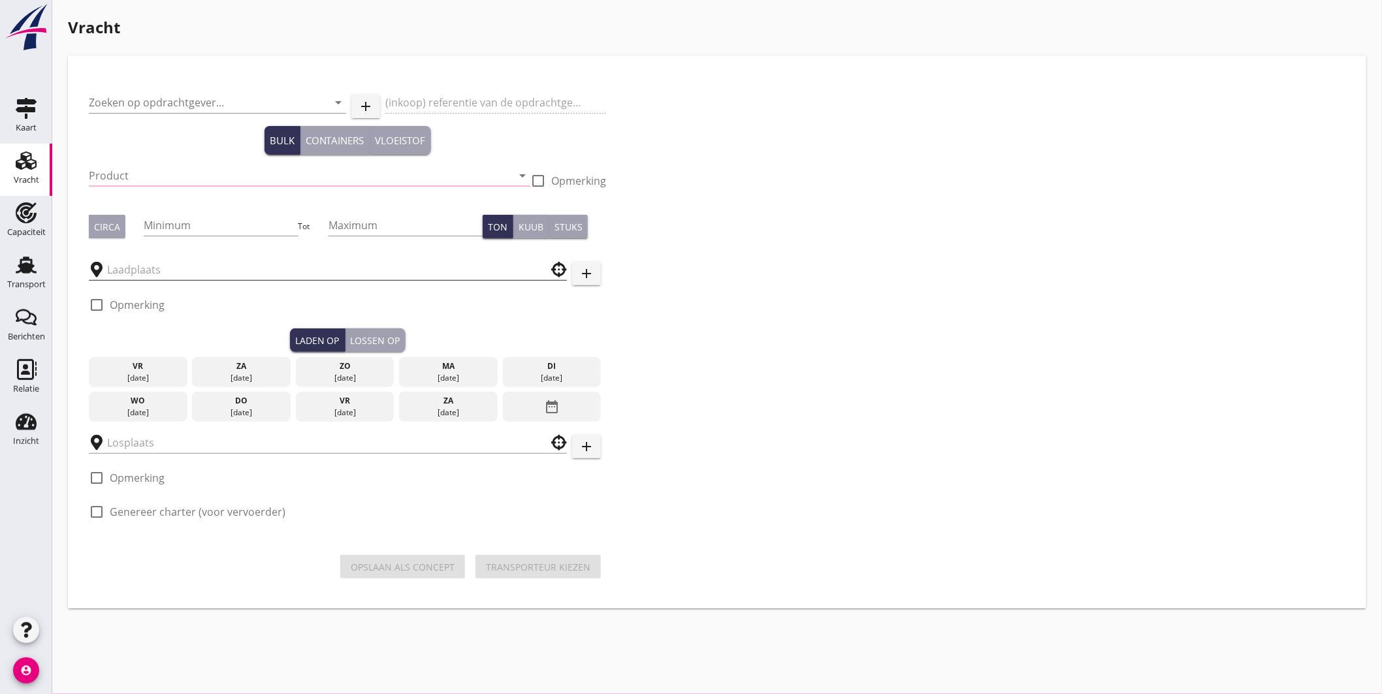
type input "[PERSON_NAME] NEDERLAND B.V."
type input "Mais (150)"
type input "480"
checkbox input "true"
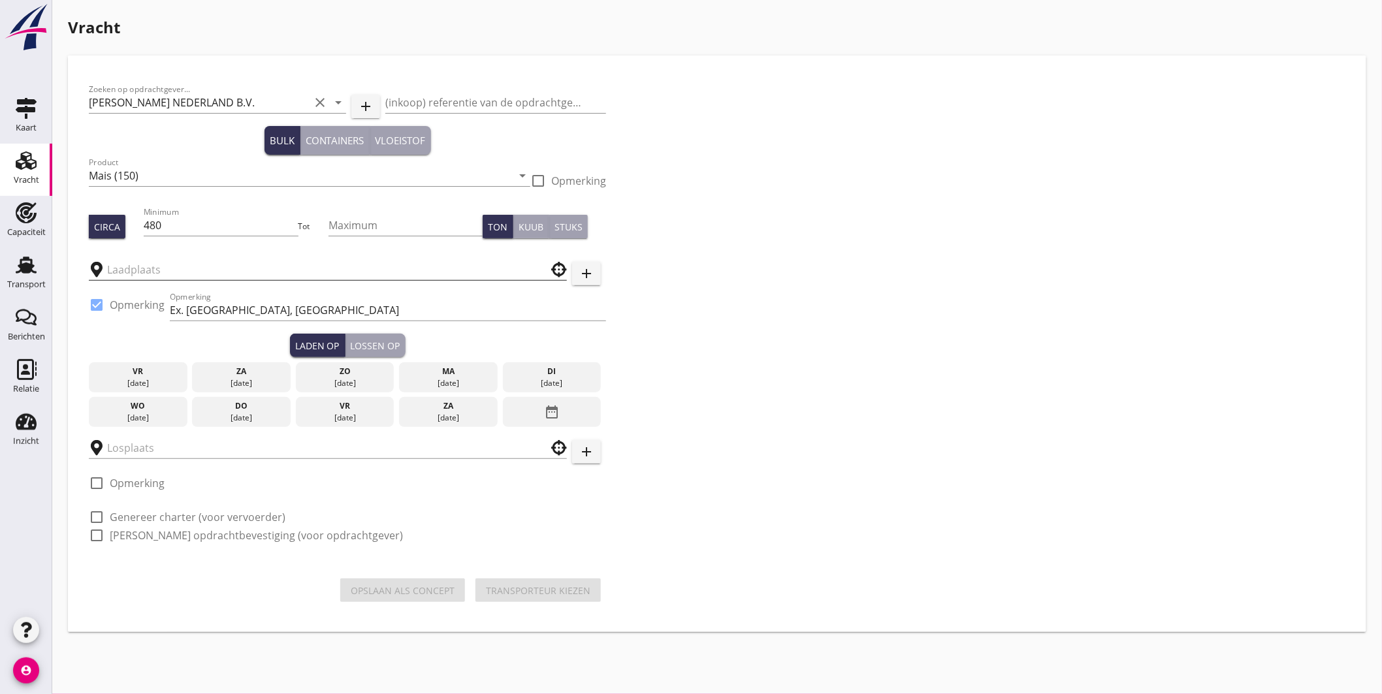
type input "Marcor ([PERSON_NAME])"
type input "Coppens"
checkbox input "true"
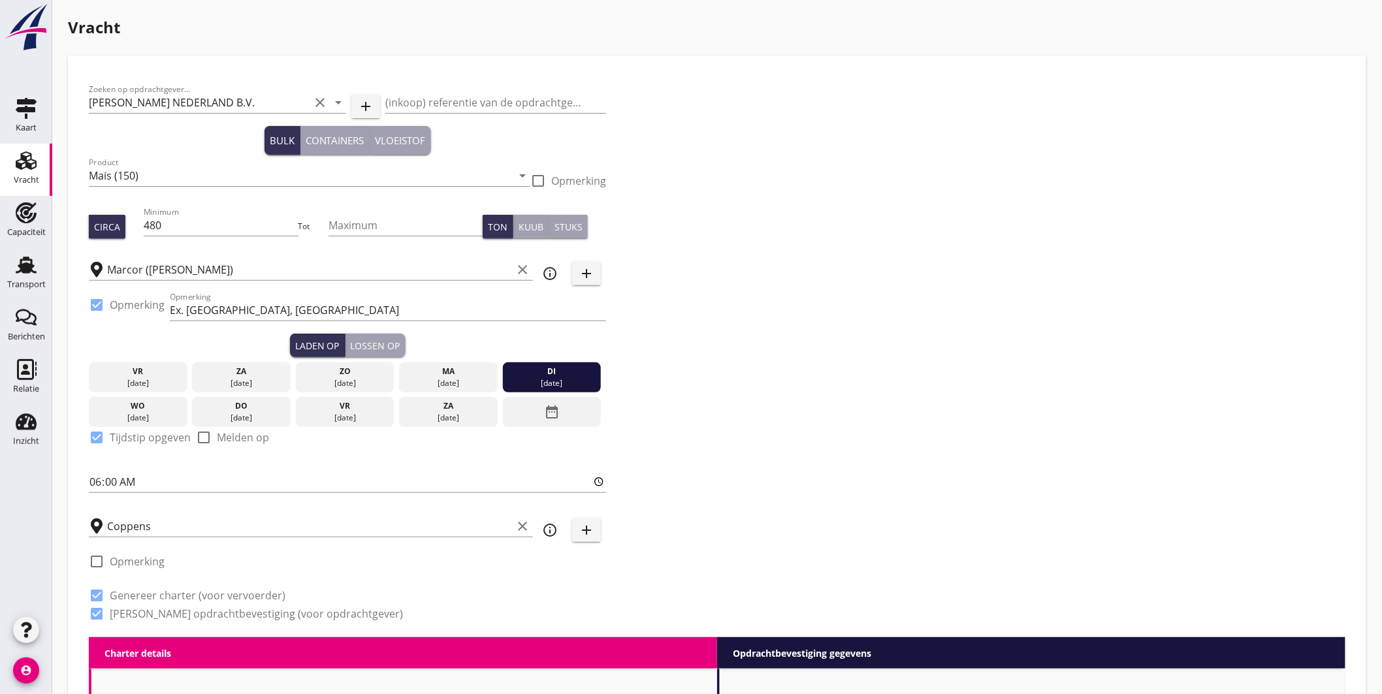
type input "8.5"
checkbox input "false"
radio input "false"
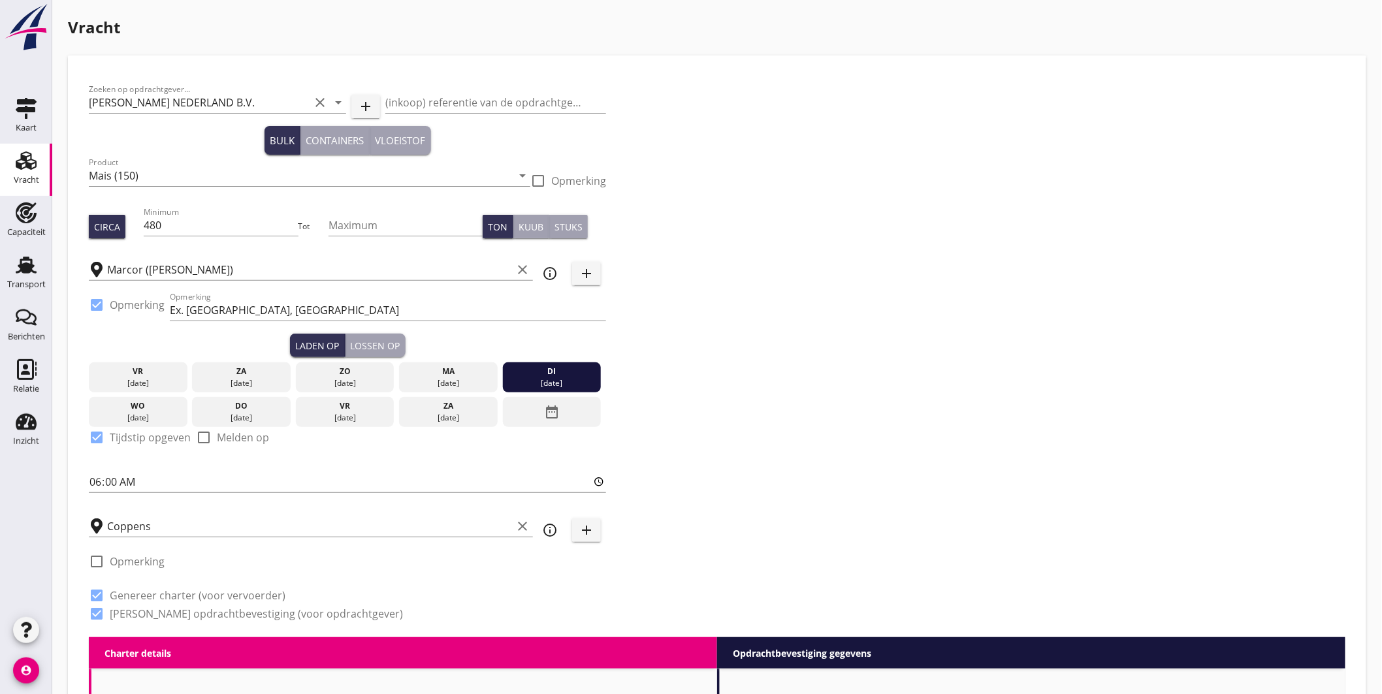
checkbox input "true"
radio input "false"
radio input "true"
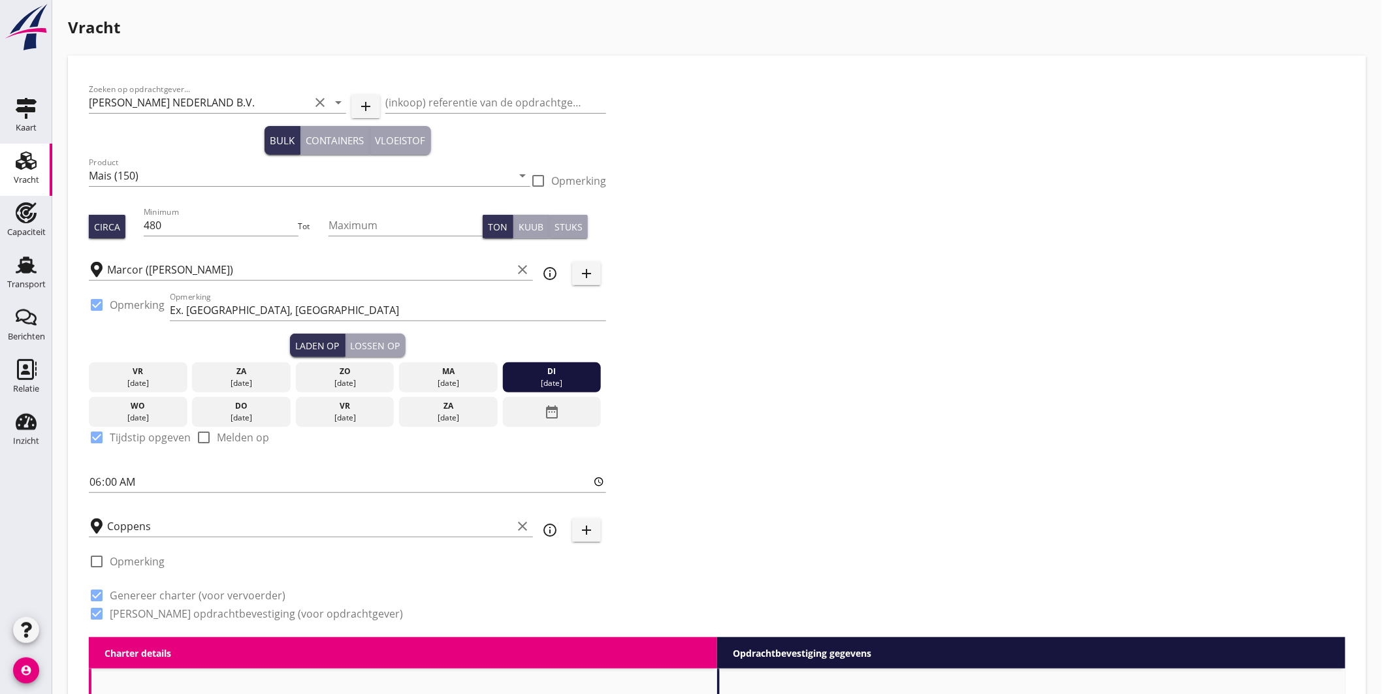
radio input "false"
radio input "true"
type input "5"
type input "8.75"
checkbox input "false"
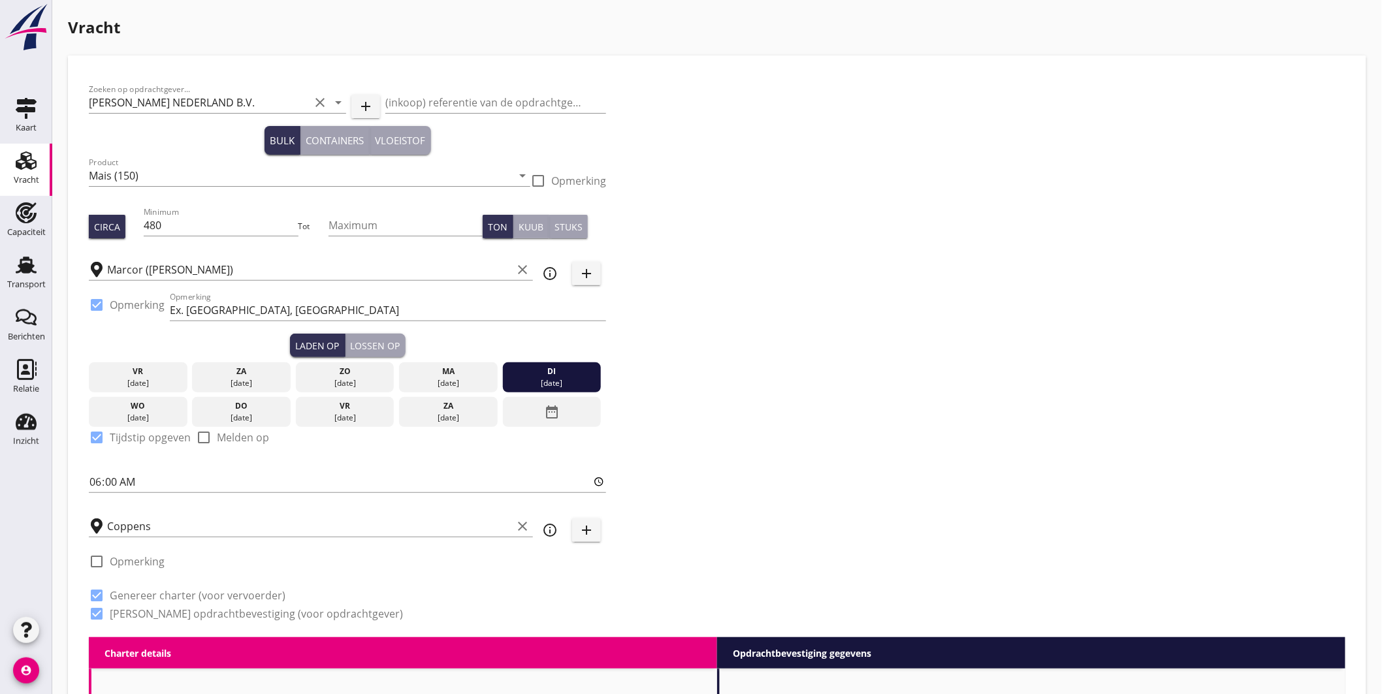
radio input "false"
checkbox input "true"
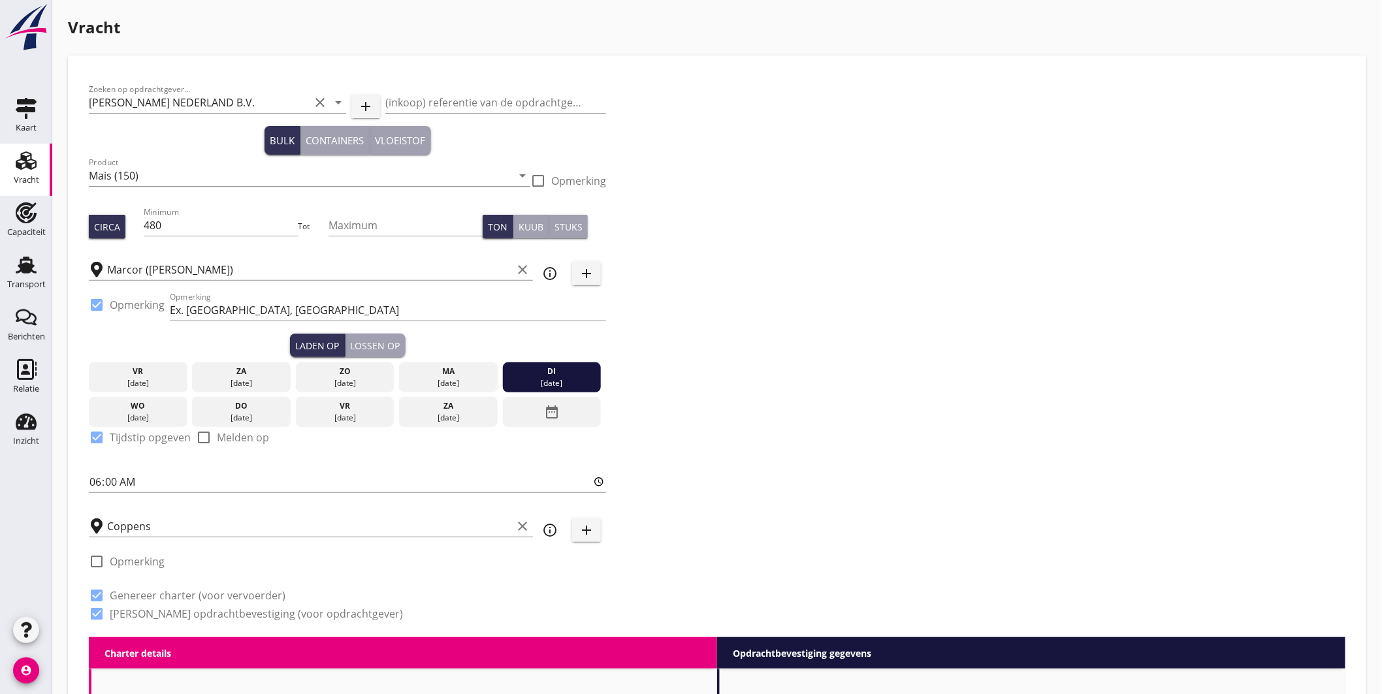
checkbox input "true"
radio input "false"
radio input "true"
radio input "false"
radio input "true"
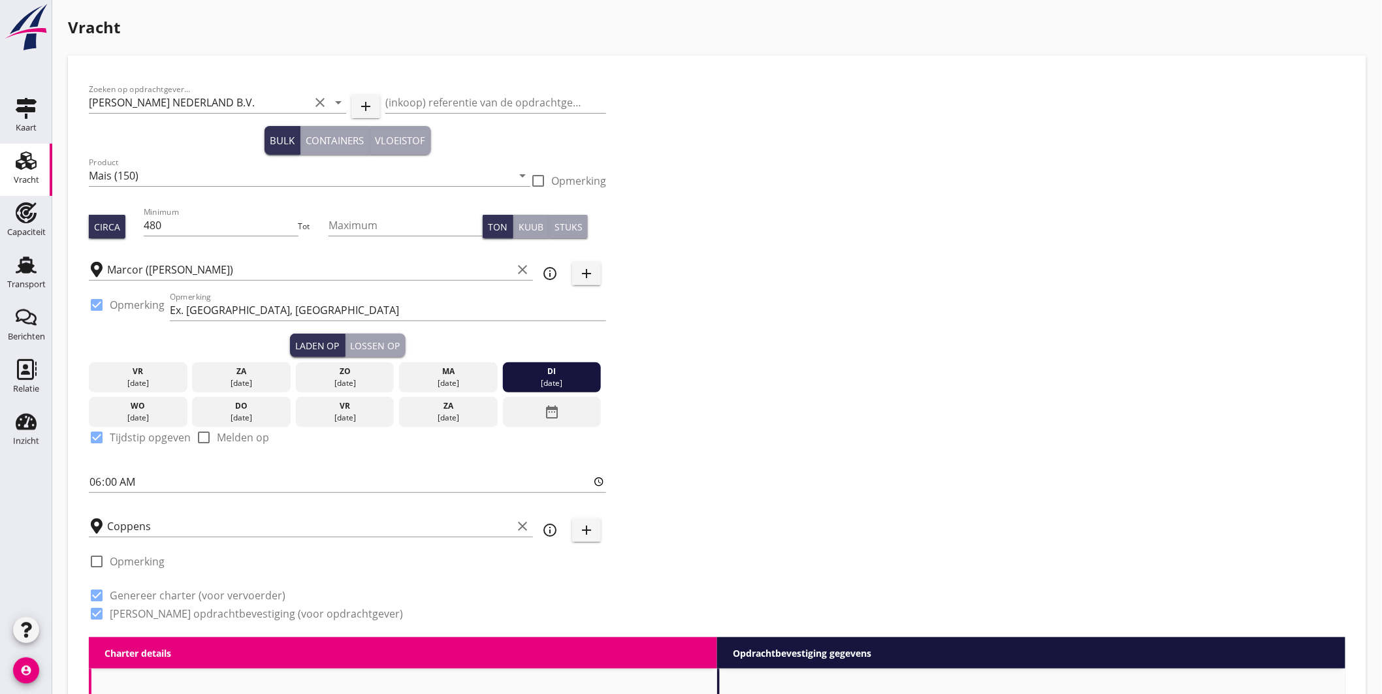
type input "2.5"
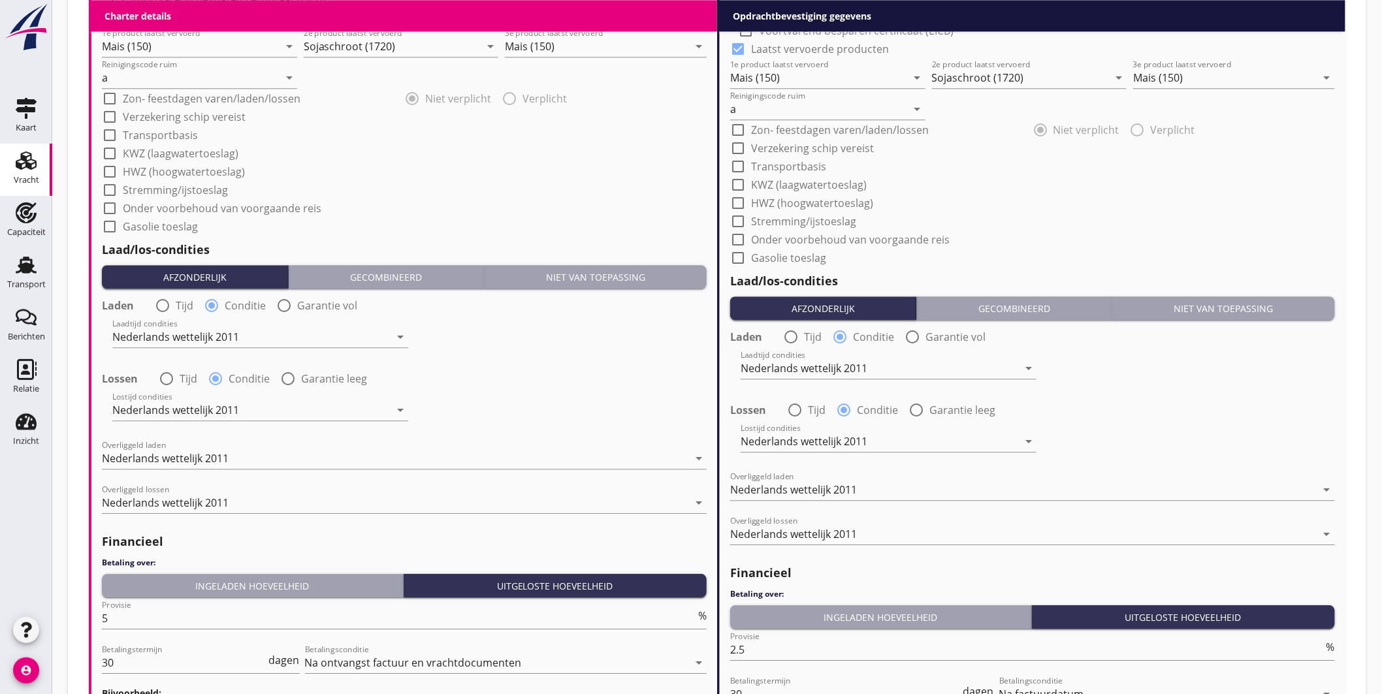
scroll to position [1482, 0]
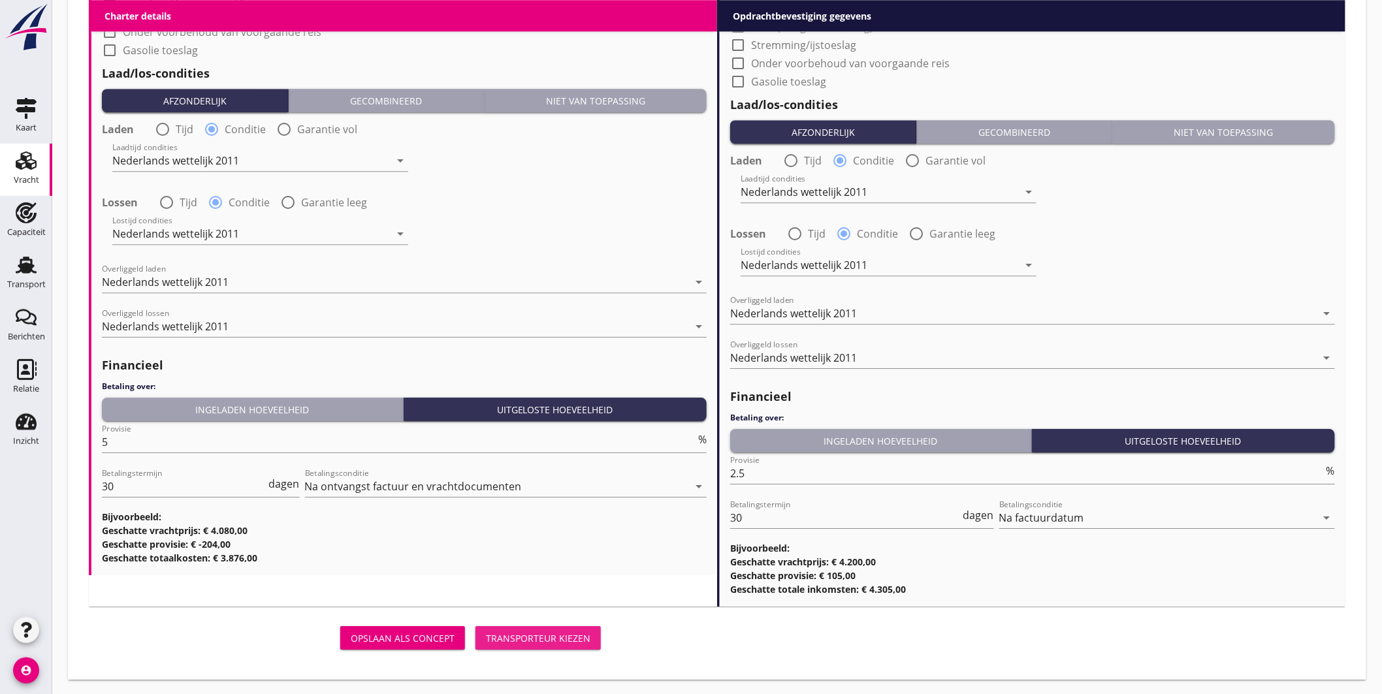
drag, startPoint x: 533, startPoint y: 631, endPoint x: 593, endPoint y: 475, distance: 167.6
click at [533, 632] on div "Transporteur kiezen" at bounding box center [538, 638] width 104 height 14
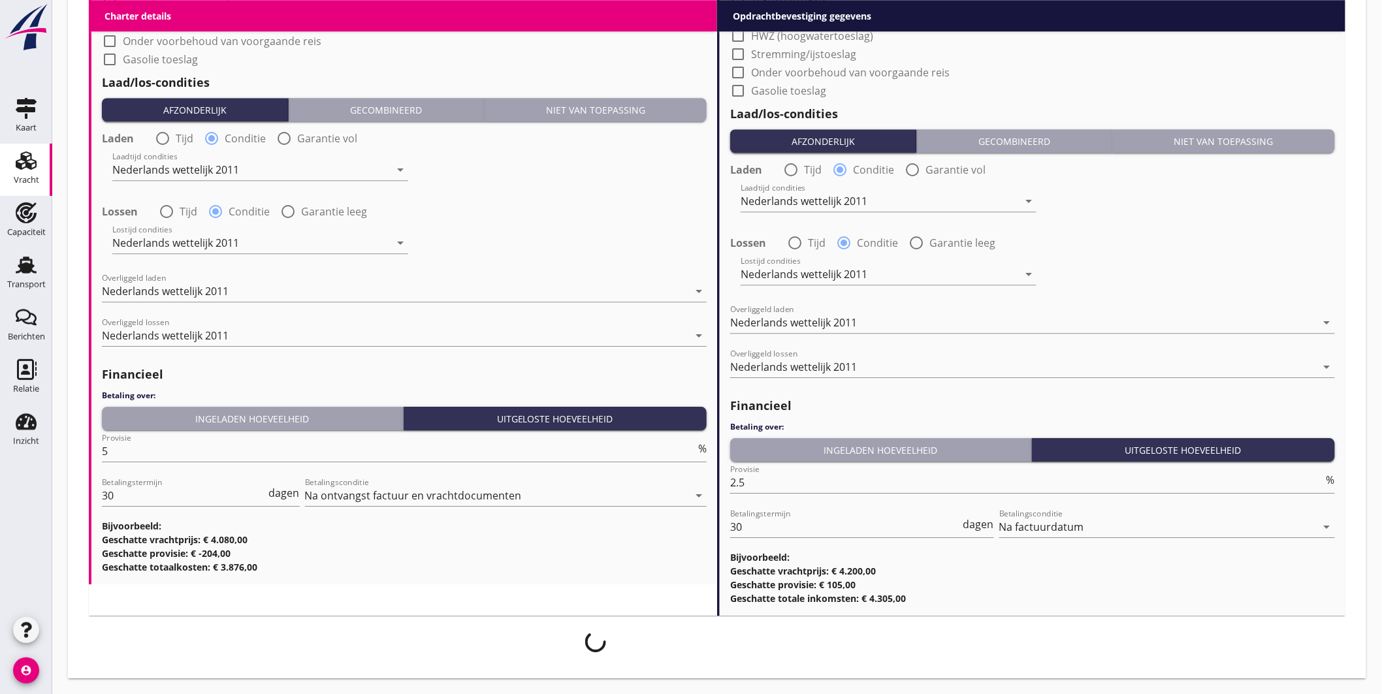
scroll to position [1472, 0]
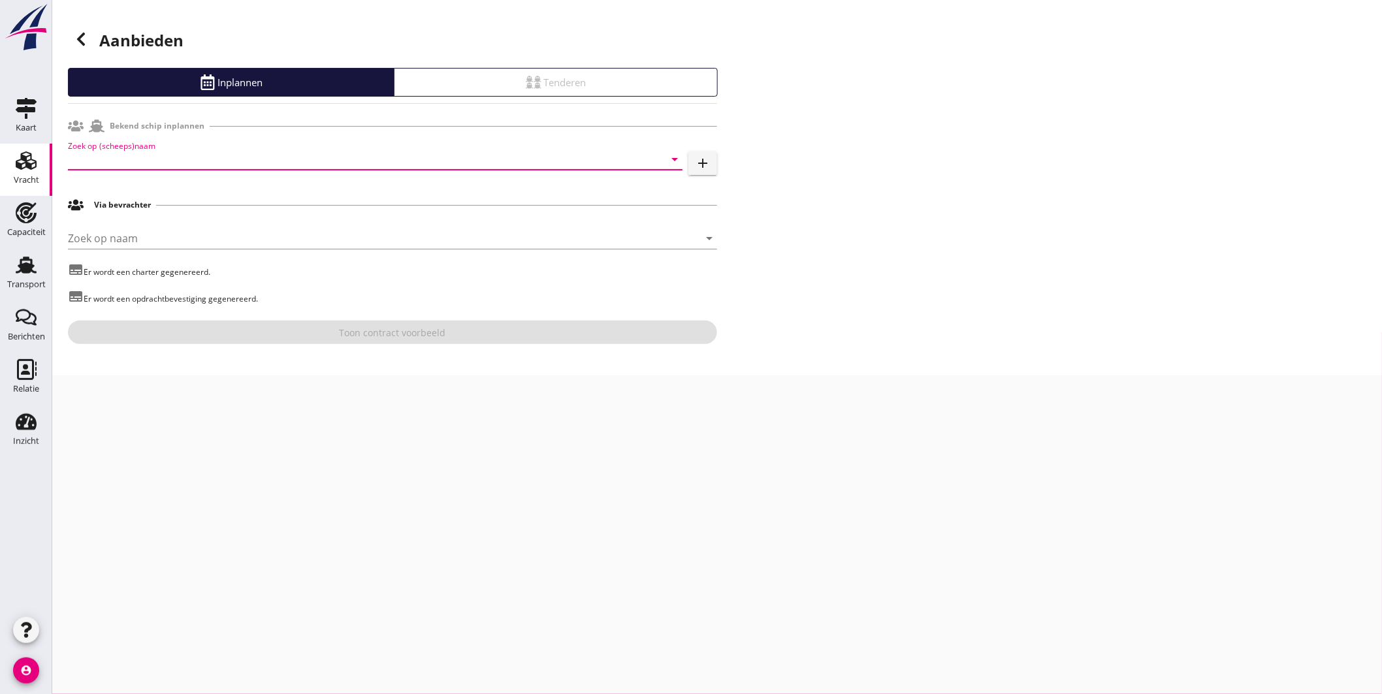
click at [272, 153] on input "Zoek op (scheeps)naam" at bounding box center [357, 159] width 578 height 21
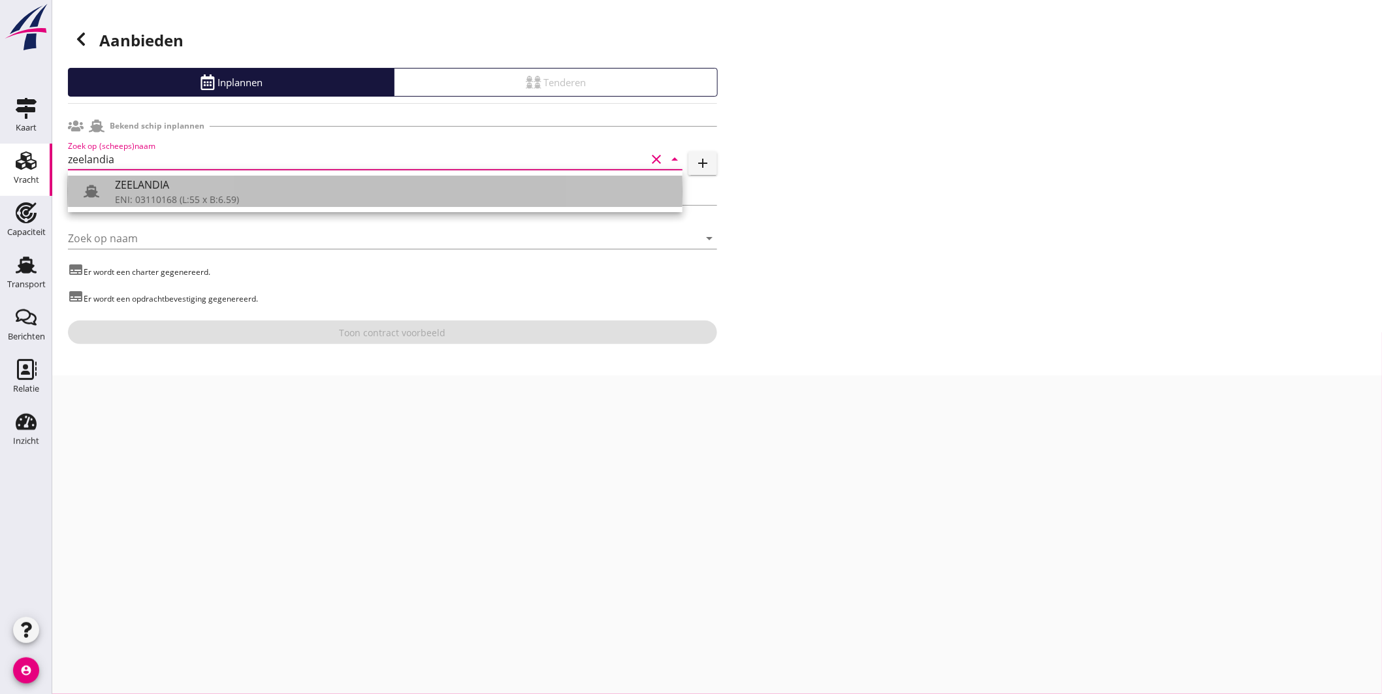
click at [191, 199] on div "ENI: 03110168 (L:55 x B:6.59)" at bounding box center [393, 200] width 557 height 14
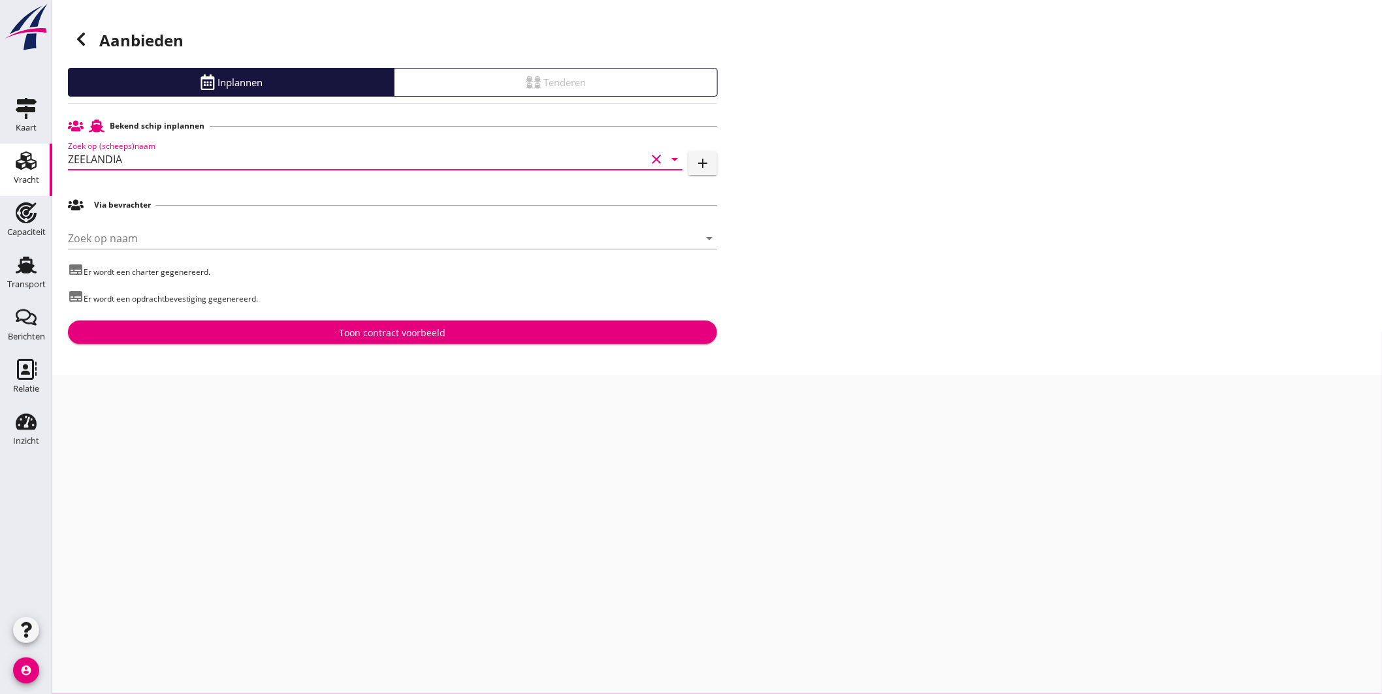
type input "ZEELANDIA"
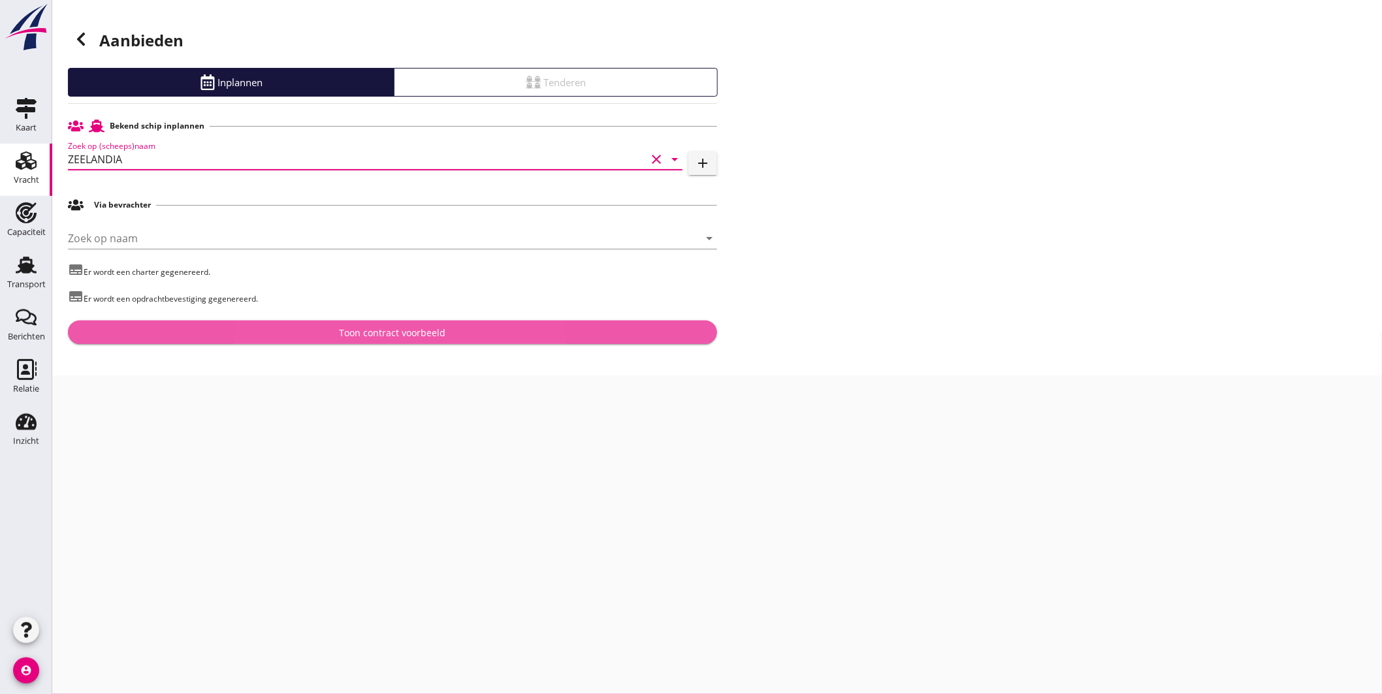
click at [355, 334] on div "Toon contract voorbeeld" at bounding box center [393, 333] width 106 height 14
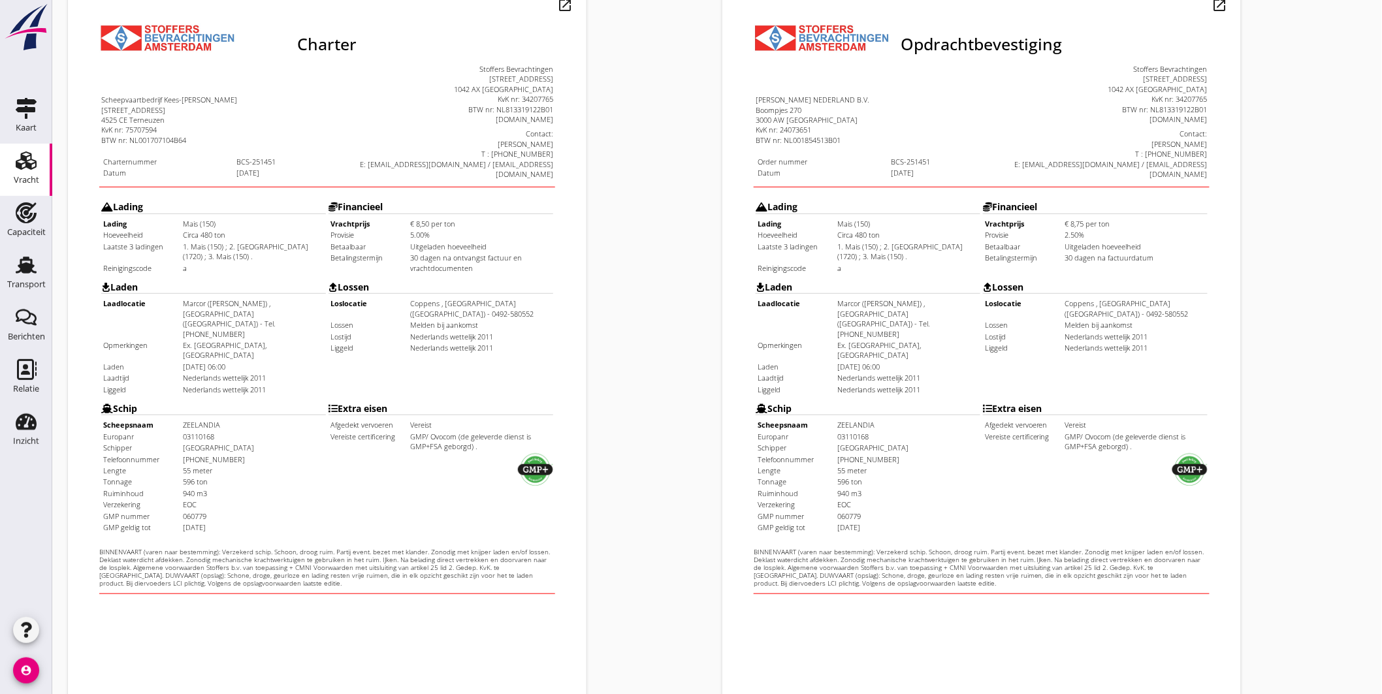
scroll to position [272, 0]
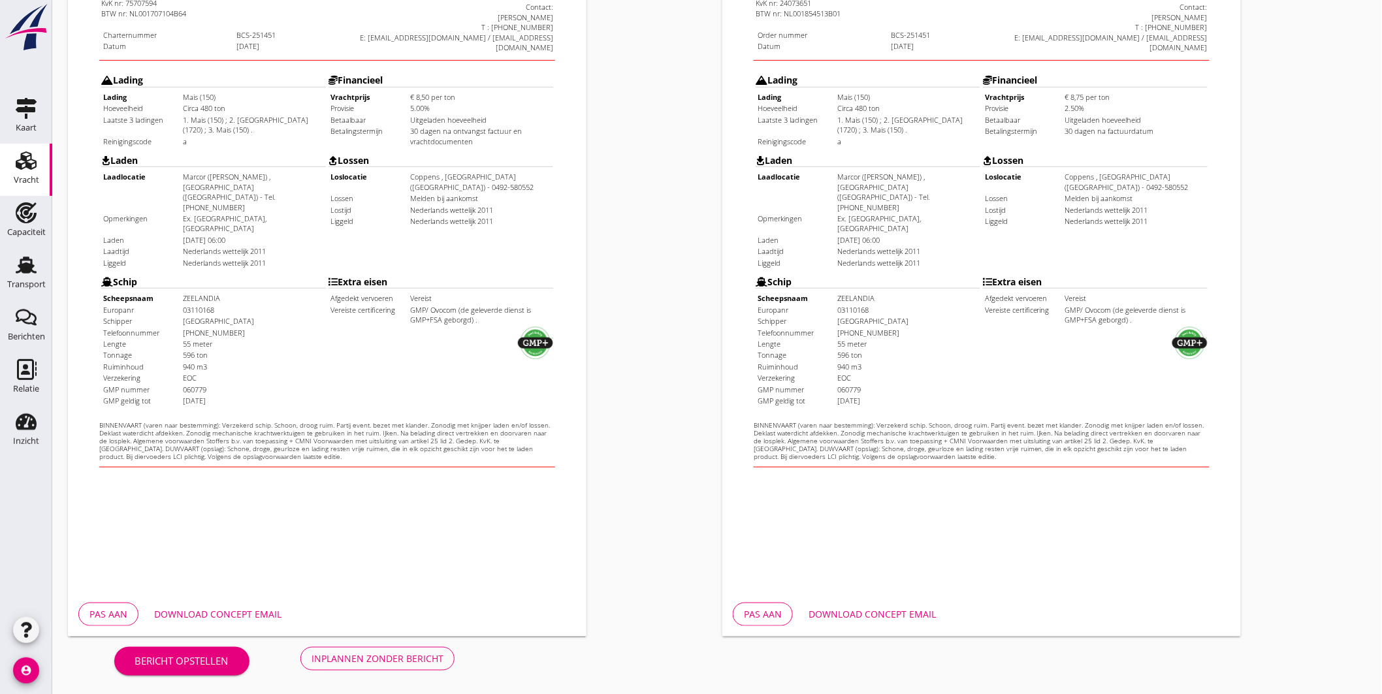
click at [253, 609] on div "Download concept email" at bounding box center [217, 614] width 127 height 14
click at [879, 609] on div "Download concept email" at bounding box center [871, 614] width 127 height 14
click at [394, 652] on div "Inplannen zonder bericht" at bounding box center [377, 659] width 132 height 14
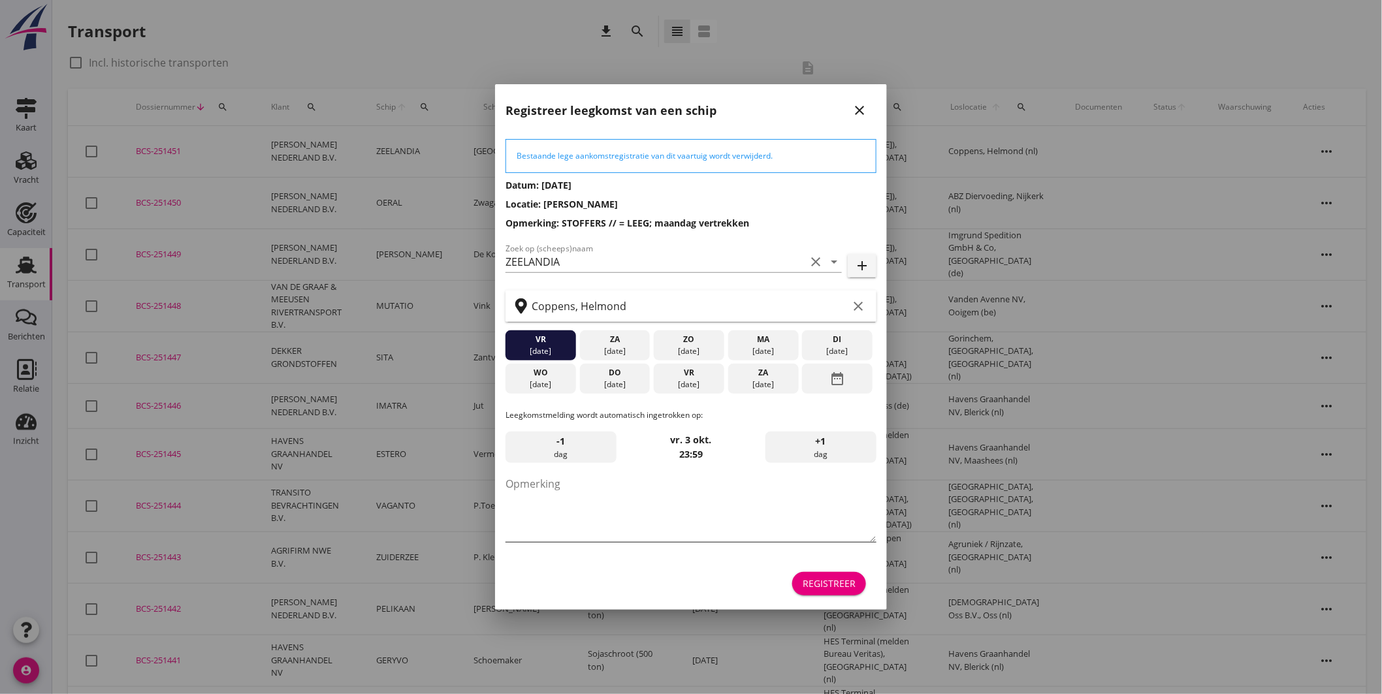
click at [661, 500] on textarea "Opmerking" at bounding box center [690, 507] width 371 height 69
type textarea "STOFFERS"
click at [677, 373] on div "vr" at bounding box center [689, 373] width 64 height 12
click at [810, 578] on div "Registreer" at bounding box center [828, 584] width 53 height 14
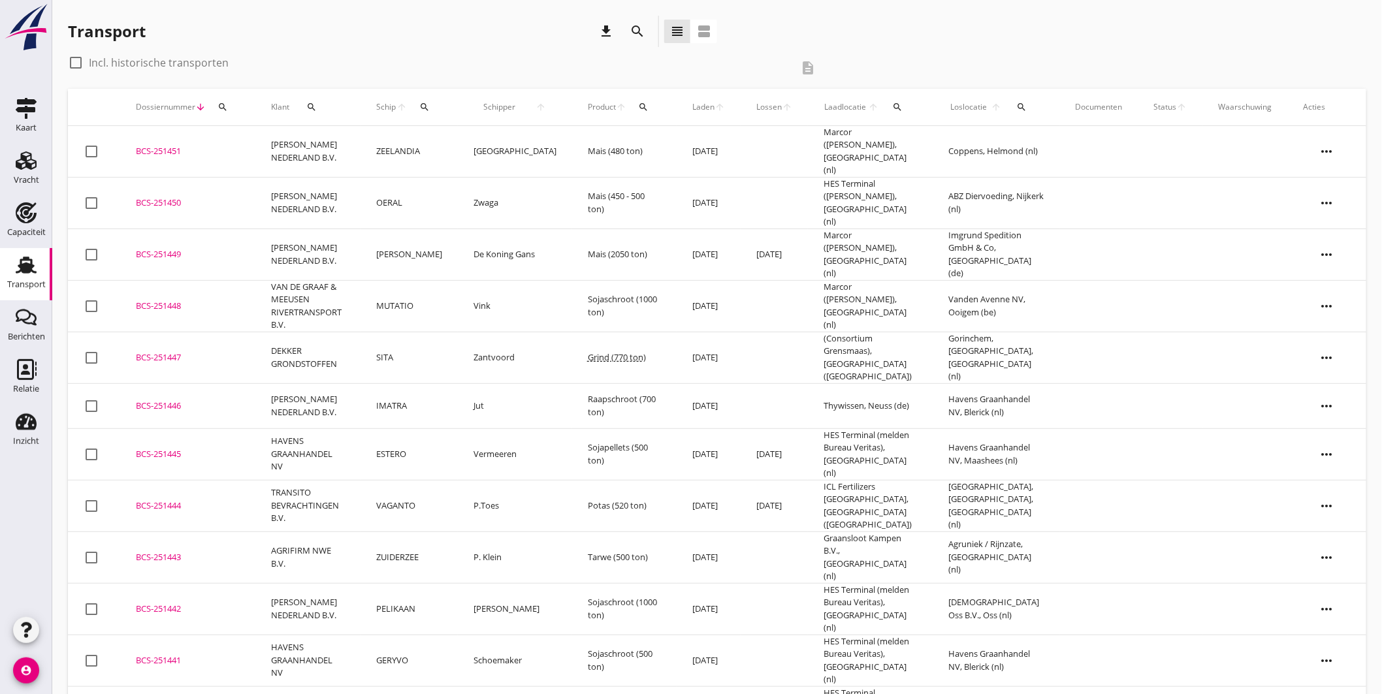
click at [449, 147] on td "ZEELANDIA" at bounding box center [408, 152] width 97 height 52
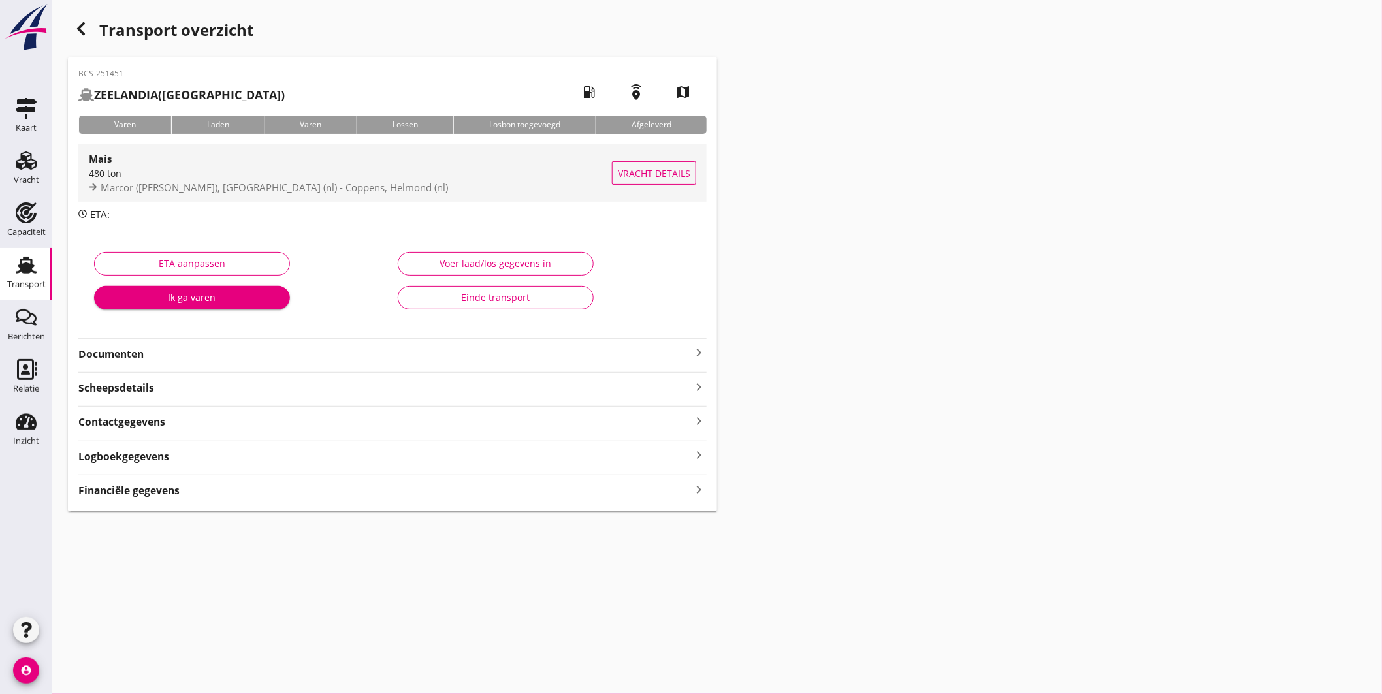
click at [423, 167] on div "480 ton" at bounding box center [350, 174] width 523 height 14
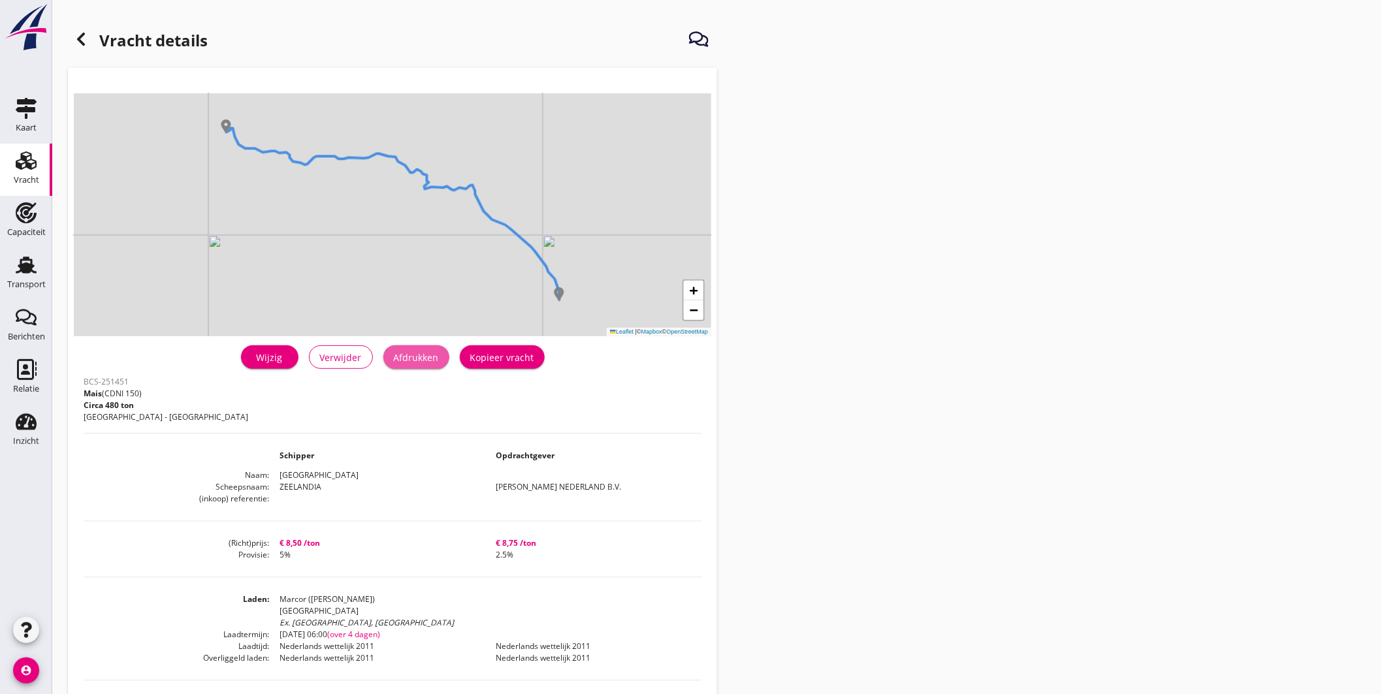
drag, startPoint x: 427, startPoint y: 353, endPoint x: 1041, endPoint y: 569, distance: 651.1
click at [427, 354] on div "Afdrukken" at bounding box center [416, 358] width 45 height 14
click at [22, 263] on icon "Transport" at bounding box center [26, 265] width 21 height 21
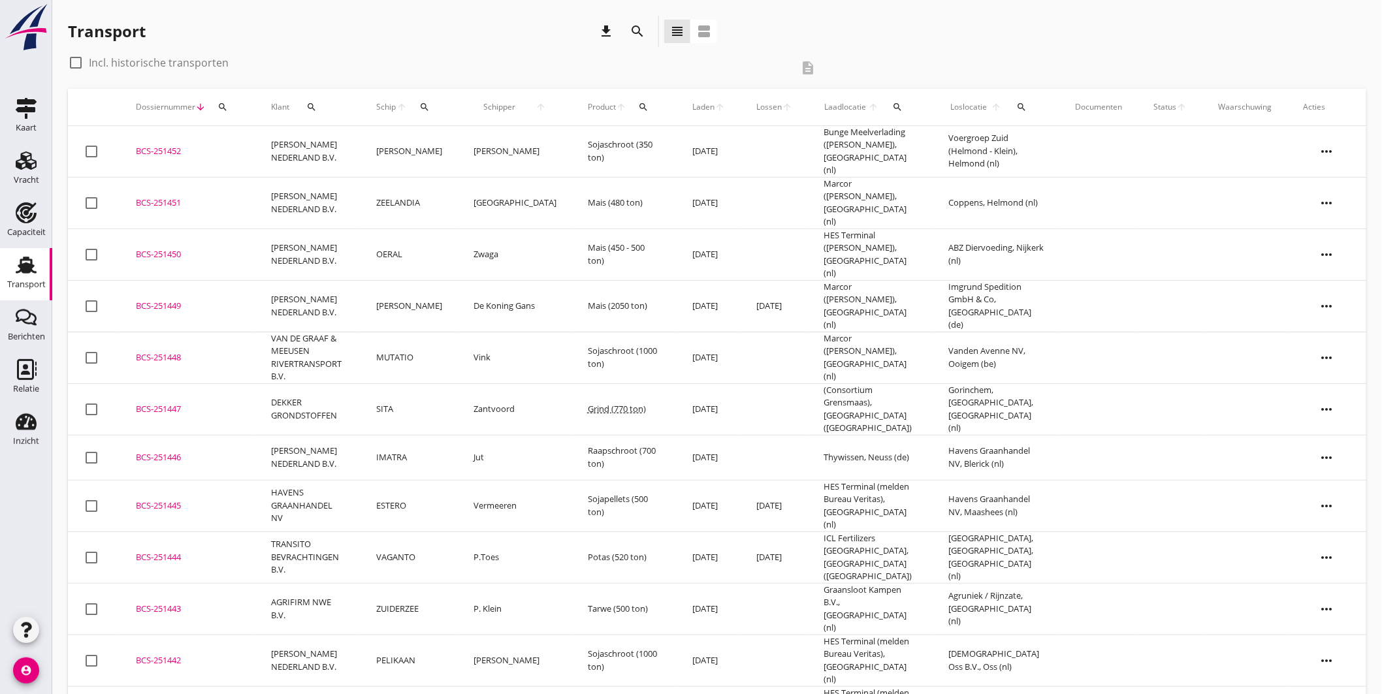
click at [430, 102] on icon "search" at bounding box center [424, 107] width 10 height 10
click at [490, 153] on input "Zoek op (scheeps)naam" at bounding box center [498, 145] width 136 height 21
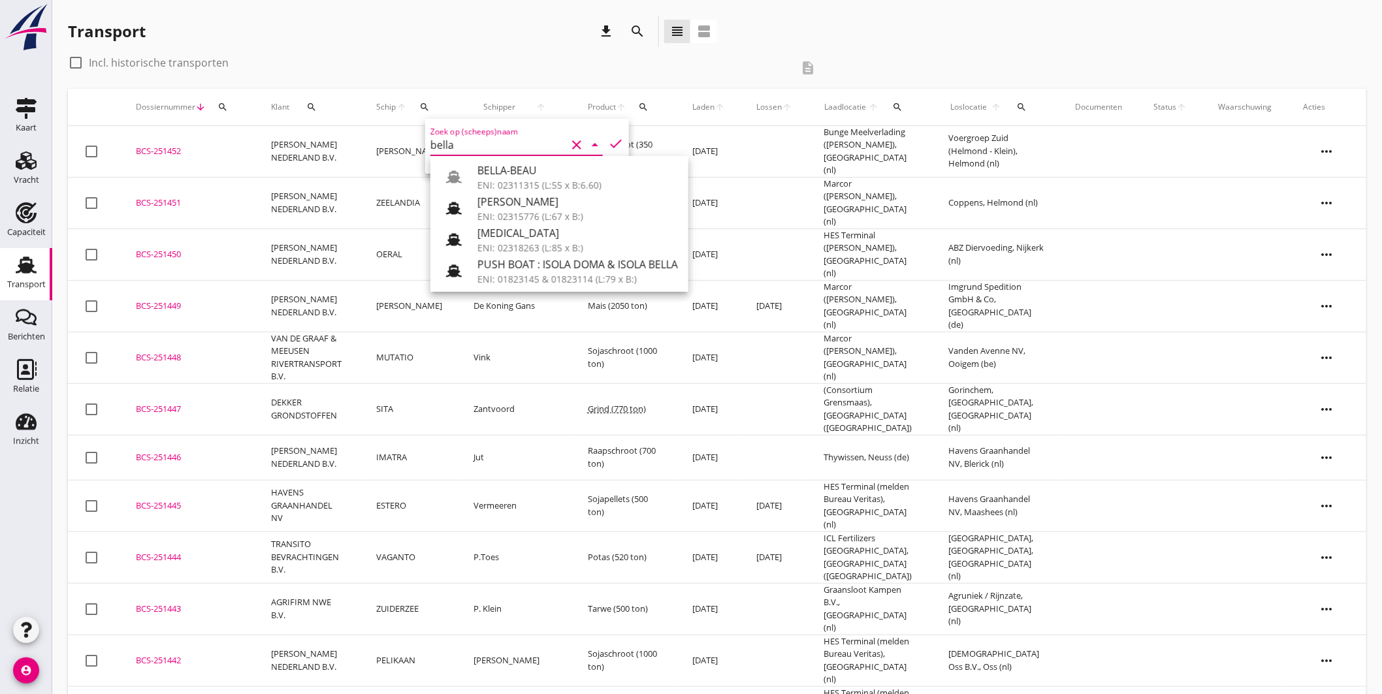
click at [533, 179] on div "ENI: 02311315 (L:55 x B:6.60)" at bounding box center [577, 185] width 200 height 14
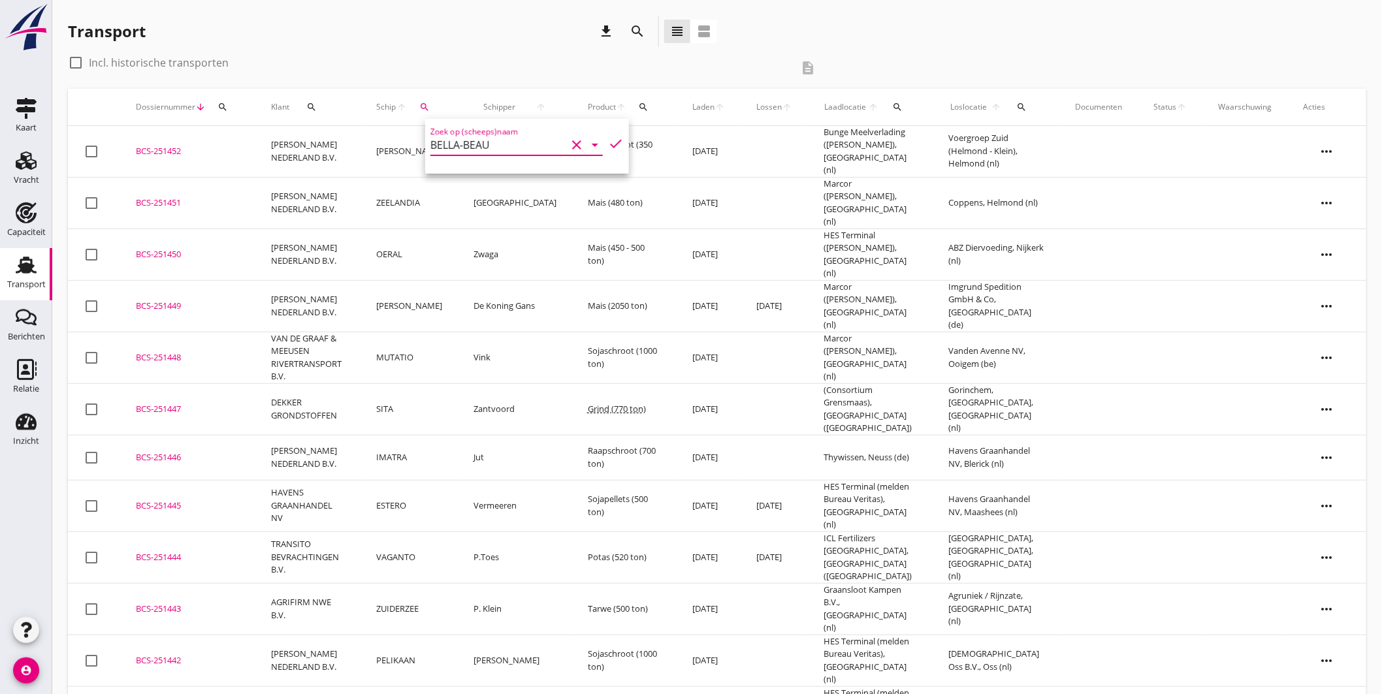
click at [611, 139] on icon "check" at bounding box center [616, 144] width 16 height 16
type input "BELLA-BEAU"
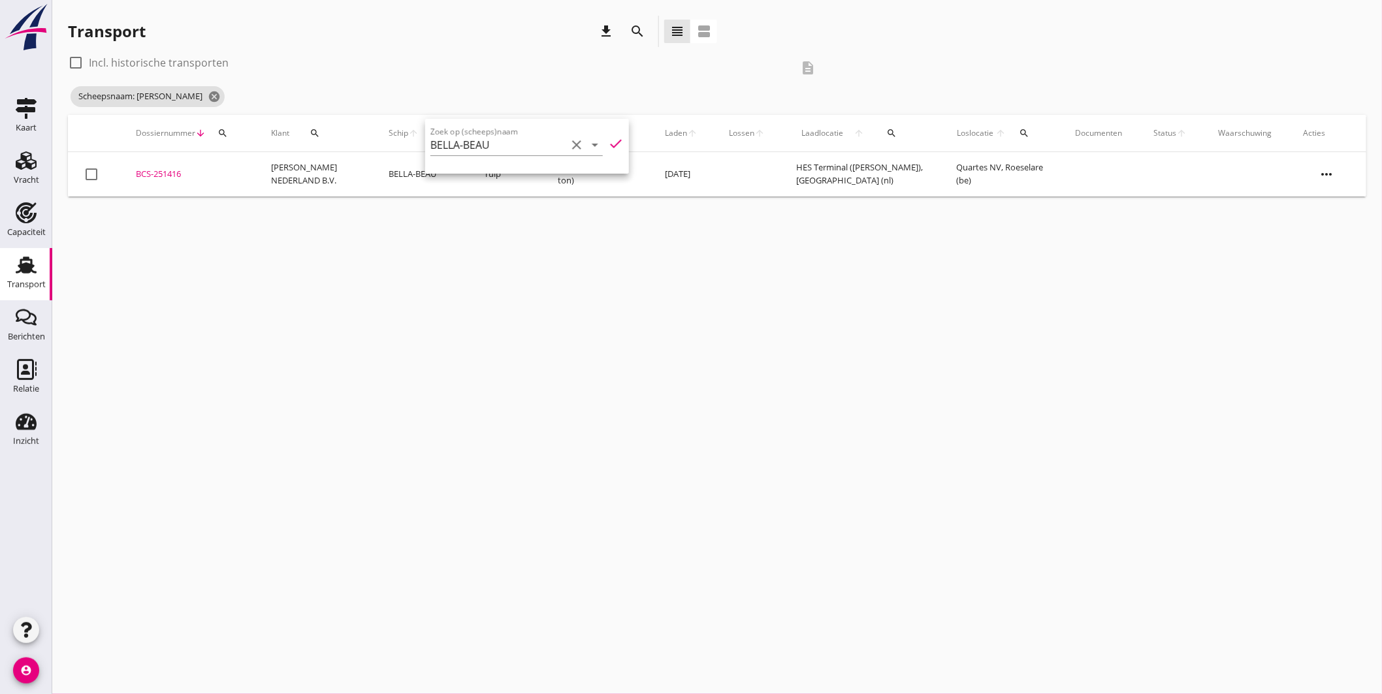
click at [166, 170] on div "BCS-251416" at bounding box center [188, 174] width 104 height 13
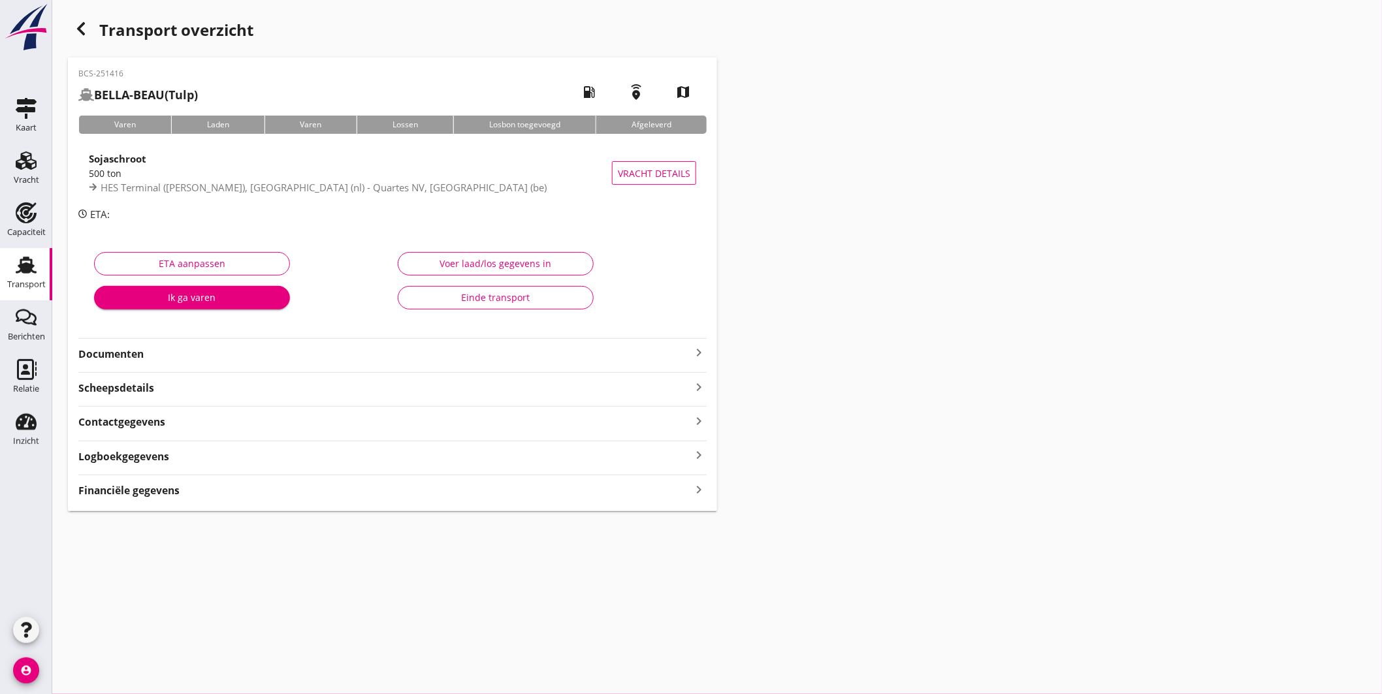
click at [693, 349] on icon "keyboard_arrow_right" at bounding box center [699, 353] width 16 height 16
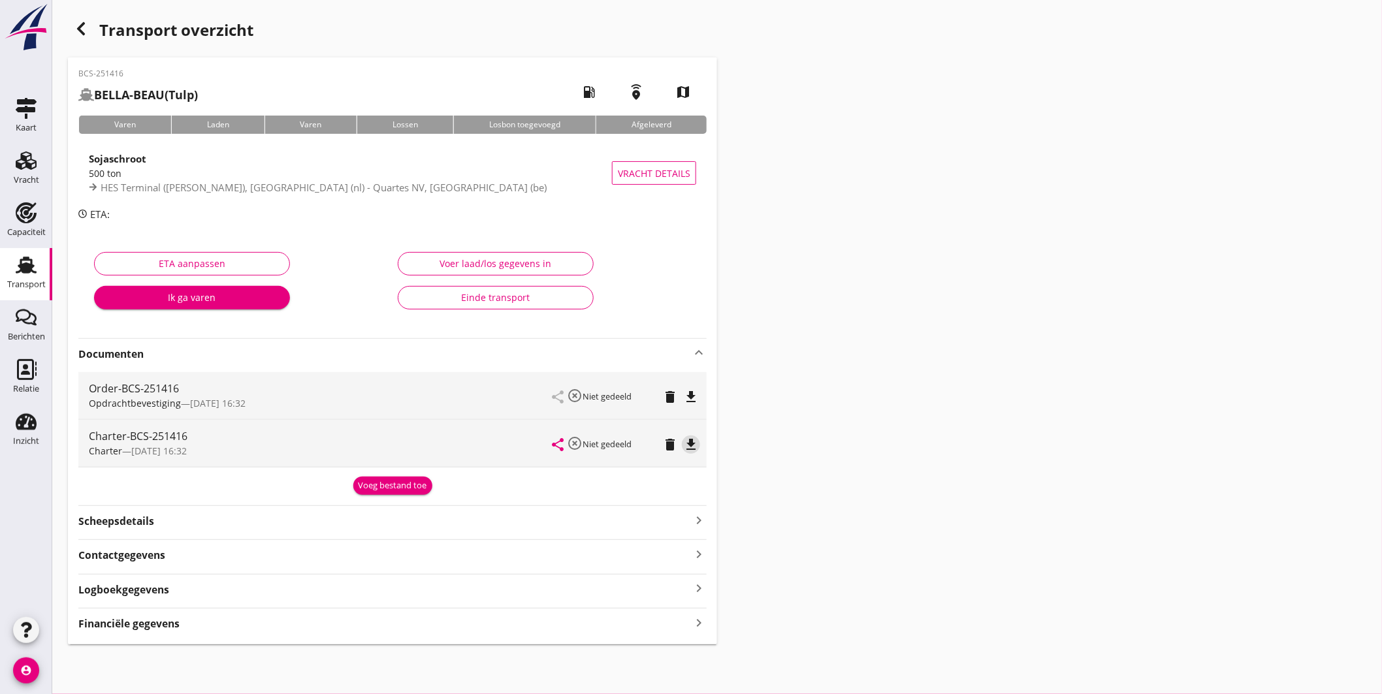
click at [694, 445] on icon "file_download" at bounding box center [691, 445] width 16 height 16
click at [24, 262] on icon "Transport" at bounding box center [26, 265] width 21 height 21
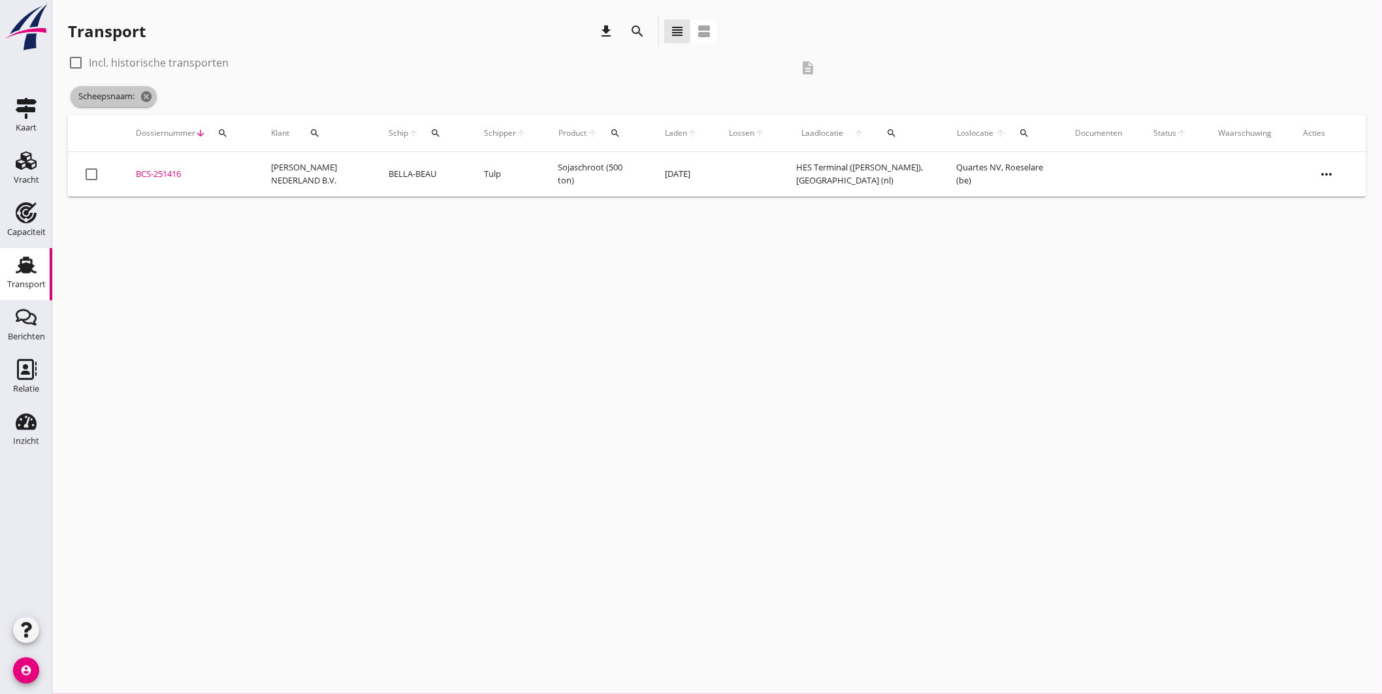
click at [155, 95] on span "Scheepsnaam: cancel" at bounding box center [114, 96] width 86 height 21
click at [149, 95] on icon "cancel" at bounding box center [146, 96] width 13 height 13
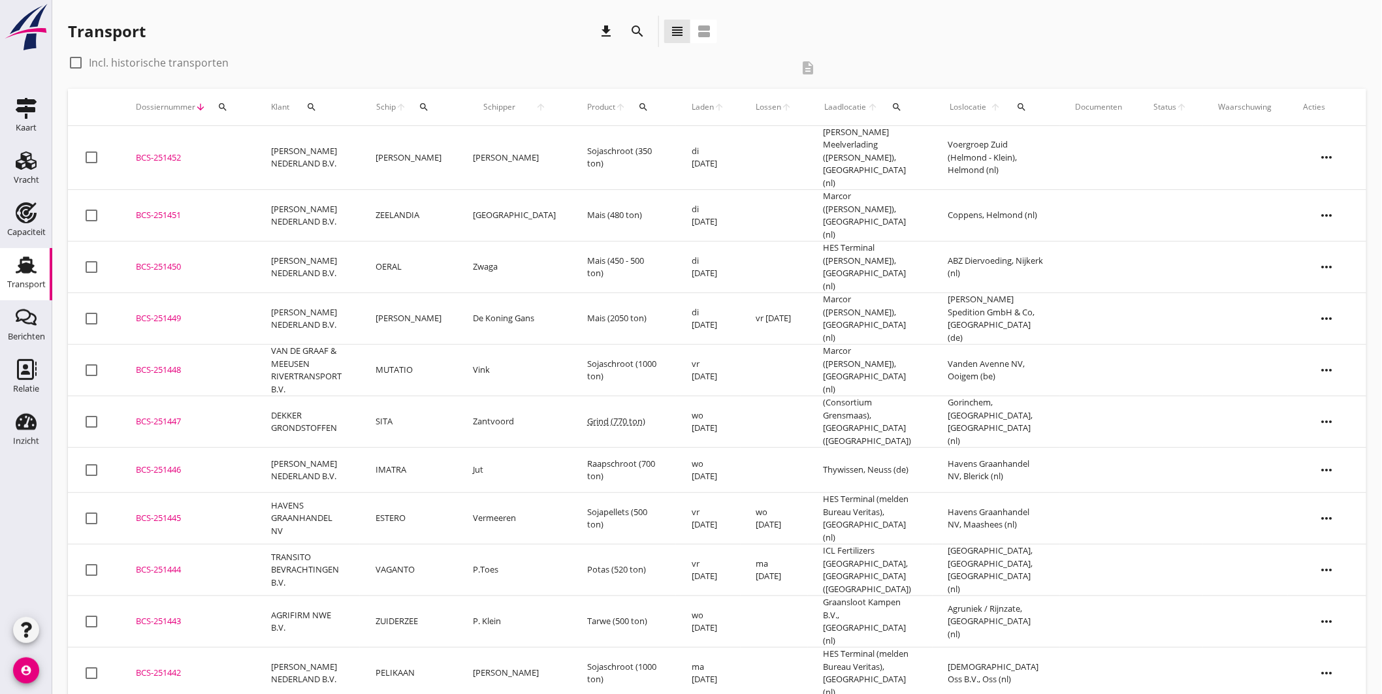
click at [429, 105] on icon "search" at bounding box center [424, 107] width 10 height 10
click at [472, 150] on input "Zoek op (scheeps)naam" at bounding box center [498, 145] width 136 height 21
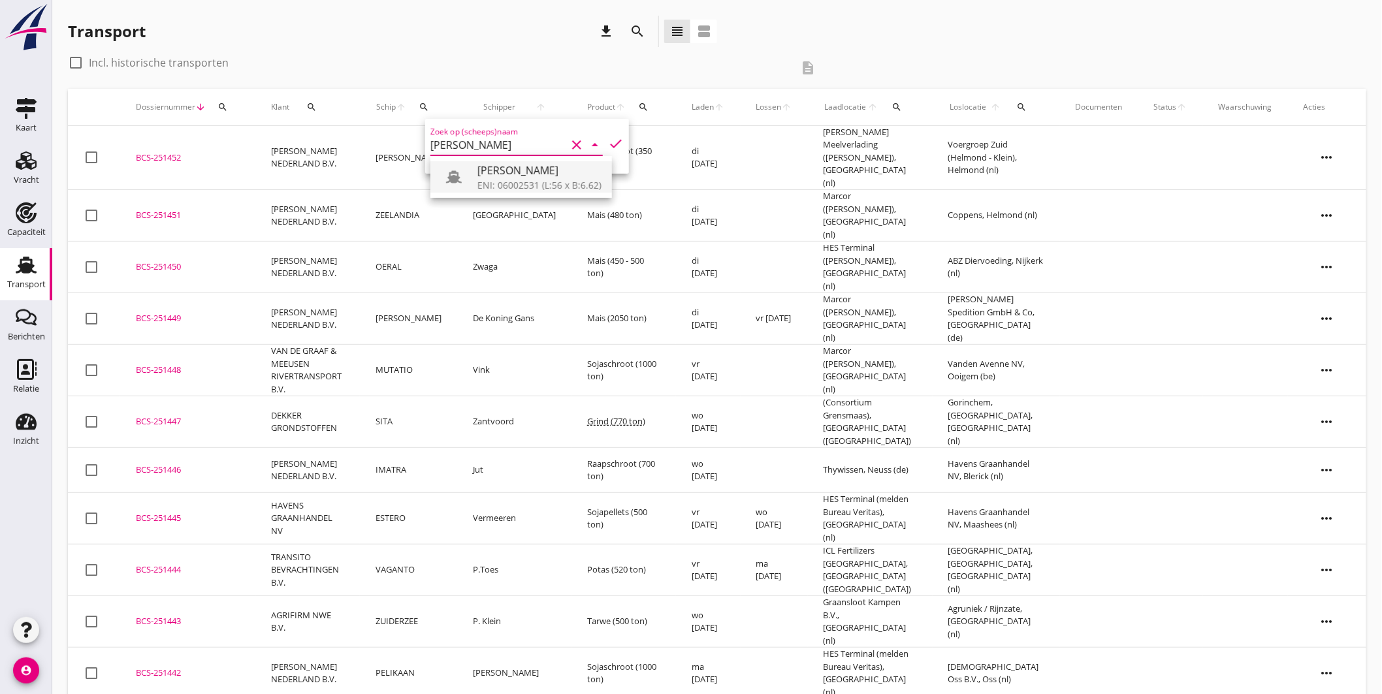
click at [503, 183] on div "ENI: 06002531 (L:56 x B:6.62)" at bounding box center [539, 185] width 124 height 14
click at [612, 137] on icon "check" at bounding box center [616, 144] width 16 height 16
type input "MRS JONES"
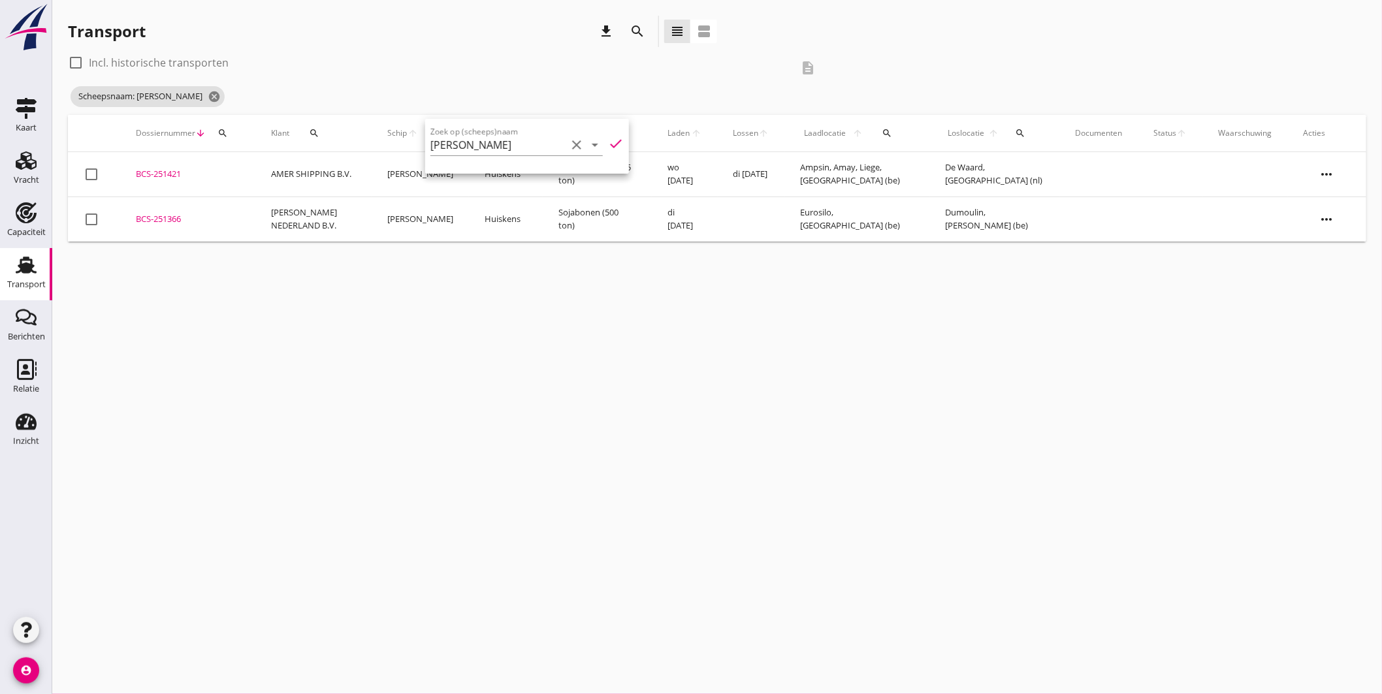
click at [601, 290] on div "cancel You are impersonating another user. Transport download search view_headl…" at bounding box center [716, 347] width 1329 height 694
click at [148, 62] on label "Incl. historische transporten" at bounding box center [159, 62] width 140 height 13
checkbox input "true"
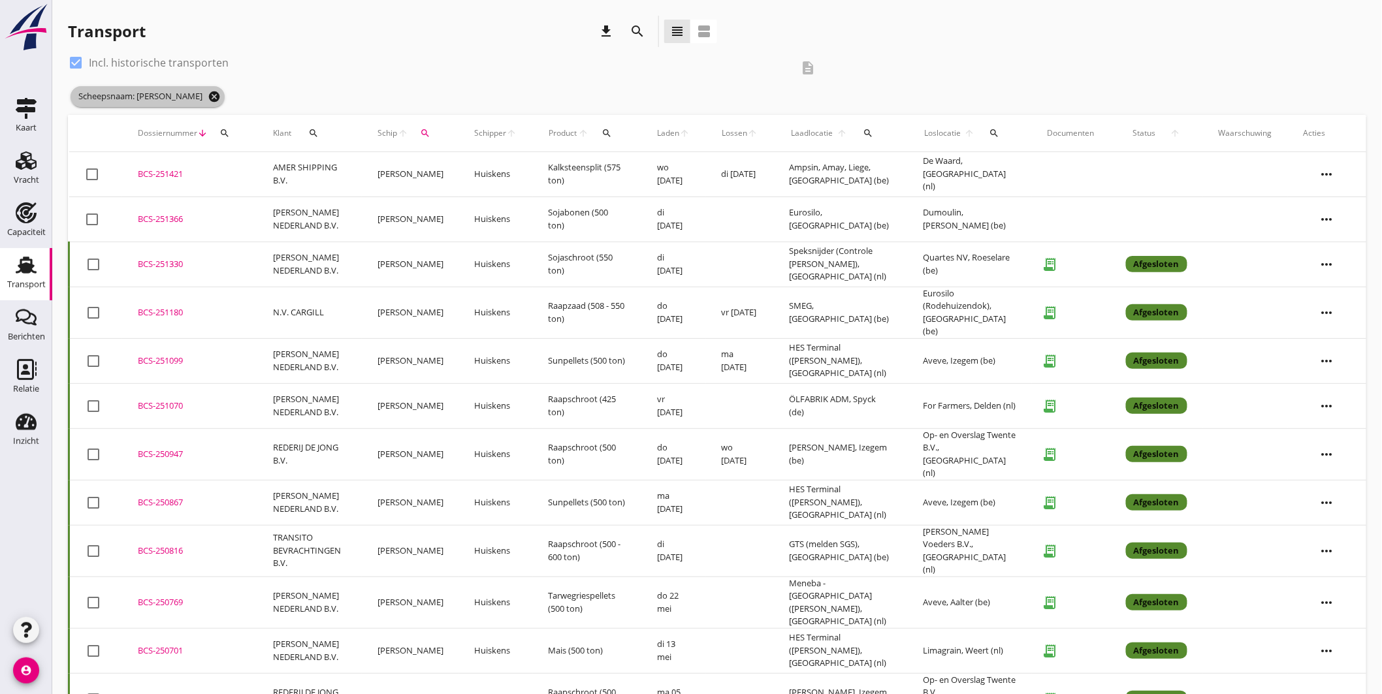
click at [208, 93] on icon "cancel" at bounding box center [214, 96] width 13 height 13
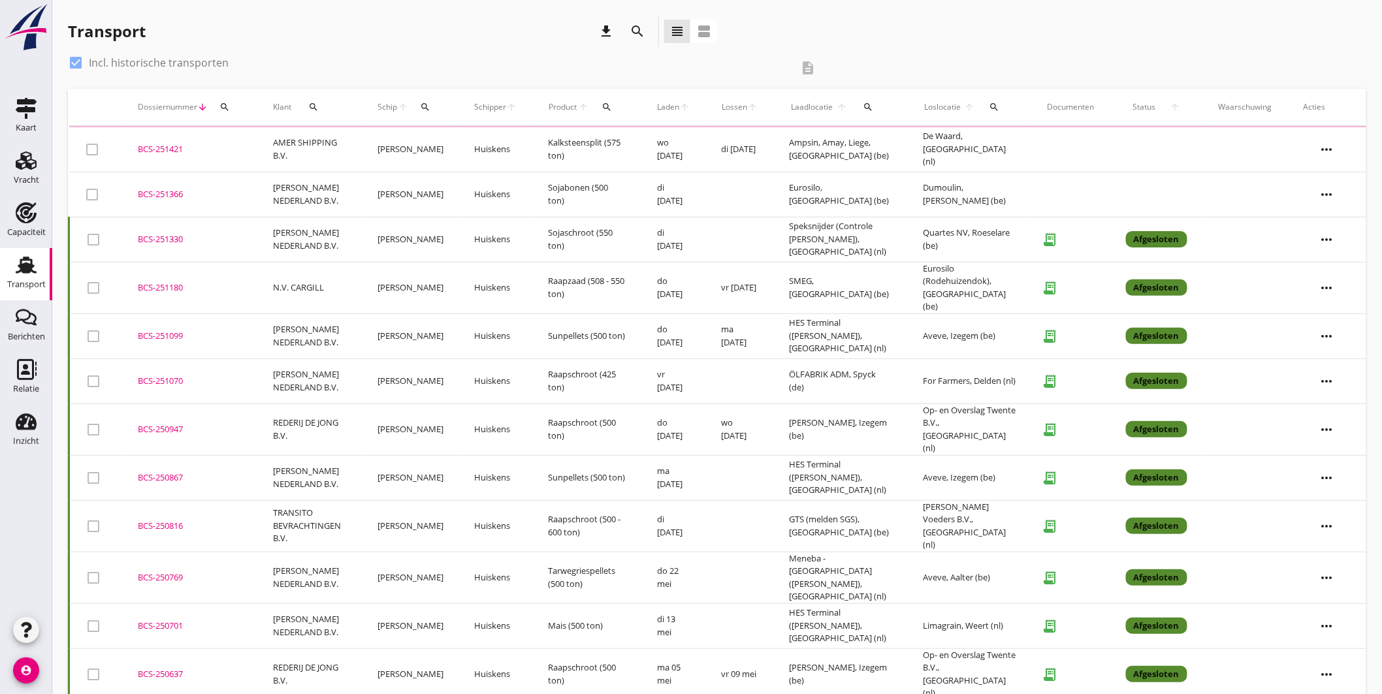
click at [82, 60] on div at bounding box center [76, 63] width 22 height 22
checkbox input "false"
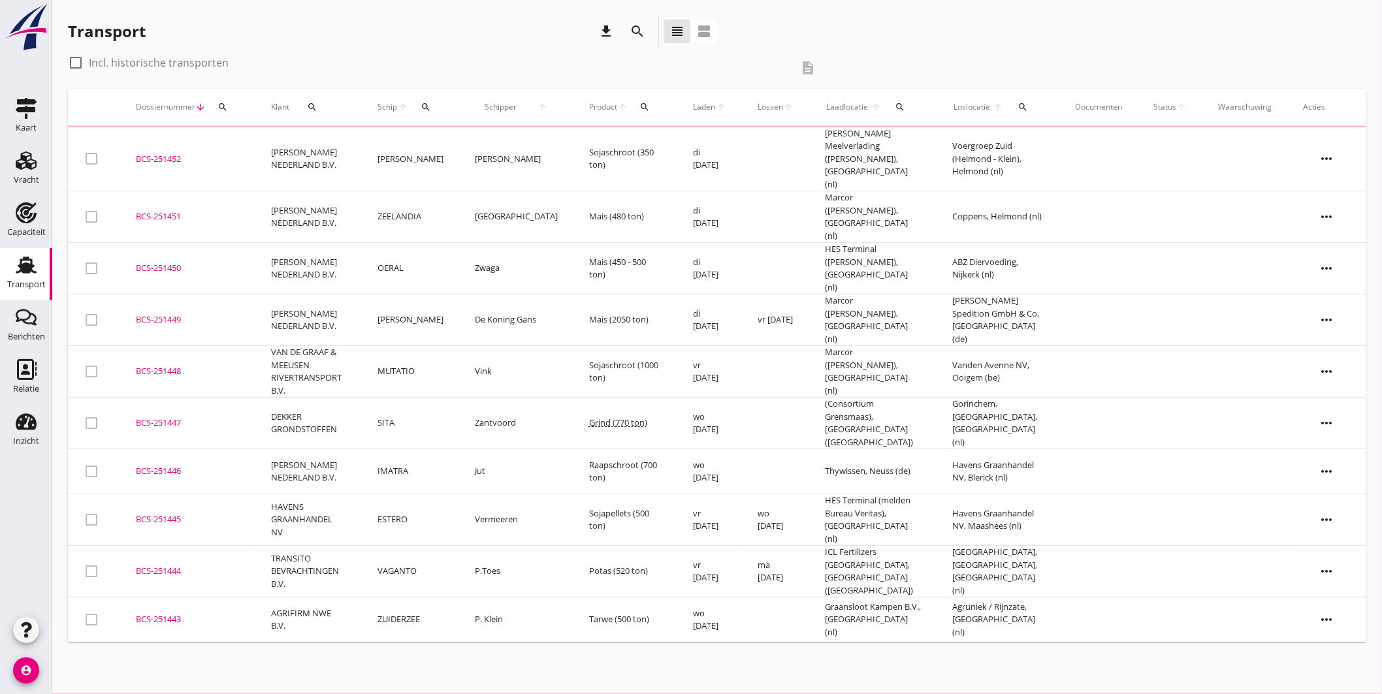
click at [435, 112] on button "search" at bounding box center [425, 107] width 24 height 24
click at [487, 148] on input "Zoek op (scheeps)naam" at bounding box center [502, 145] width 136 height 21
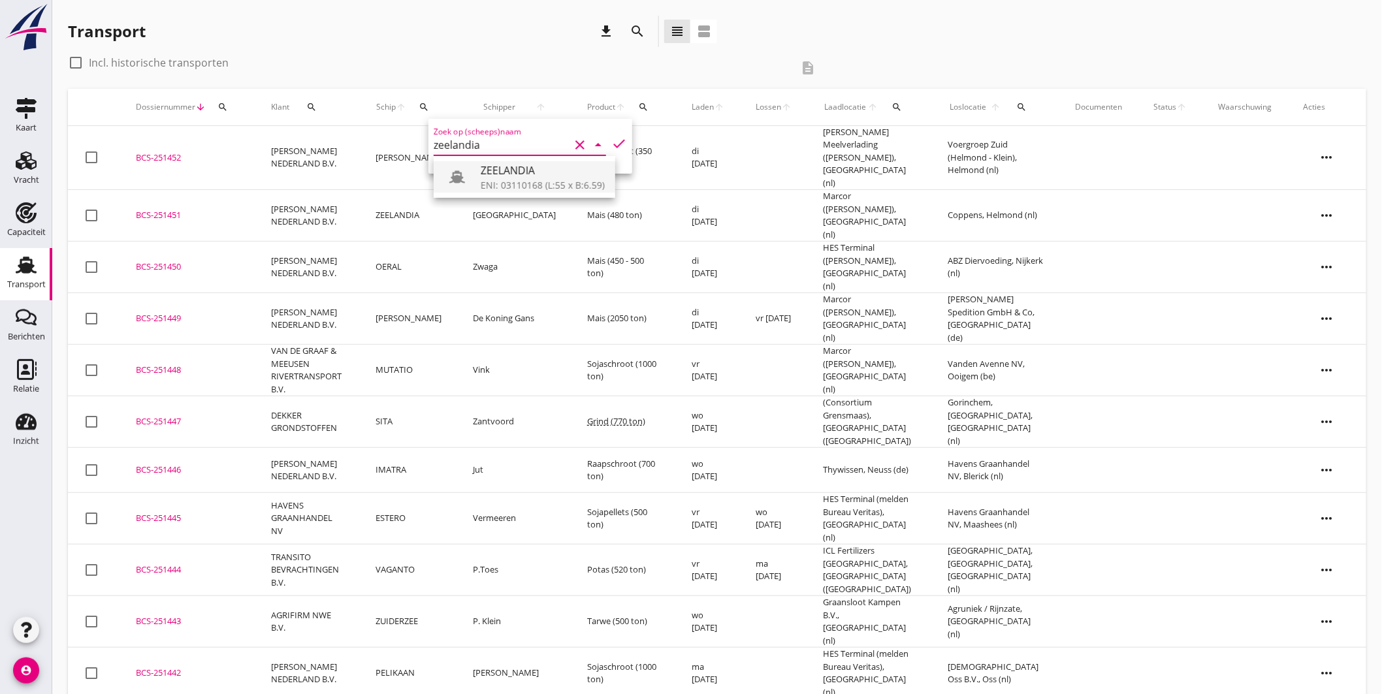
click at [508, 177] on div "ZEELANDIA" at bounding box center [543, 171] width 124 height 16
click at [611, 141] on icon "check" at bounding box center [619, 144] width 16 height 16
type input "ZEELANDIA"
